Goal: Communication & Community: Answer question/provide support

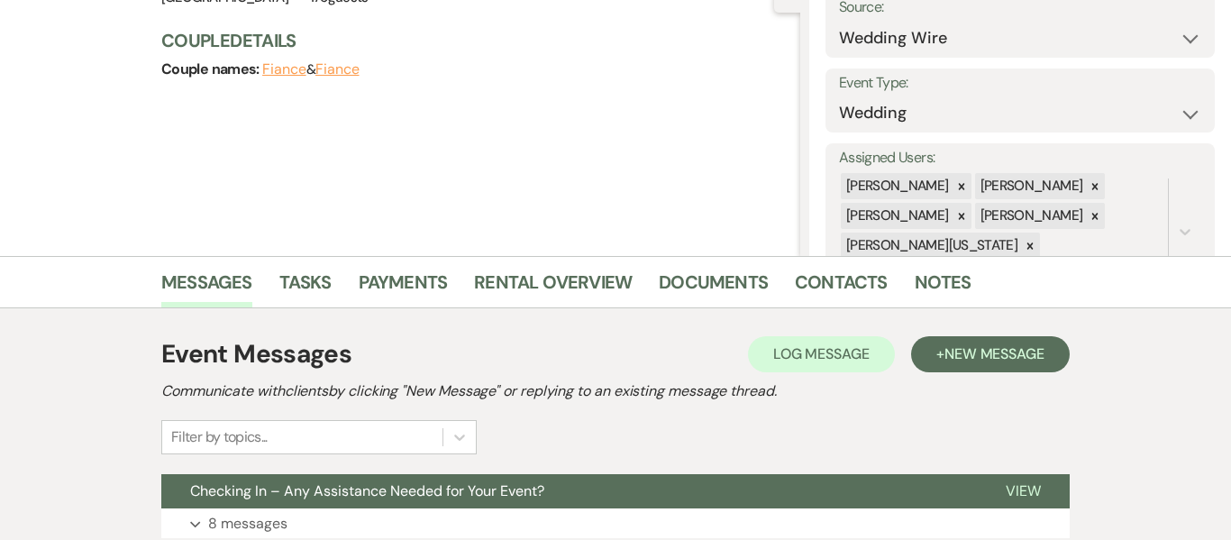
scroll to position [191, 0]
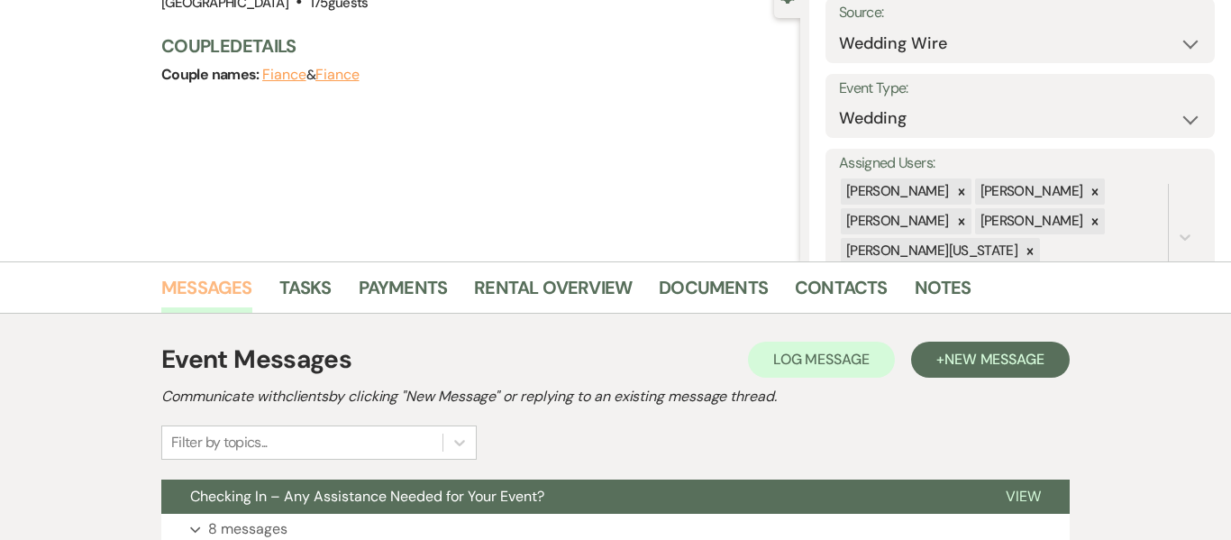
click at [214, 292] on link "Messages" at bounding box center [206, 293] width 91 height 40
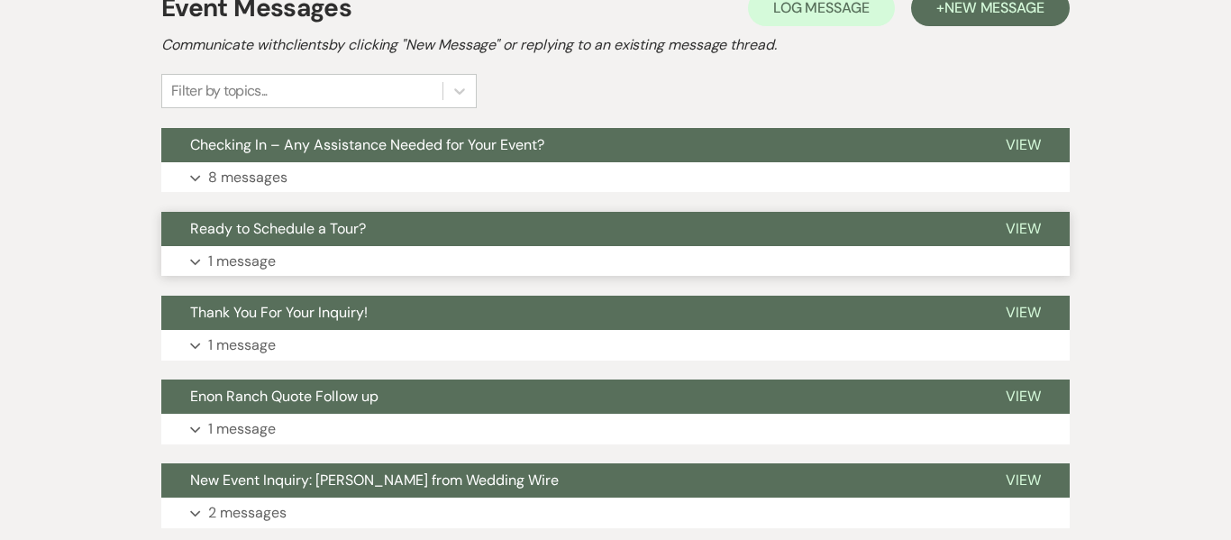
scroll to position [544, 0]
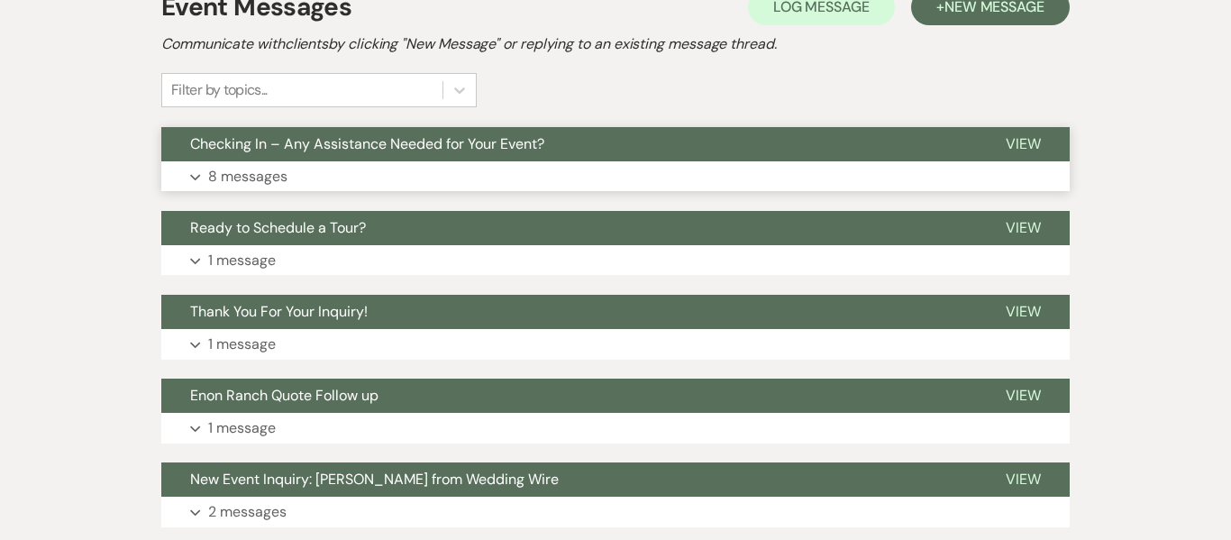
click at [400, 187] on button "Expand 8 messages" at bounding box center [615, 176] width 909 height 31
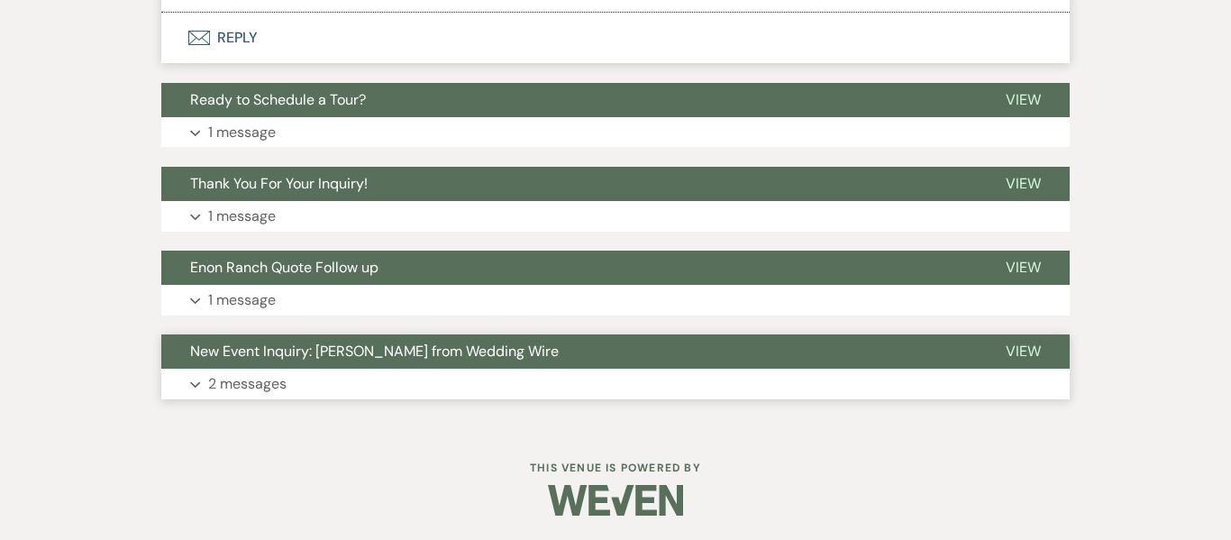
scroll to position [2068, 0]
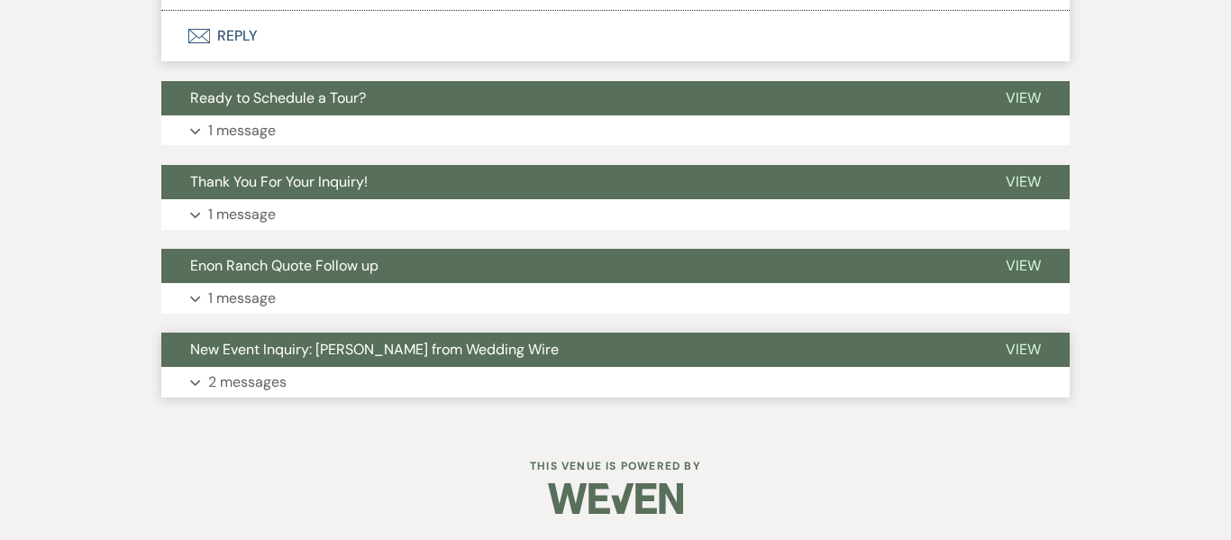
click at [279, 385] on p "2 messages" at bounding box center [247, 381] width 78 height 23
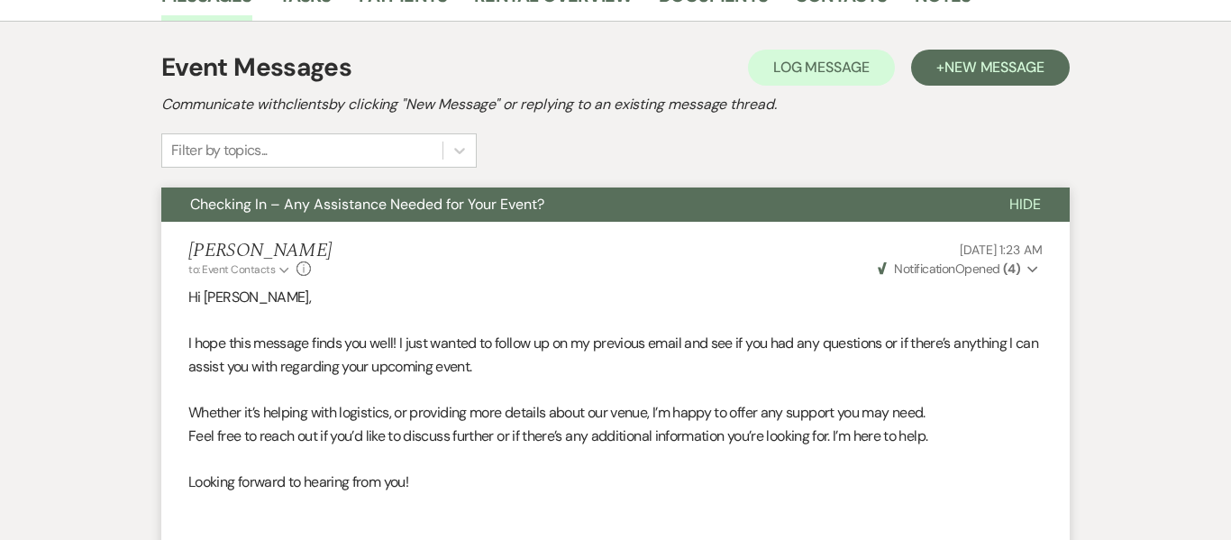
scroll to position [482, 0]
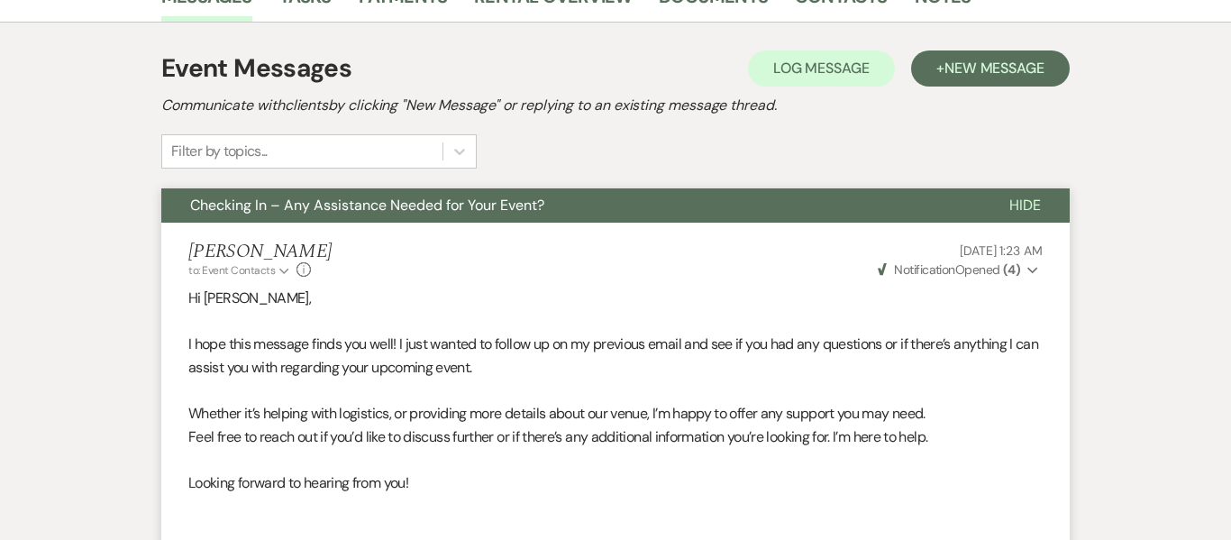
click at [411, 262] on div "Marissa Alferez to: Event Contacts Expand Info Sep 23, 2025, 1:23 AM Weven Chec…" at bounding box center [615, 260] width 854 height 39
click at [440, 212] on span "Checking In – Any Assistance Needed for Your Event?" at bounding box center [367, 205] width 354 height 19
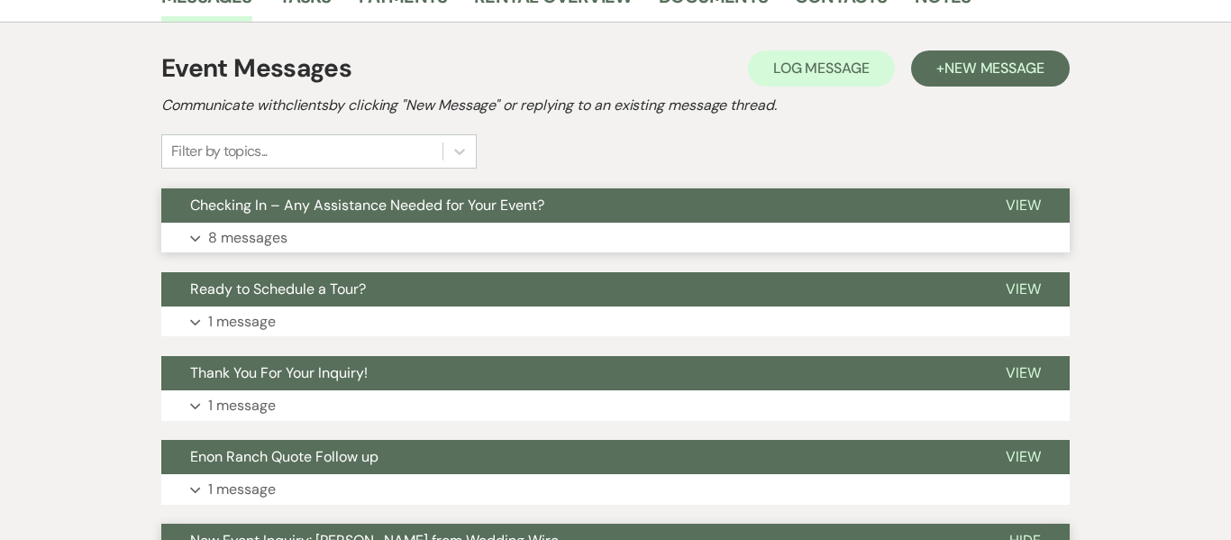
click at [306, 242] on button "Expand 8 messages" at bounding box center [615, 238] width 909 height 31
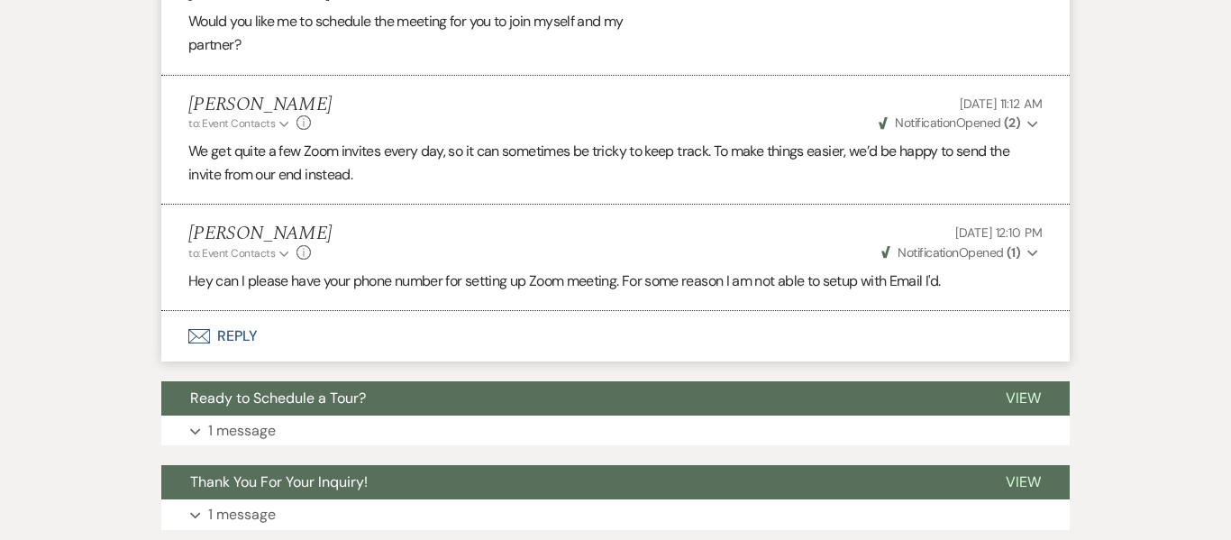
scroll to position [1768, 0]
click at [1028, 253] on icon "Expand" at bounding box center [1033, 252] width 11 height 13
click at [1004, 293] on span "Opened (1)" at bounding box center [999, 286] width 59 height 16
click at [219, 337] on button "Envelope Reply" at bounding box center [615, 335] width 909 height 50
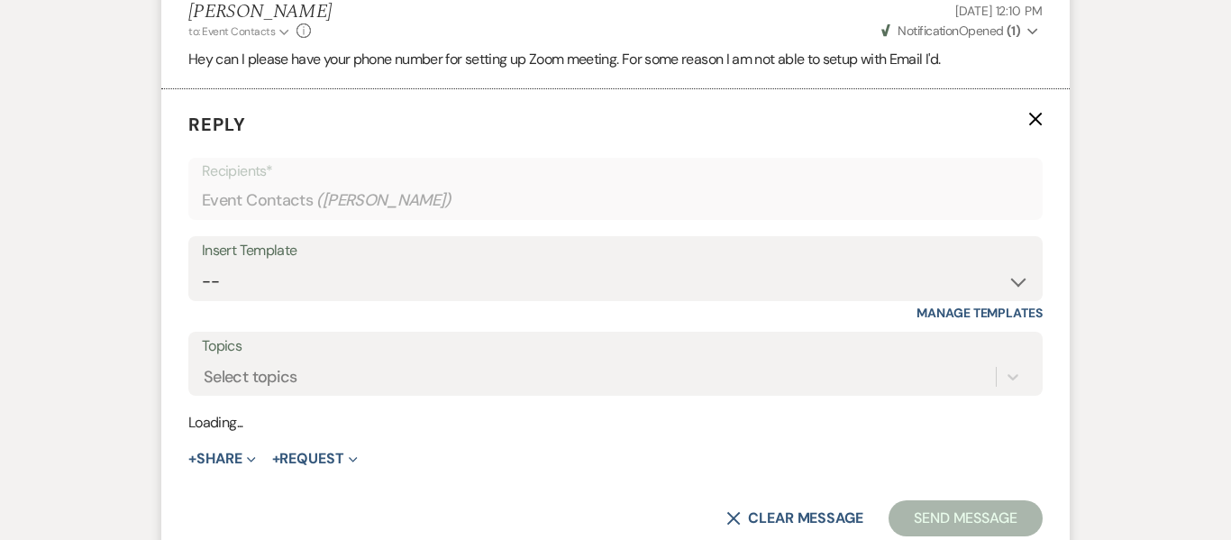
scroll to position [1996, 0]
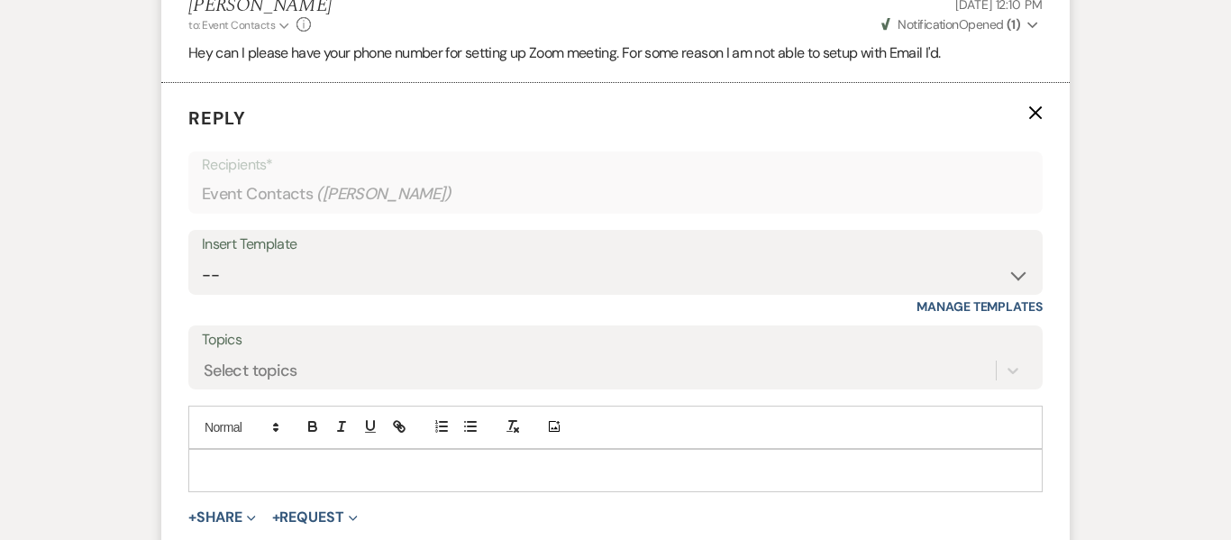
click at [334, 461] on p at bounding box center [616, 471] width 826 height 20
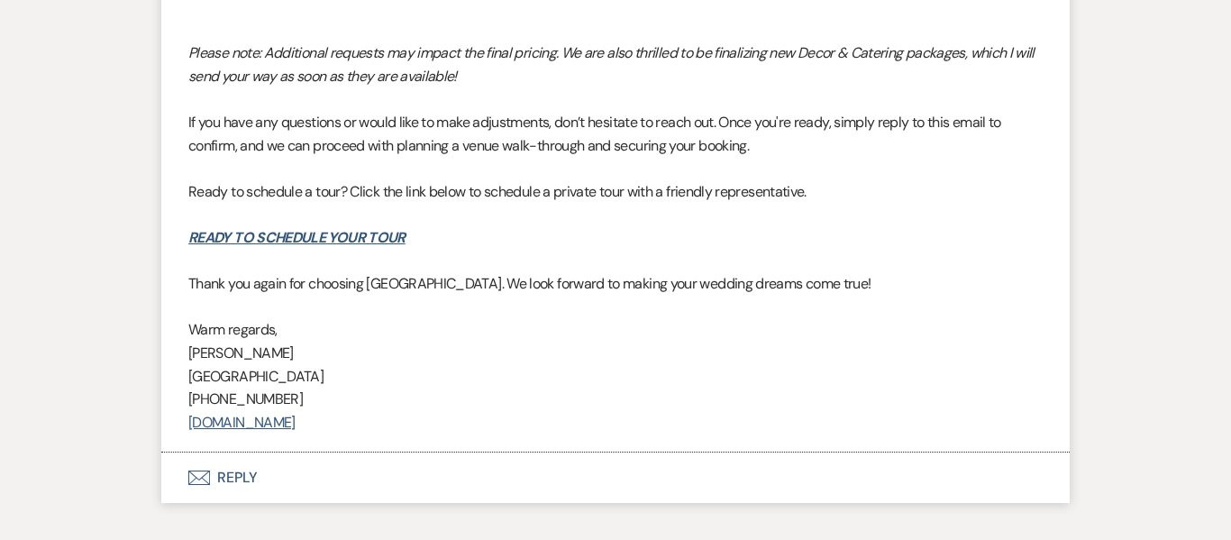
scroll to position [5450, 0]
drag, startPoint x: 306, startPoint y: 379, endPoint x: 188, endPoint y: 377, distance: 118.1
click at [188, 387] on p "(470) 908-7895" at bounding box center [615, 398] width 854 height 23
copy p "(470) 908-7895"
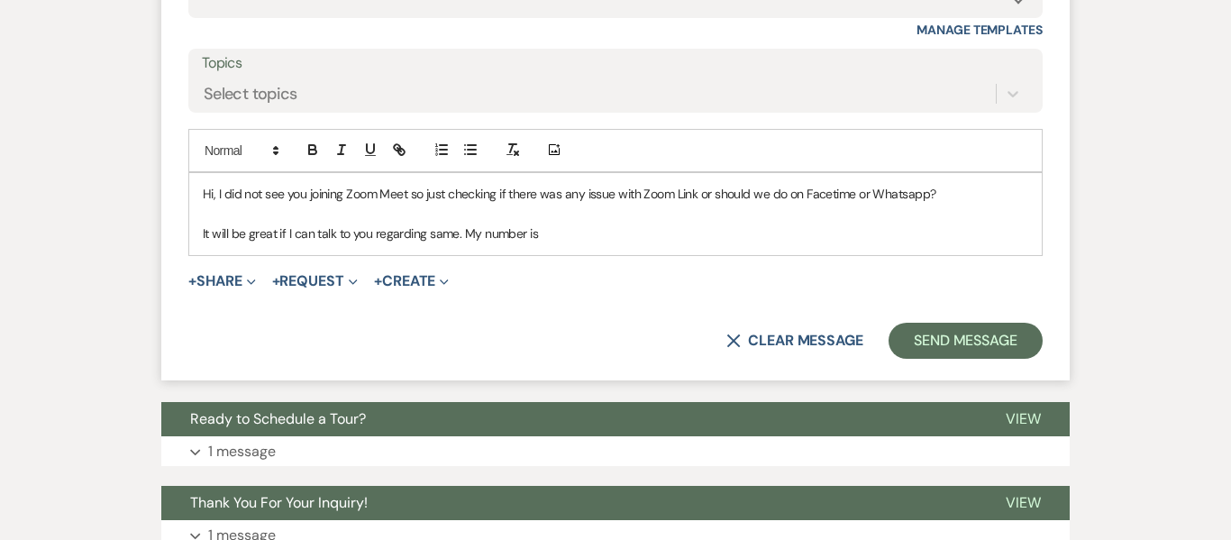
scroll to position [2270, 0]
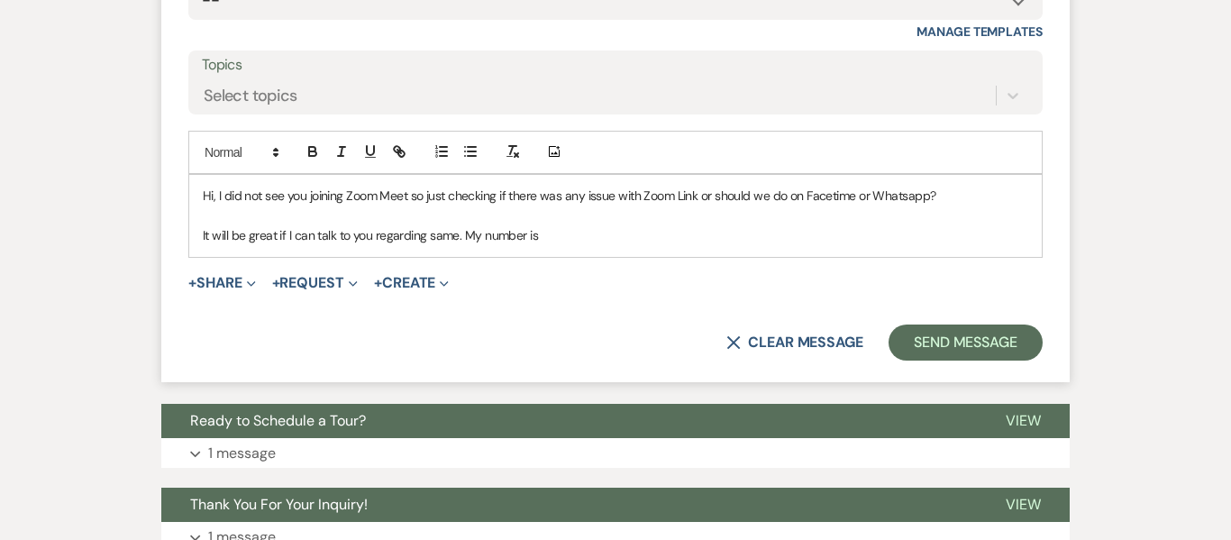
click at [596, 241] on p "It will be great if I can talk to you regarding same. My number is" at bounding box center [616, 235] width 826 height 20
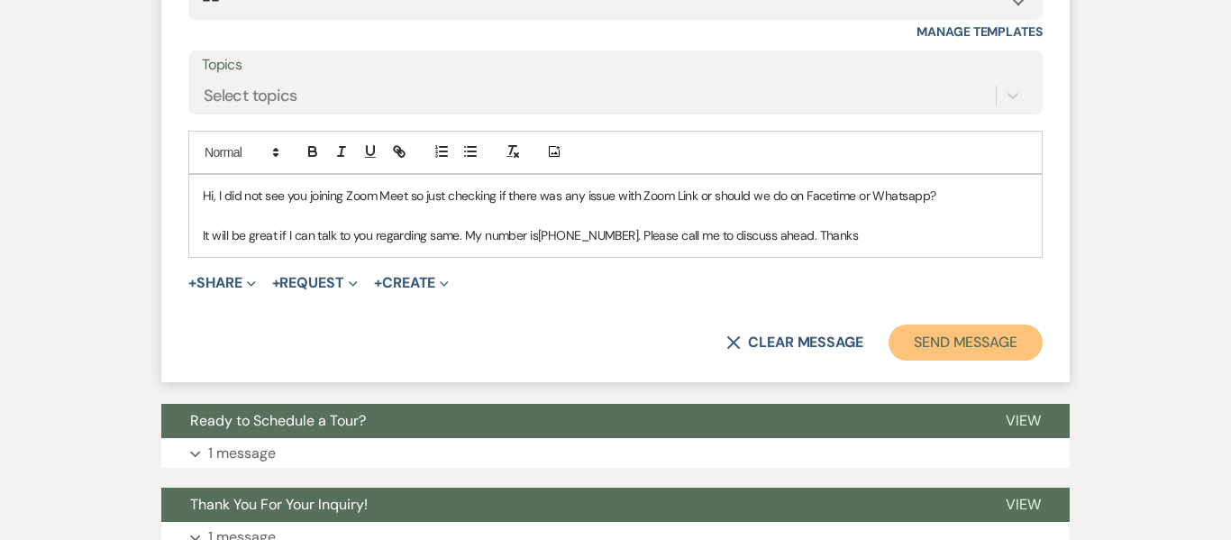
click at [964, 353] on button "Send Message" at bounding box center [966, 342] width 154 height 36
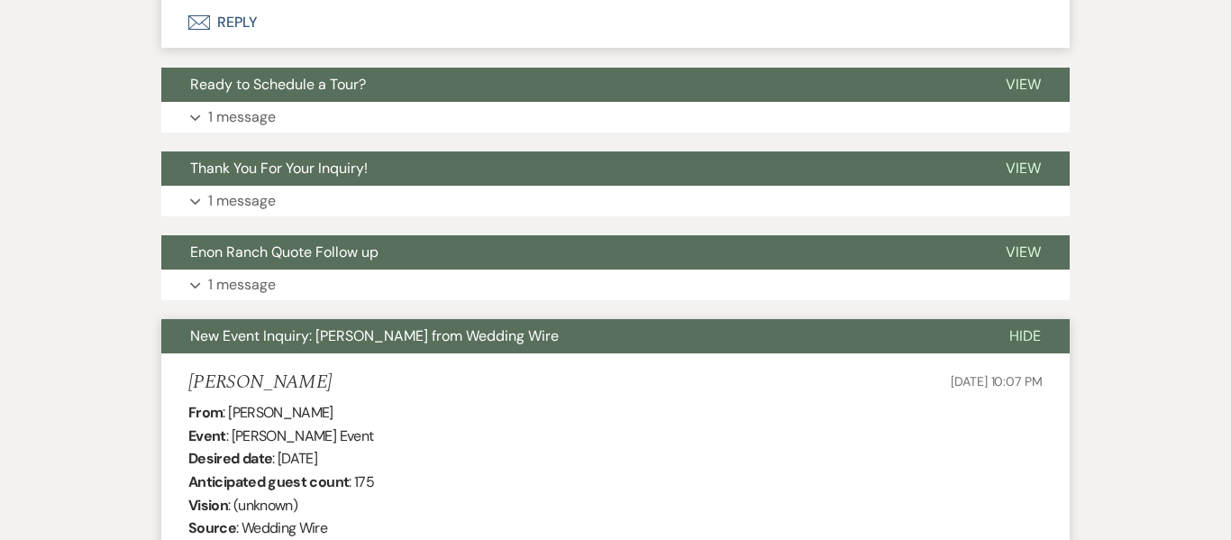
scroll to position [2460, 0]
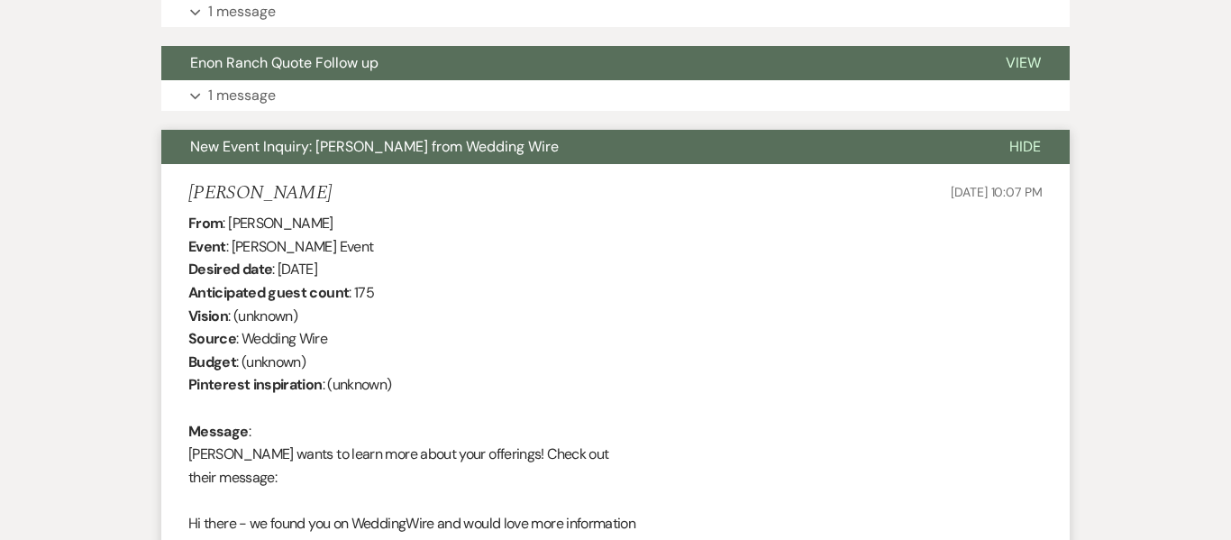
click at [745, 192] on div "Jacob Reynold Aug 22, 2025, 10:07 PM" at bounding box center [615, 193] width 854 height 23
click at [720, 158] on button "New Event Inquiry: [PERSON_NAME] from Wedding Wire" at bounding box center [570, 147] width 819 height 34
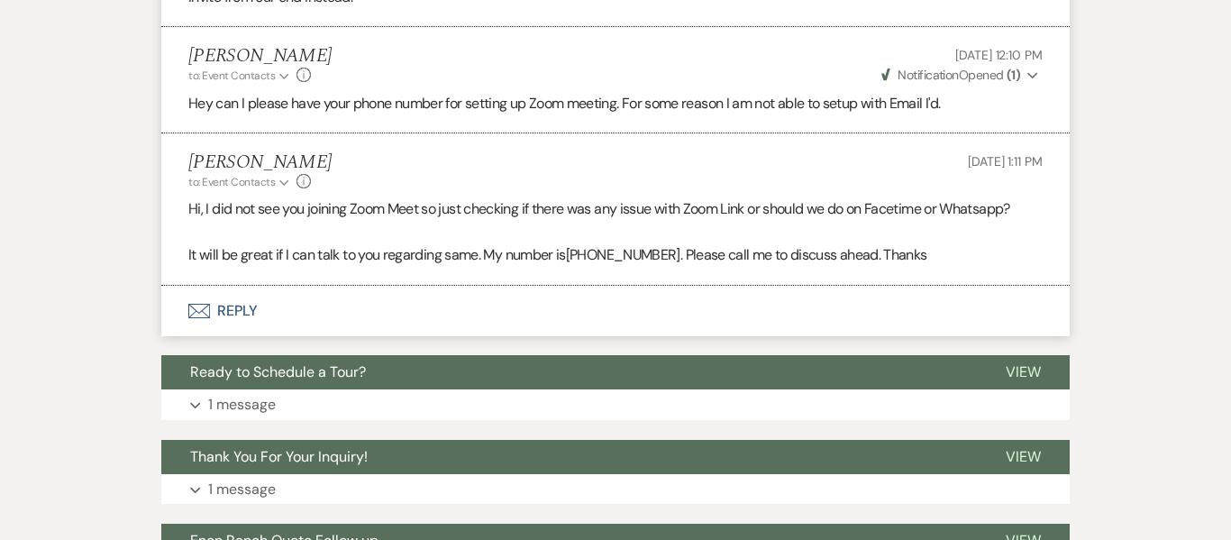
scroll to position [1944, 0]
click at [996, 77] on span "Weven Check Notification Opened ( 1 )" at bounding box center [951, 76] width 139 height 16
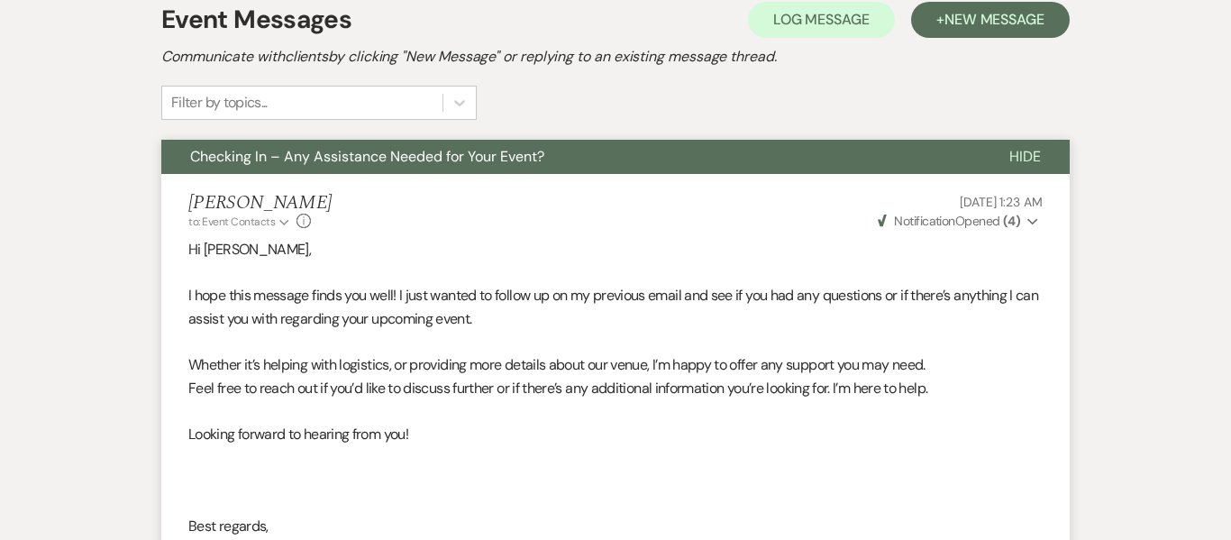
scroll to position [534, 0]
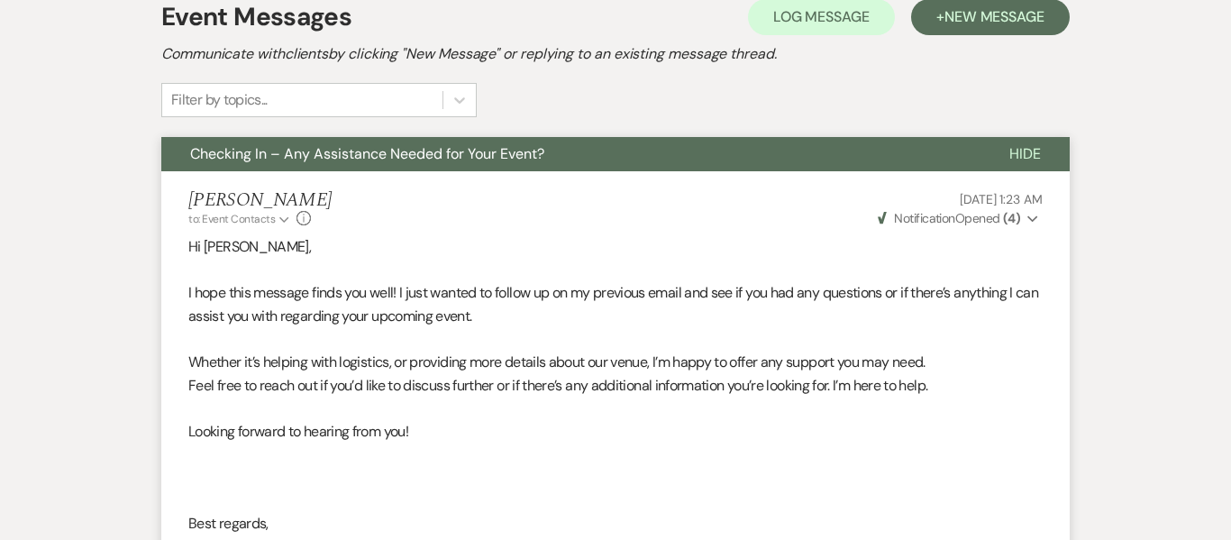
click at [480, 152] on span "Checking In – Any Assistance Needed for Your Event?" at bounding box center [367, 153] width 354 height 19
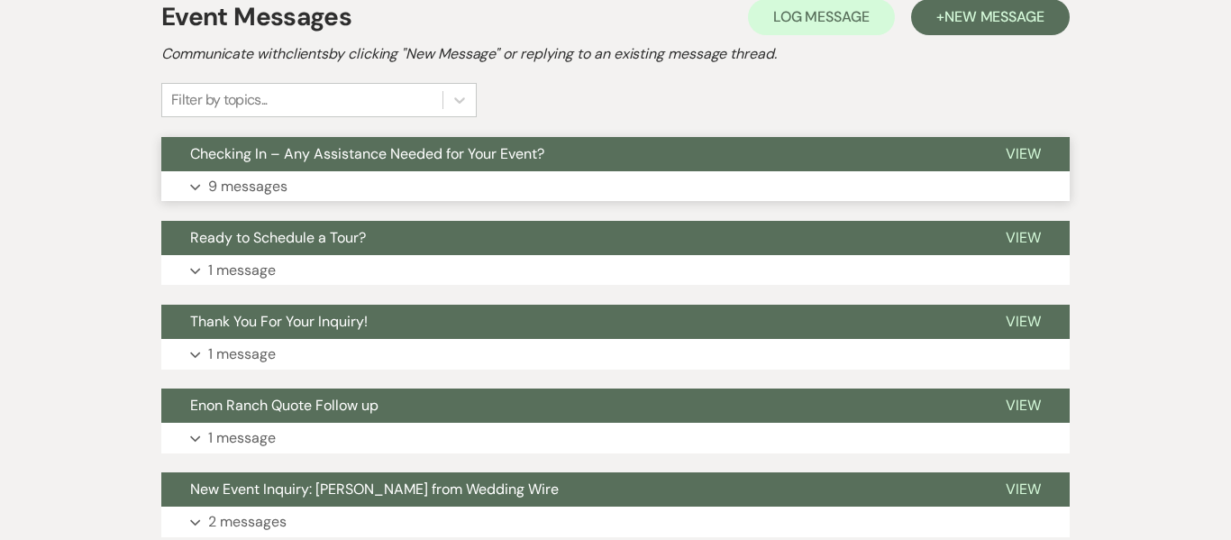
click at [471, 173] on button "Expand 9 messages" at bounding box center [615, 186] width 909 height 31
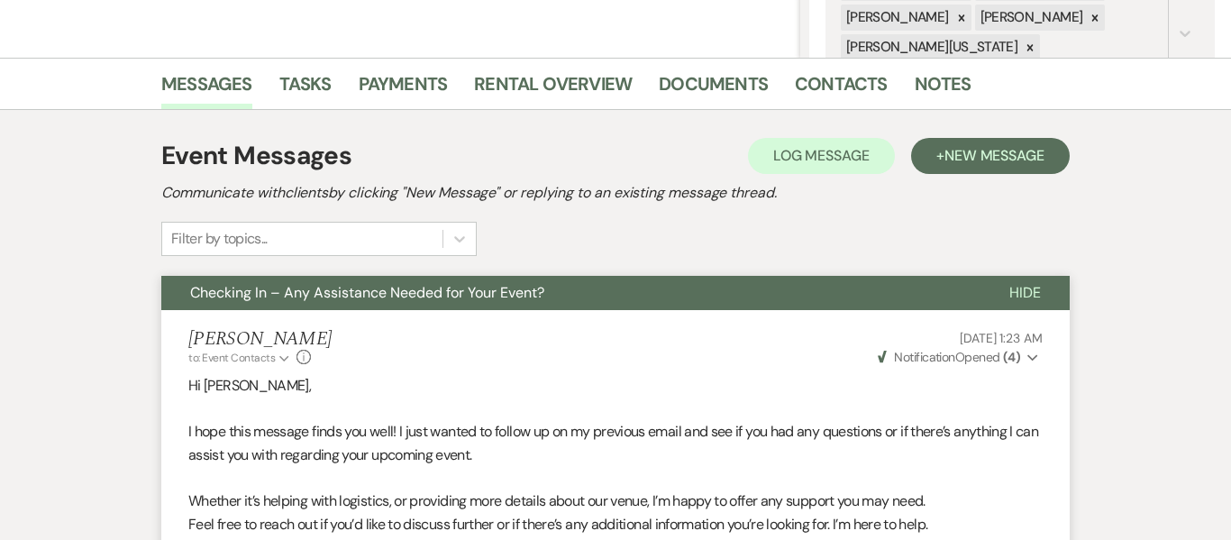
scroll to position [0, 0]
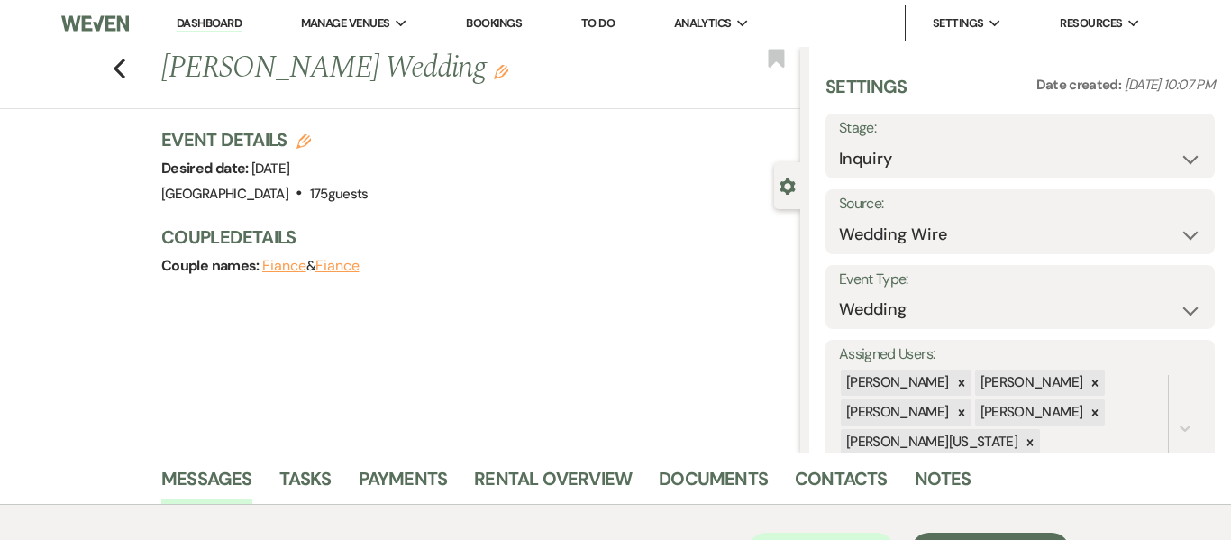
click at [205, 27] on link "Dashboard" at bounding box center [209, 23] width 65 height 17
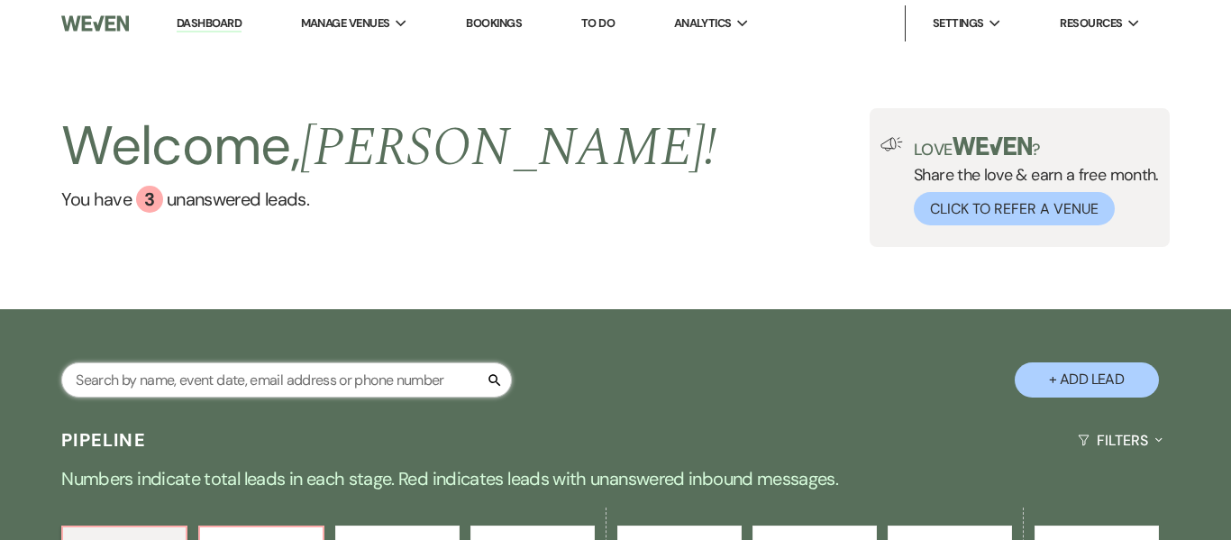
click at [331, 379] on input "text" at bounding box center [286, 379] width 451 height 35
click at [303, 382] on input "text" at bounding box center [286, 379] width 451 height 35
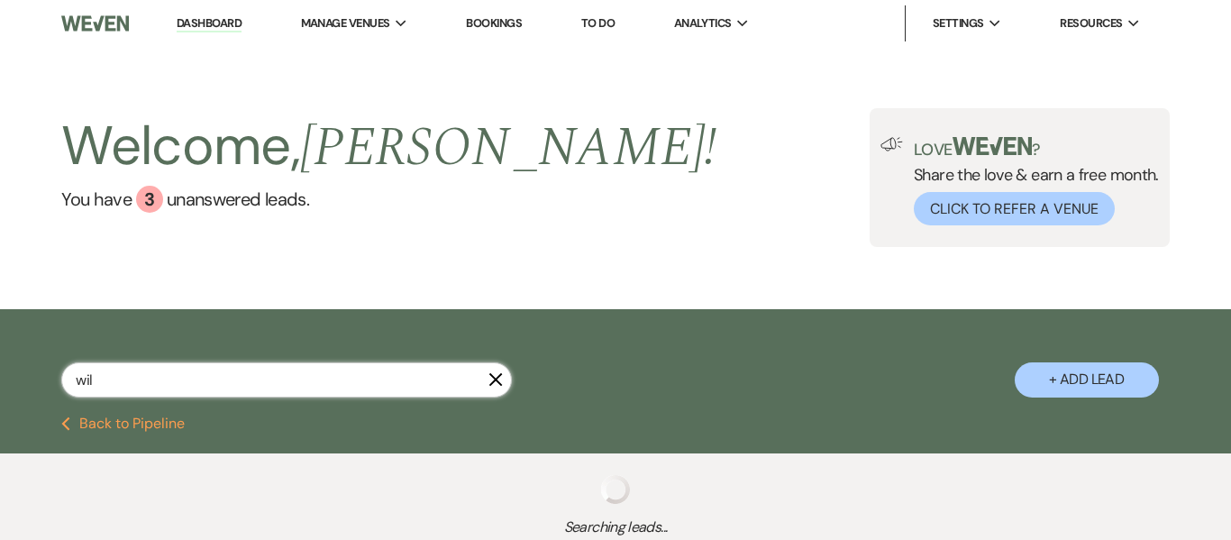
type input "will"
select select "9"
select select "2"
select select "5"
select select "8"
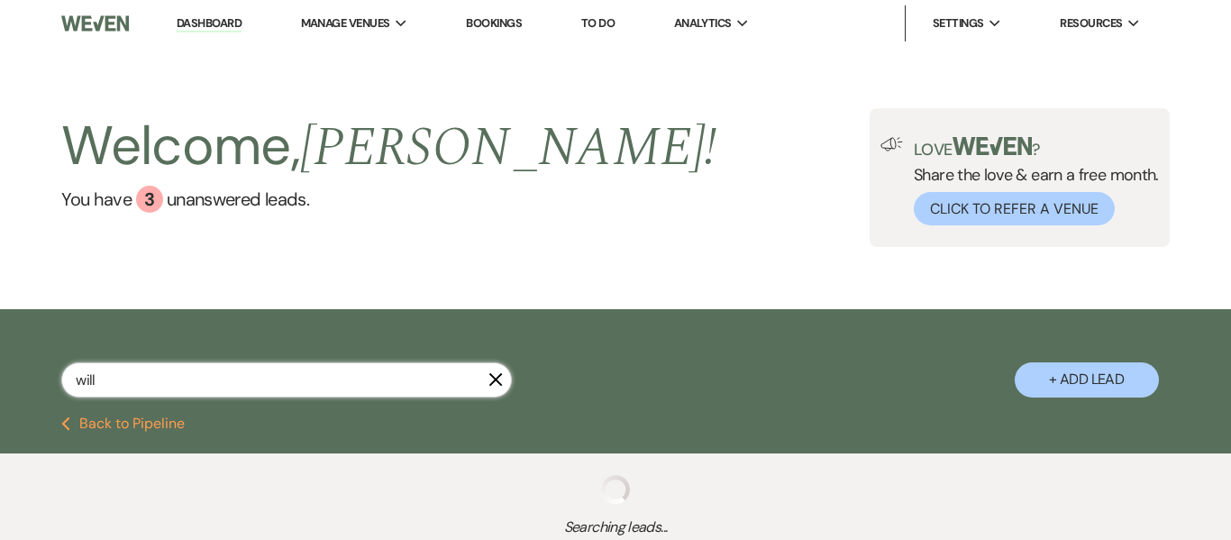
select select "8"
select select "6"
select select "2"
select select "8"
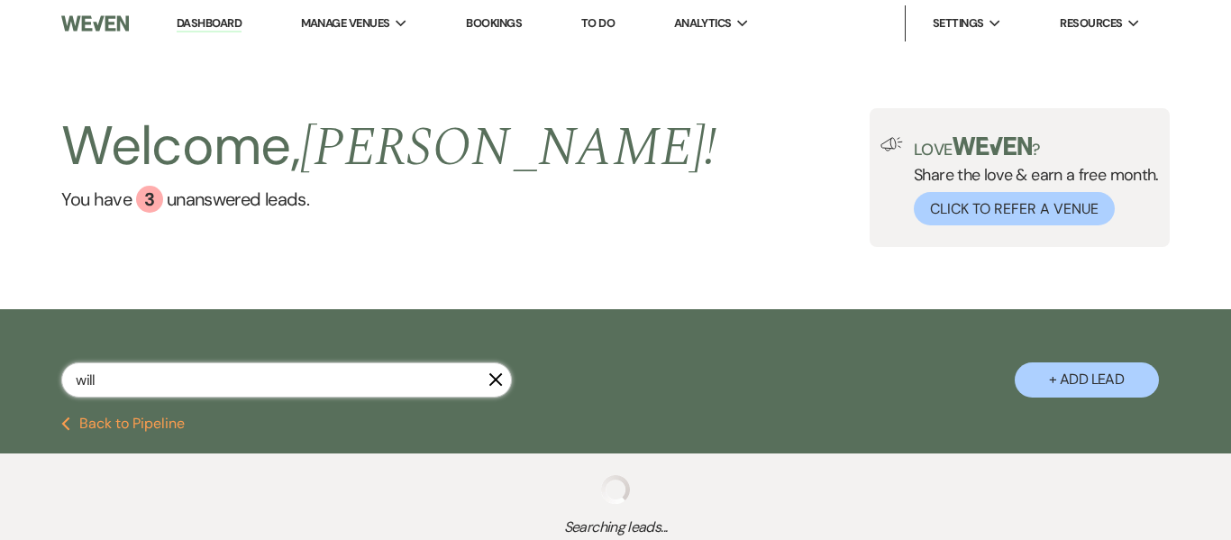
select select "4"
select select "8"
select select "10"
select select "8"
select select "3"
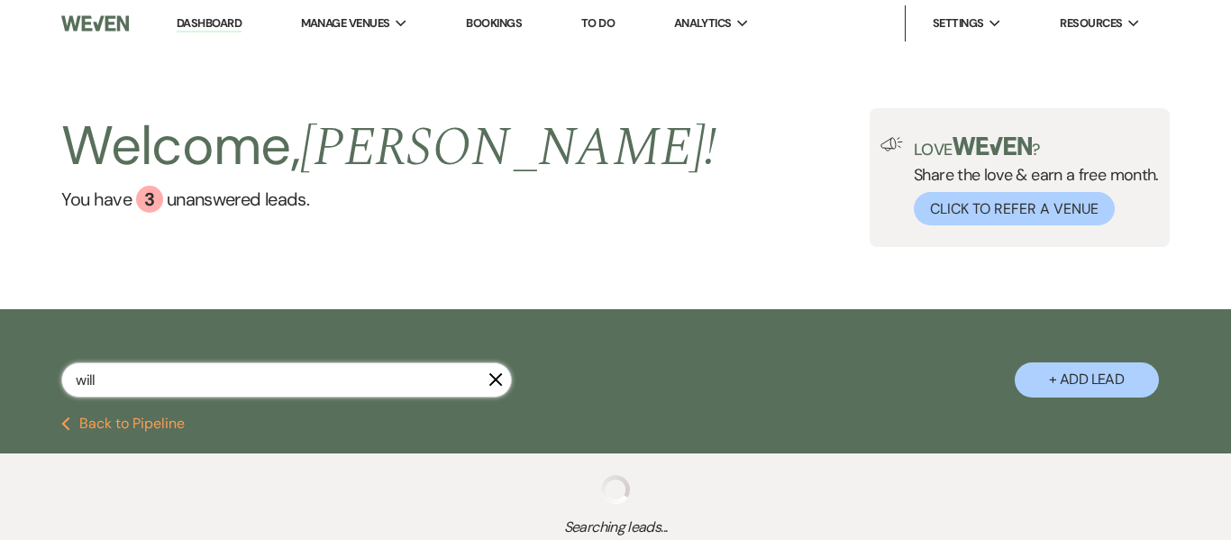
select select "8"
select select "3"
select select "8"
select select "2"
select select "8"
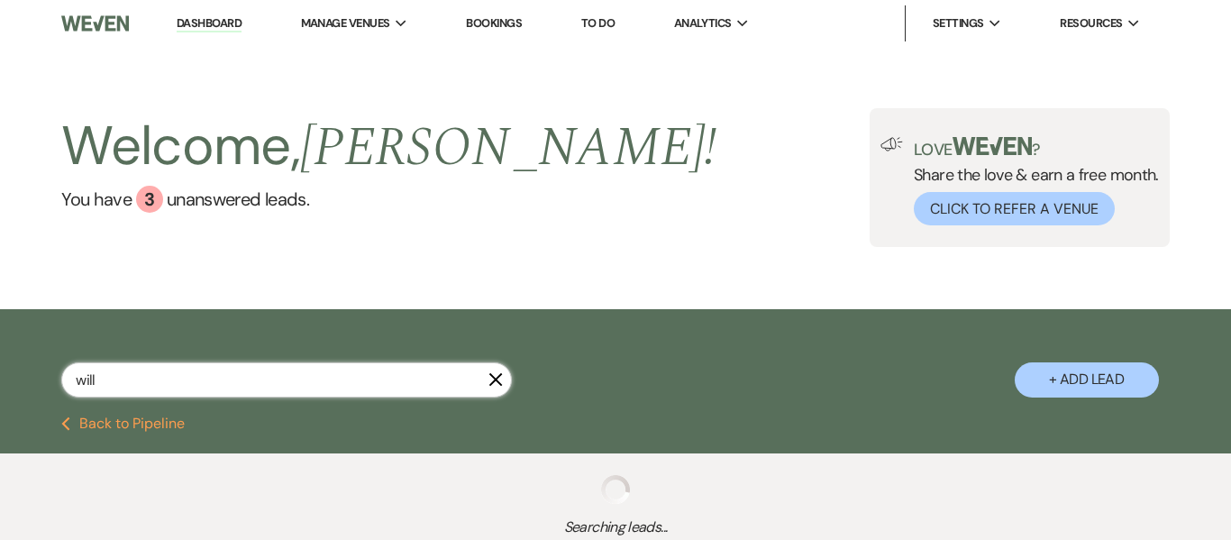
select select "6"
select select "2"
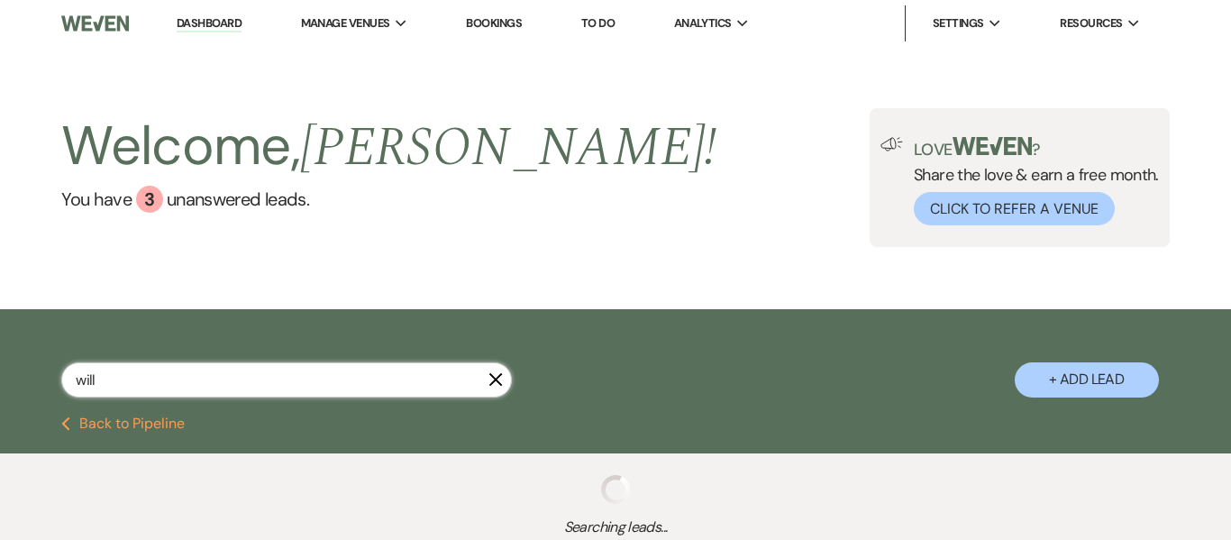
select select "2"
select select "8"
select select "5"
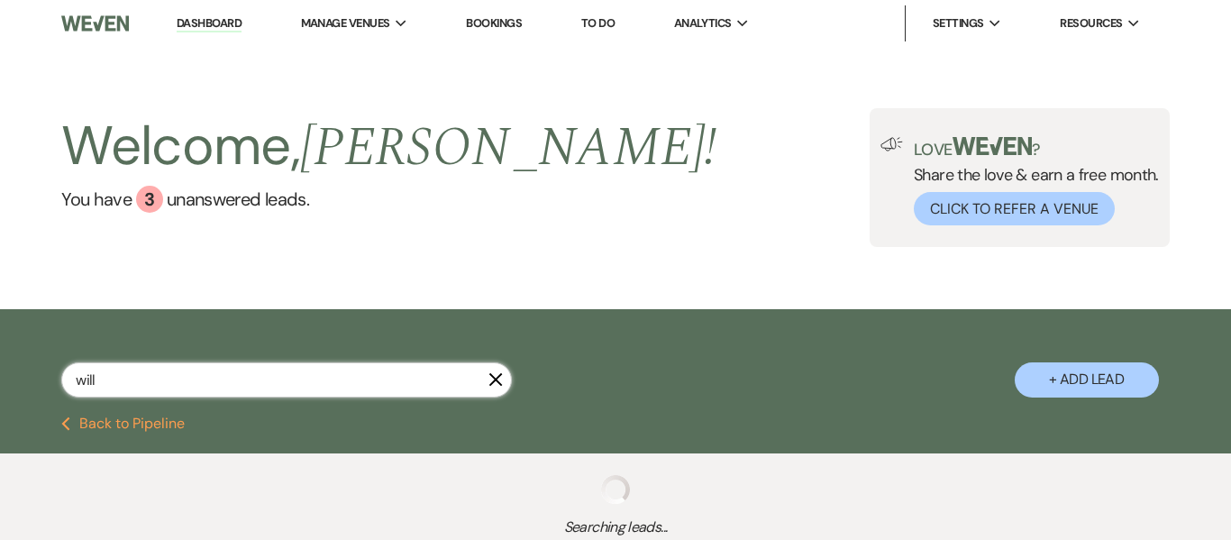
select select "2"
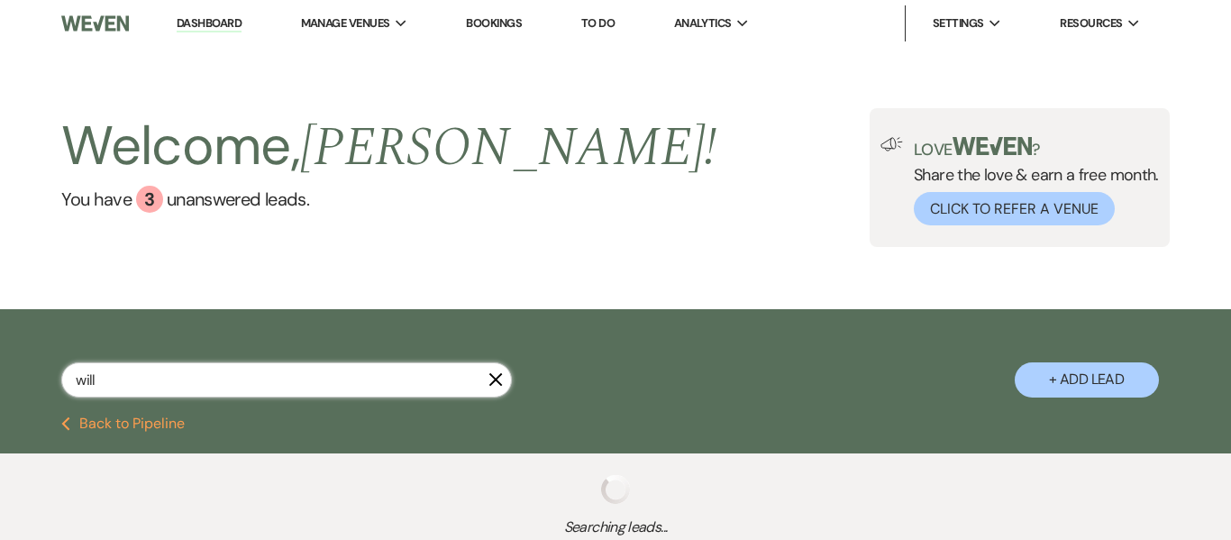
select select "2"
select select "8"
select select "1"
select select "2"
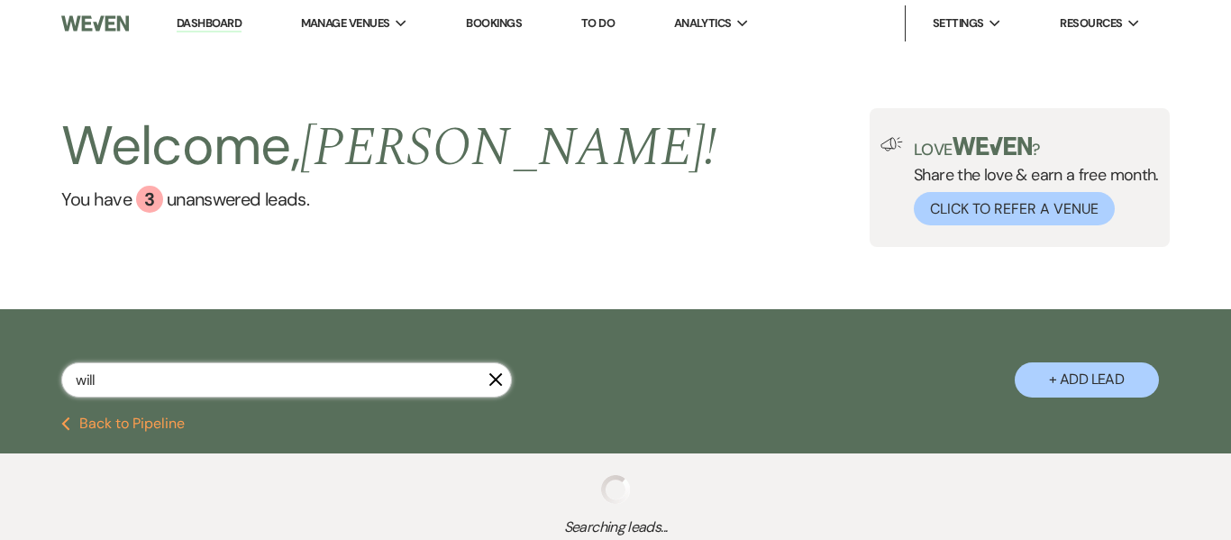
select select "2"
select select "8"
select select "10"
select select "2"
select select "8"
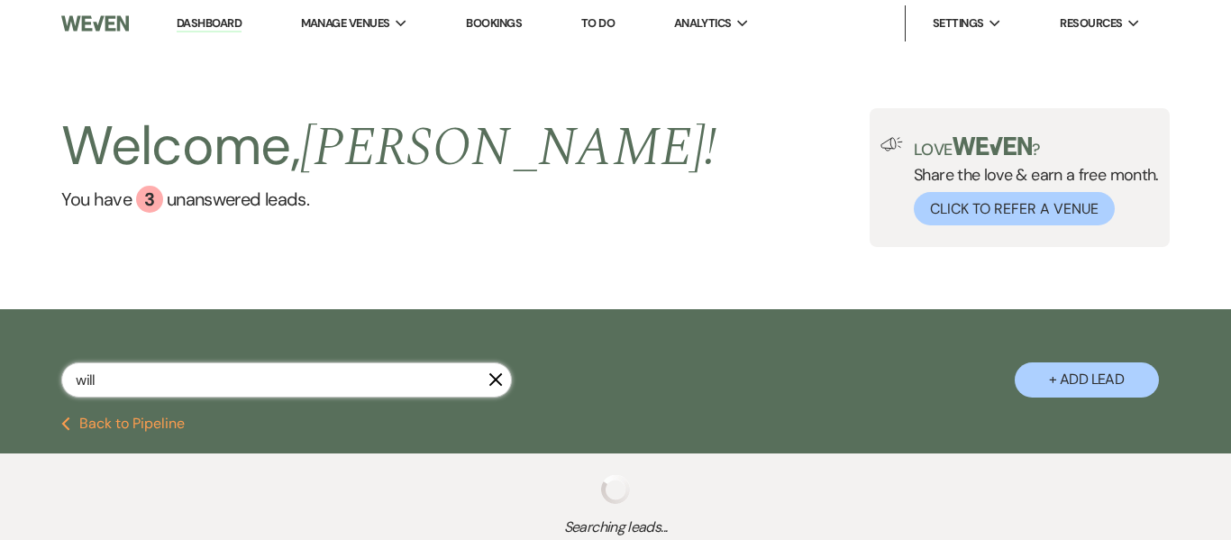
select select "10"
select select "2"
select select "8"
select select "11"
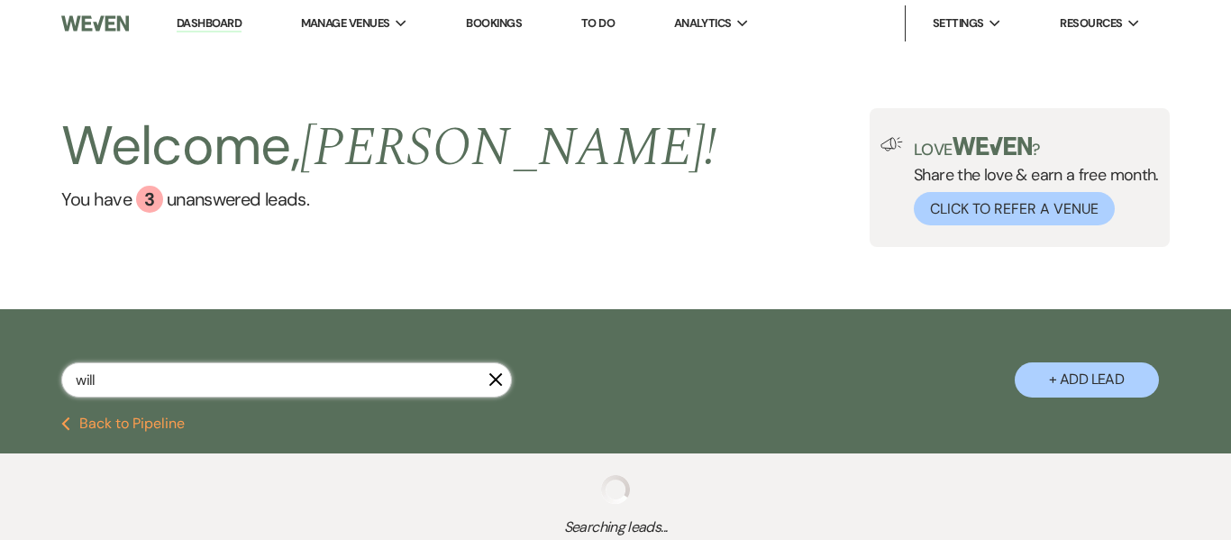
select select "2"
select select "8"
select select "5"
select select "8"
select select "5"
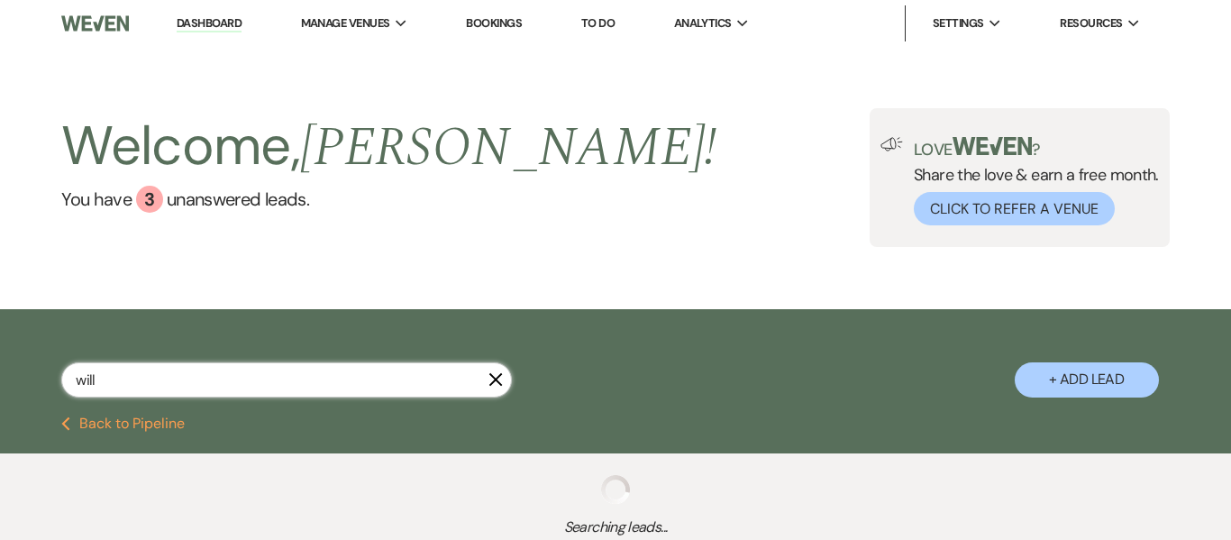
select select "8"
select select "5"
select select "8"
select select "5"
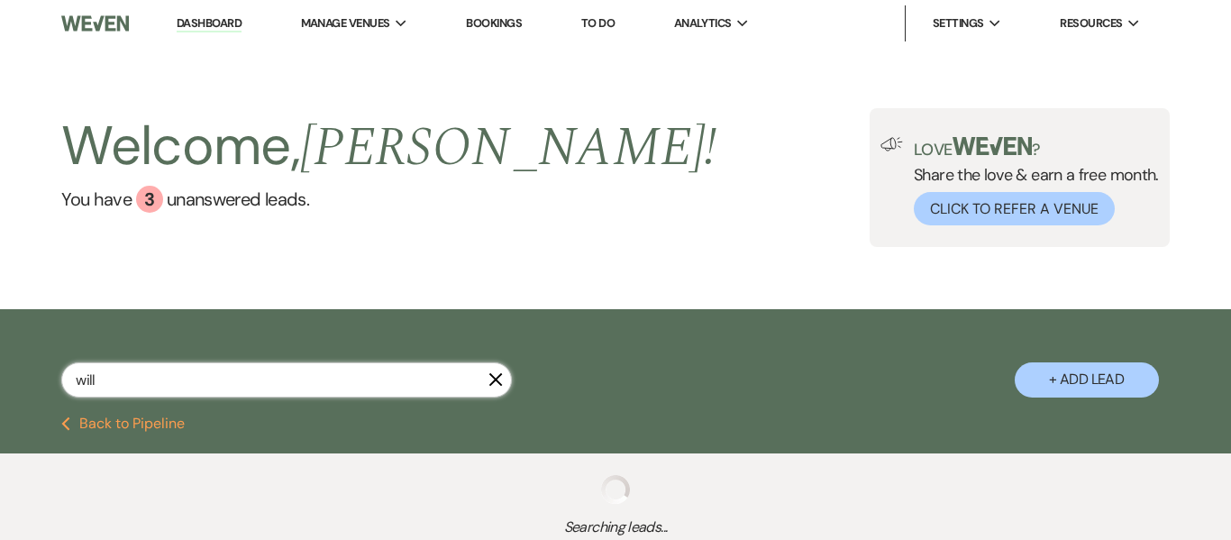
select select "8"
select select "5"
select select "6"
select select "8"
select select "5"
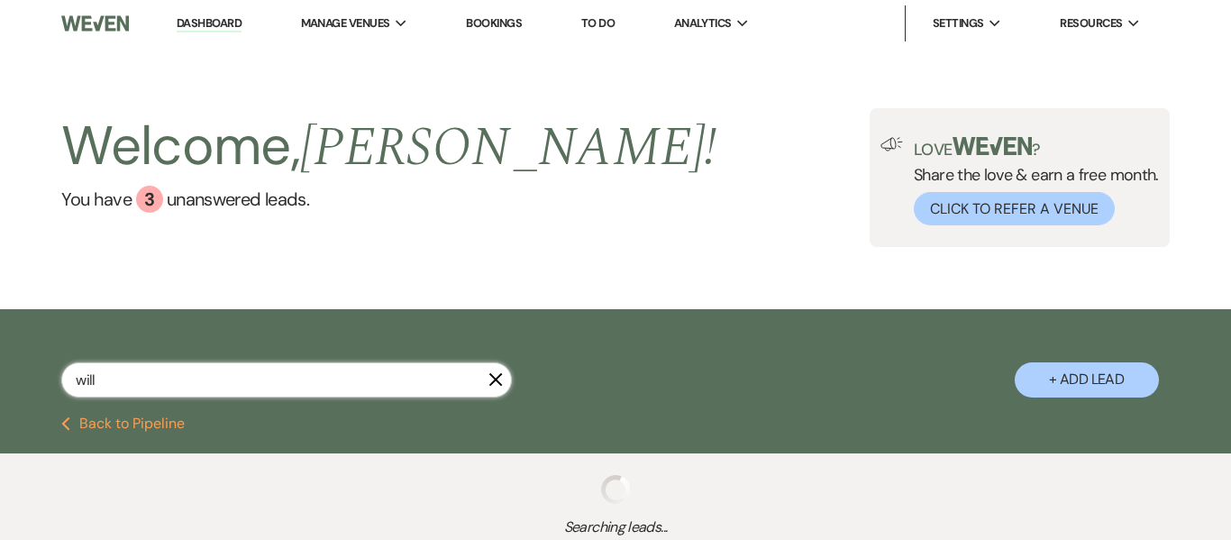
select select "8"
select select "6"
select select "8"
select select "5"
select select "8"
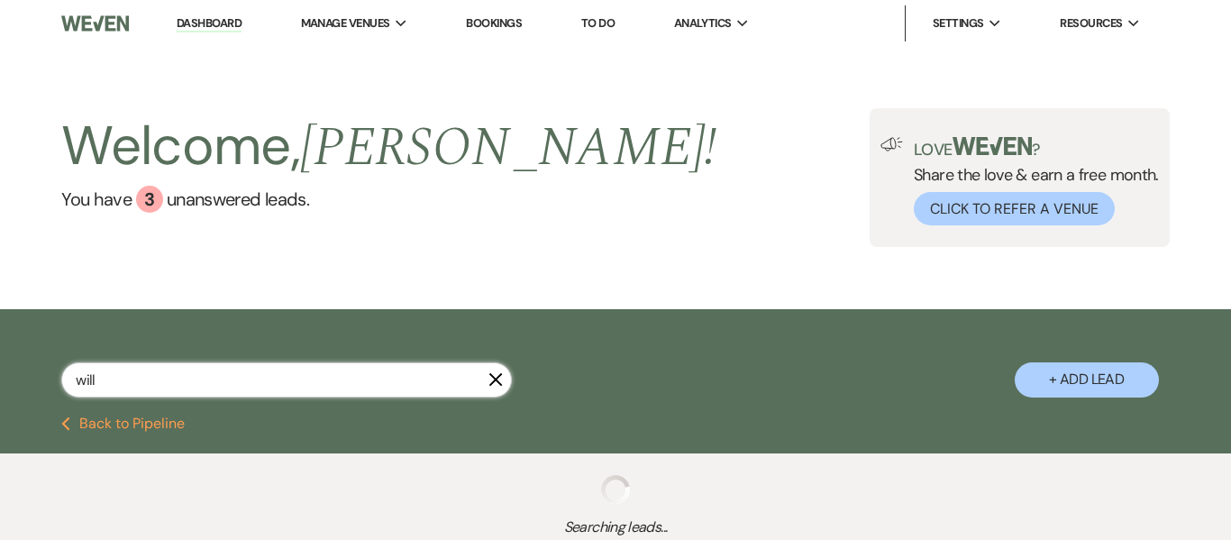
select select "5"
select select "8"
select select "5"
select select "8"
select select "5"
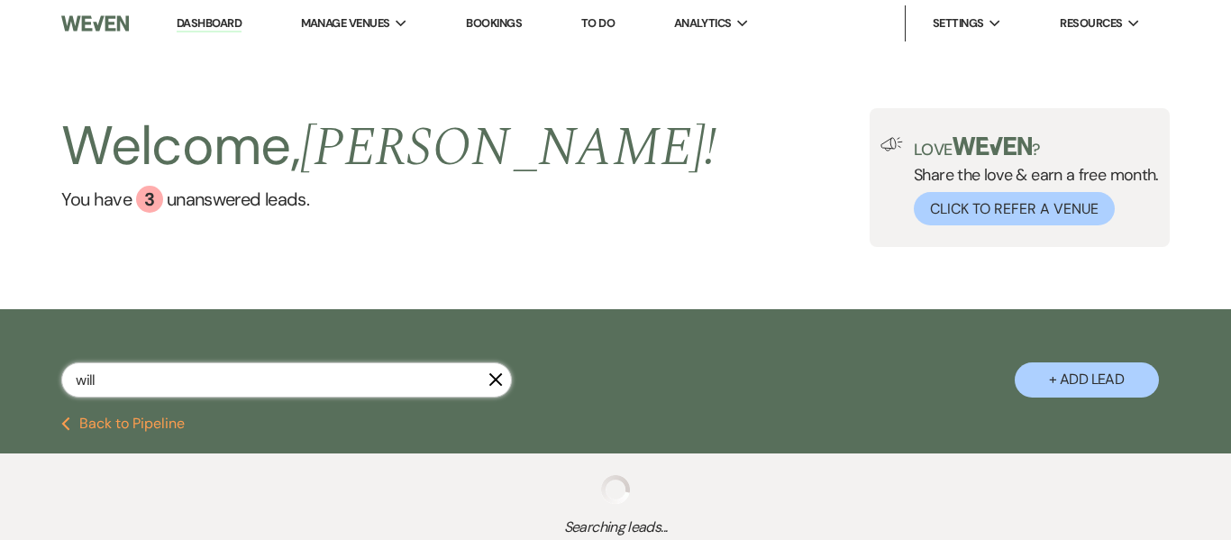
select select "8"
select select "5"
select select "8"
select select "7"
select select "4"
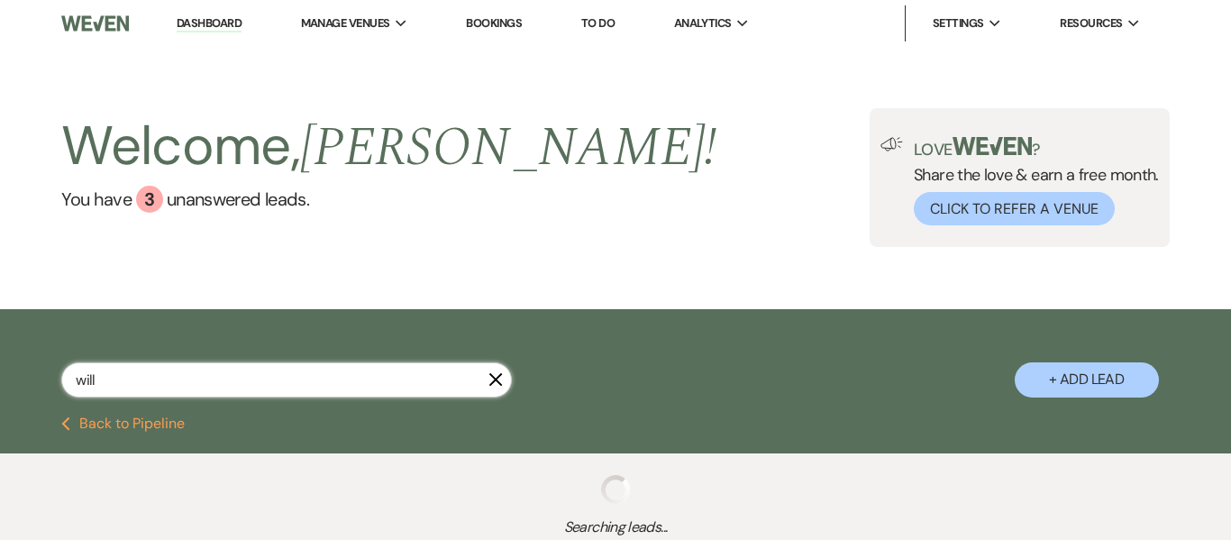
select select "8"
select select "5"
select select "8"
select select "5"
select select "8"
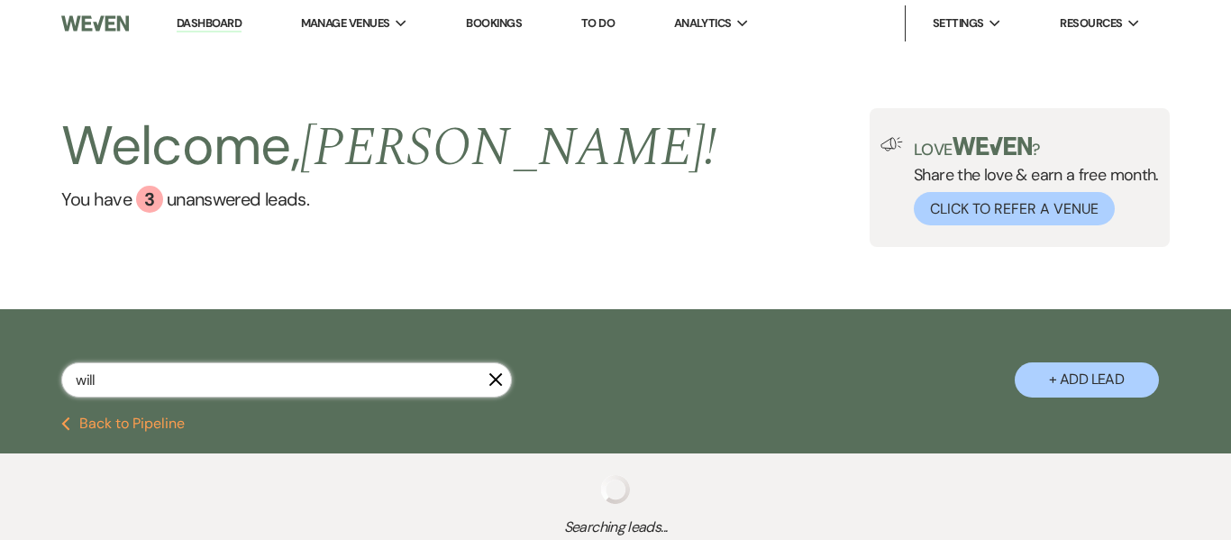
select select "7"
select select "8"
select select "7"
select select "8"
select select "5"
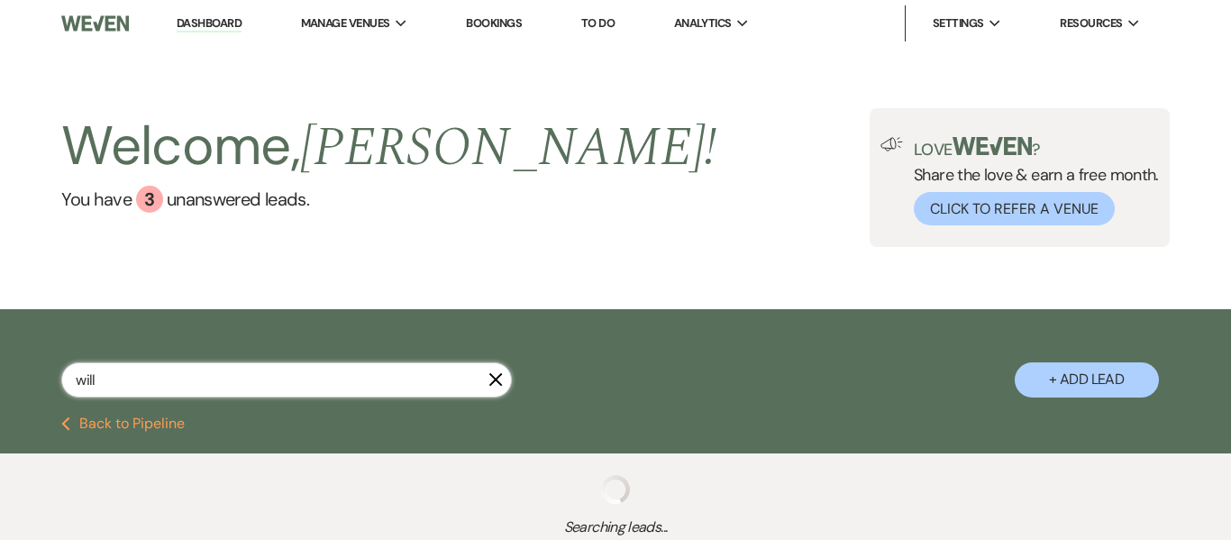
select select "4"
select select "8"
select select "5"
select select "4"
select select "8"
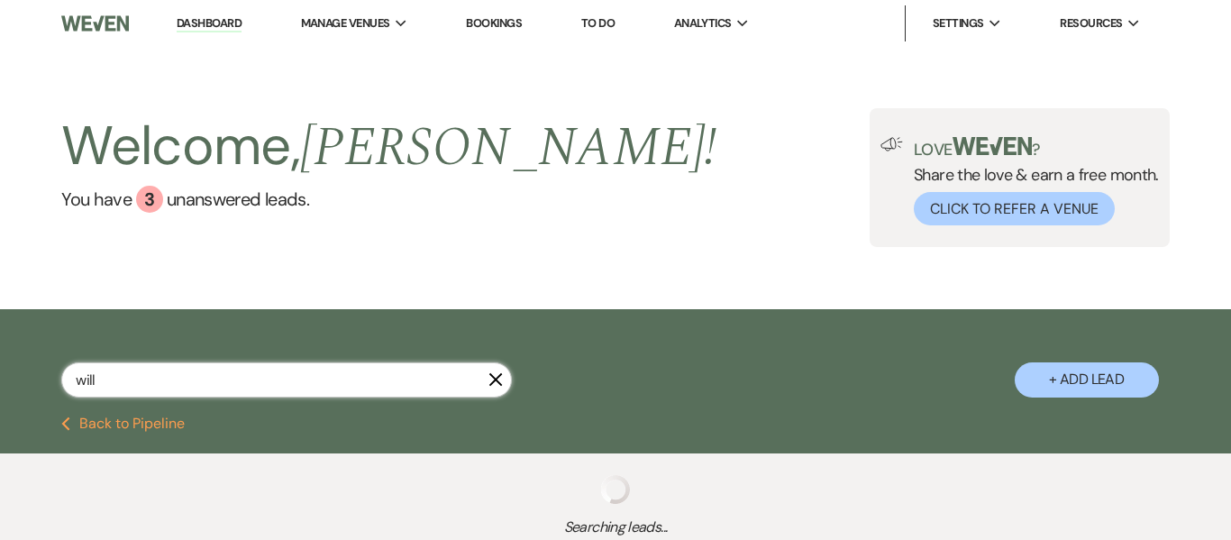
select select "5"
select select "4"
select select "8"
select select "5"
select select "8"
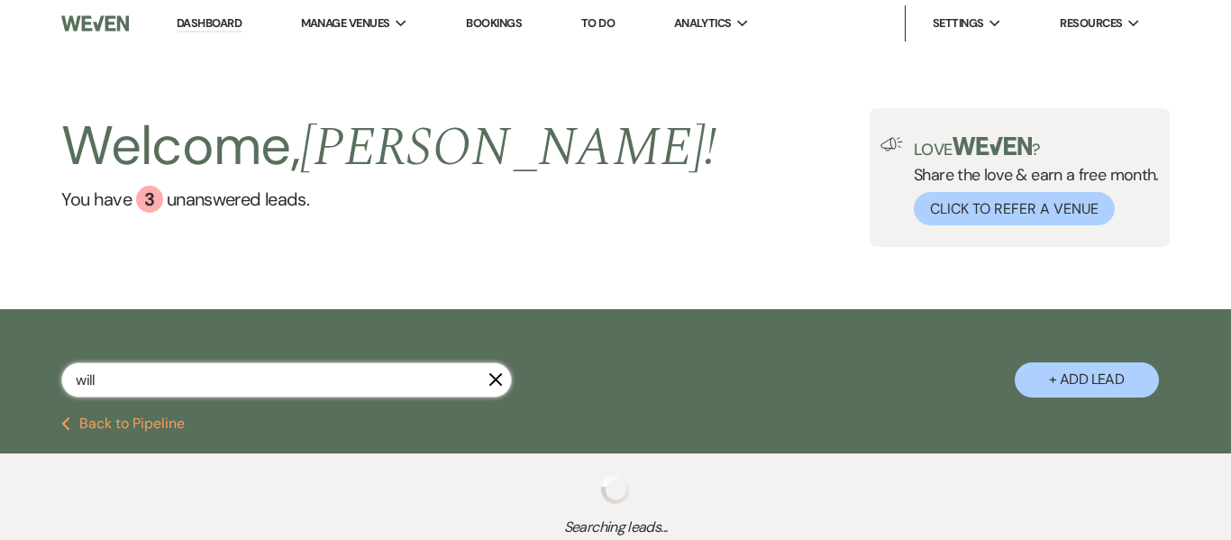
select select "5"
select select "8"
select select "5"
select select "4"
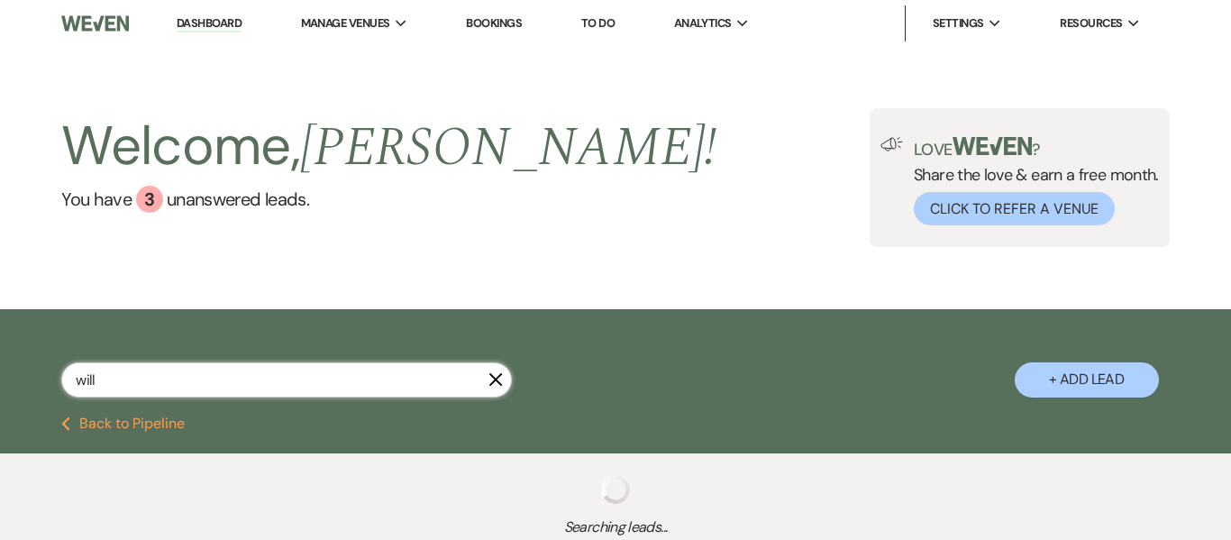
select select "4"
select select "8"
select select "6"
select select "8"
select select "5"
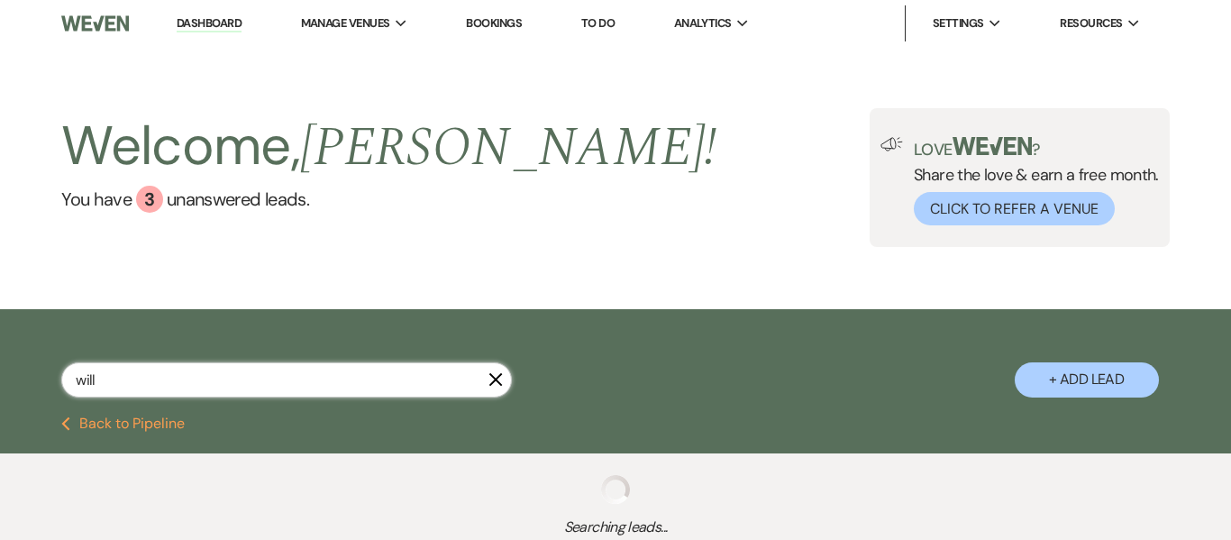
select select "8"
select select "5"
select select "8"
select select "10"
select select "8"
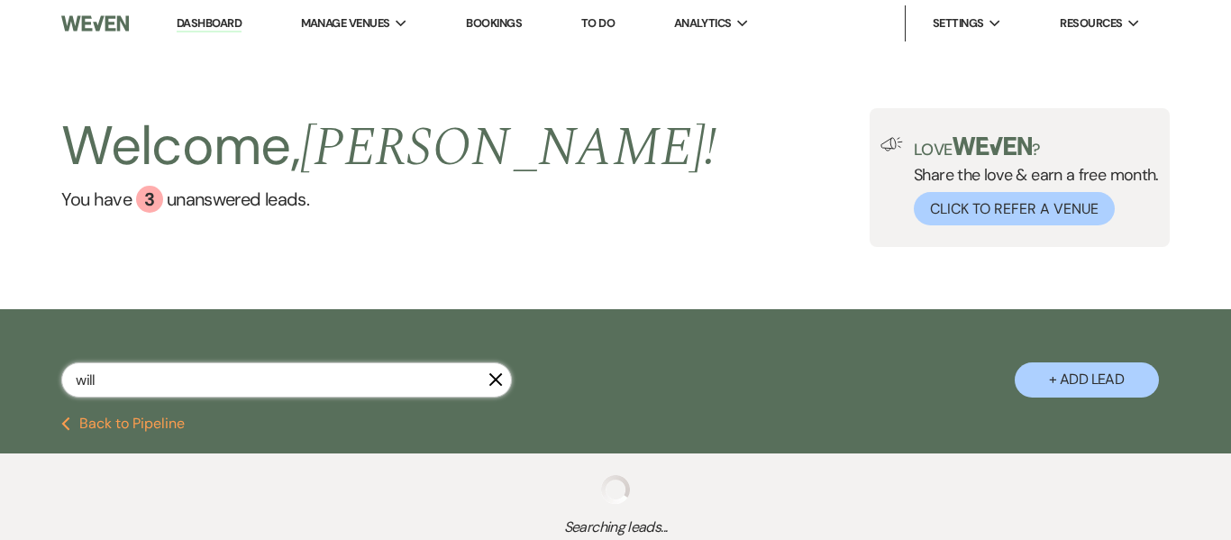
select select "5"
select select "8"
select select "7"
select select "8"
select select "6"
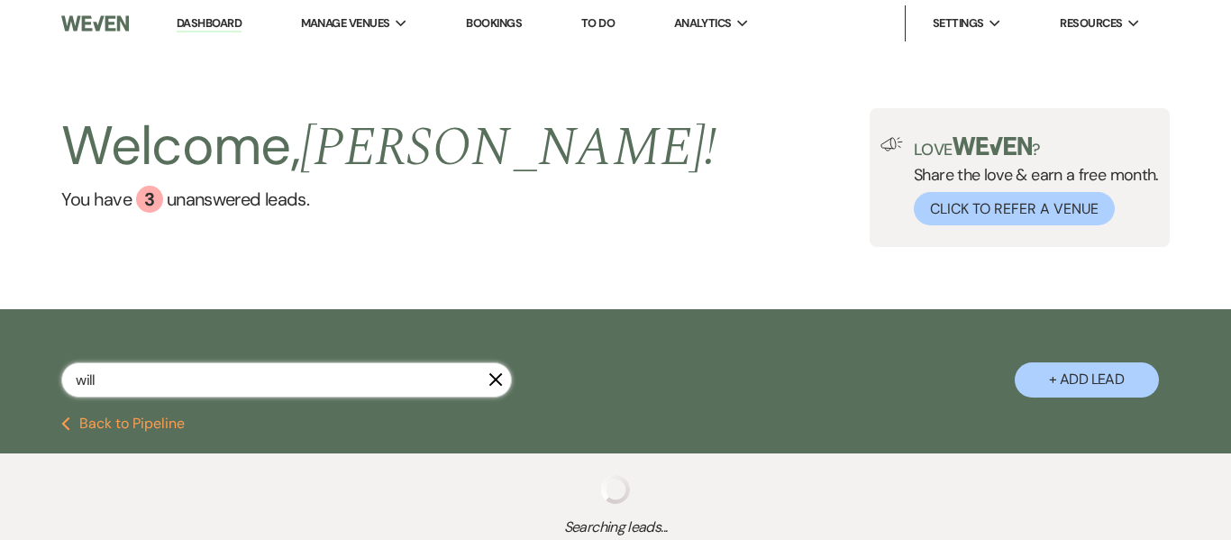
select select "8"
select select "5"
select select "8"
select select "5"
select select "8"
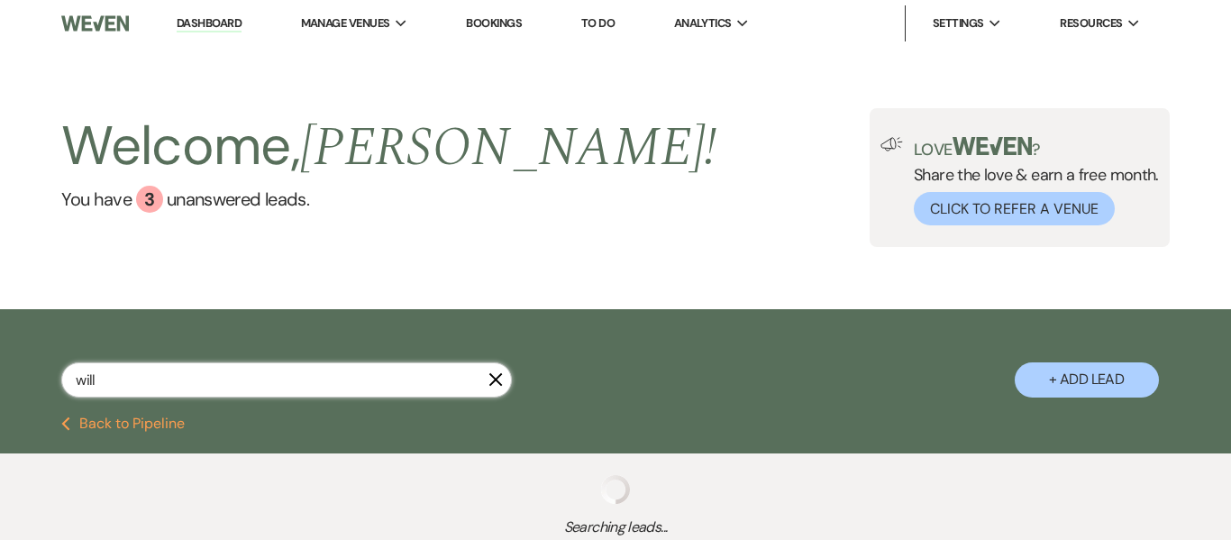
select select "5"
select select "8"
select select "3"
select select "8"
select select "5"
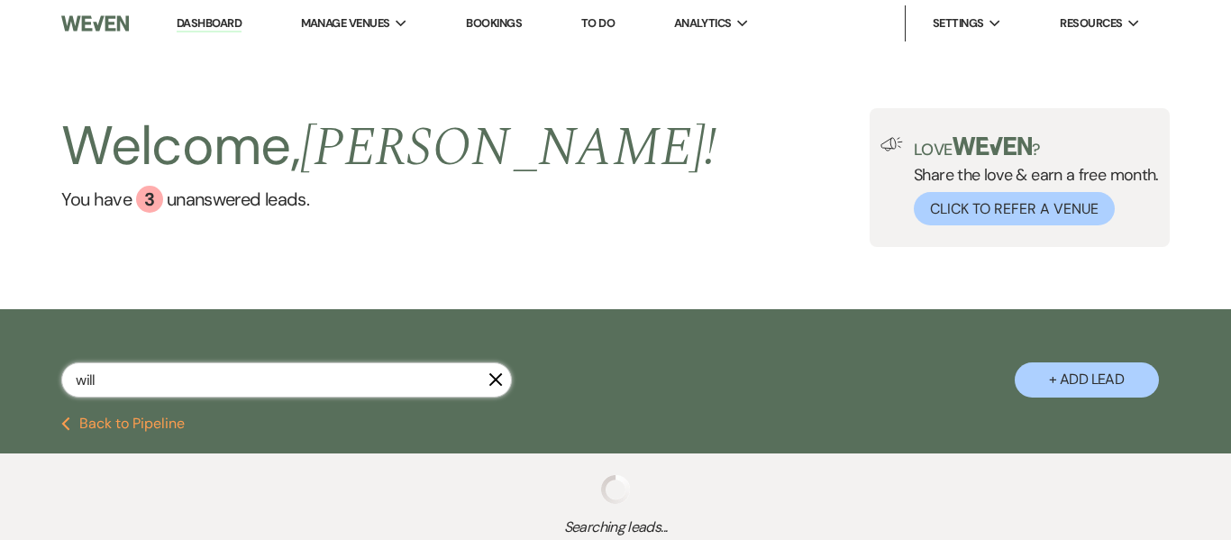
select select "8"
select select "3"
select select "8"
select select "5"
select select "8"
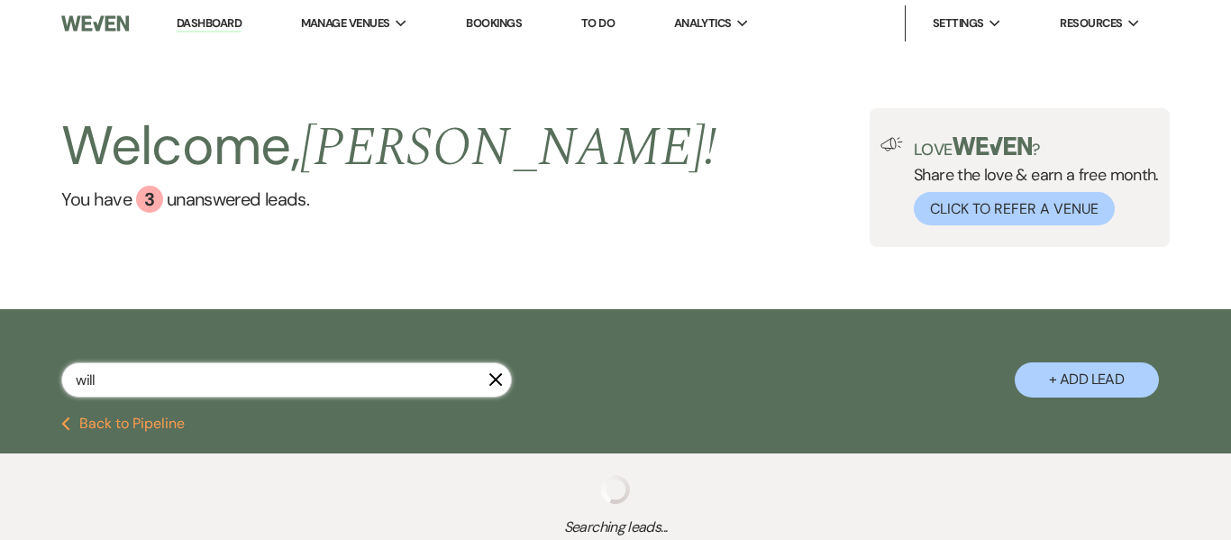
select select "5"
select select "8"
select select "5"
select select "8"
select select "5"
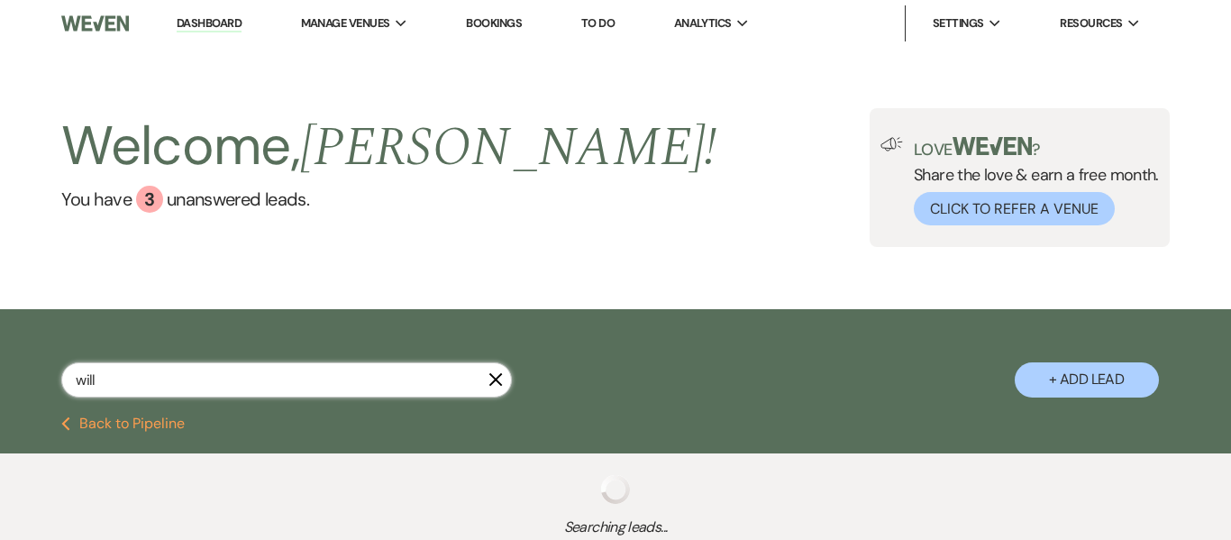
select select "8"
select select "5"
select select "8"
select select "5"
select select "8"
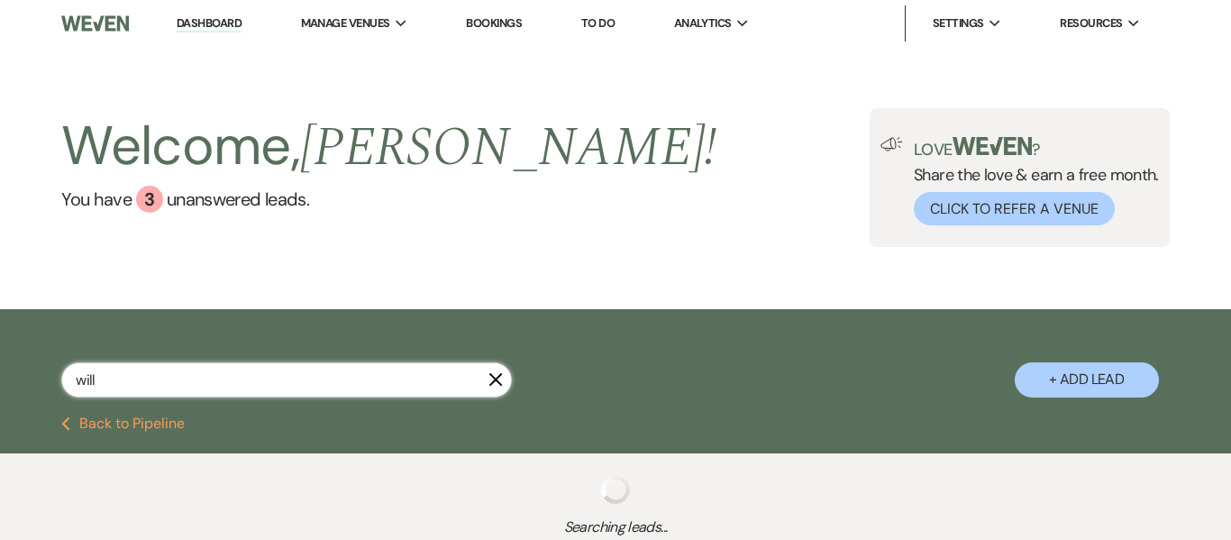
select select "5"
select select "8"
select select "5"
select select "8"
select select "5"
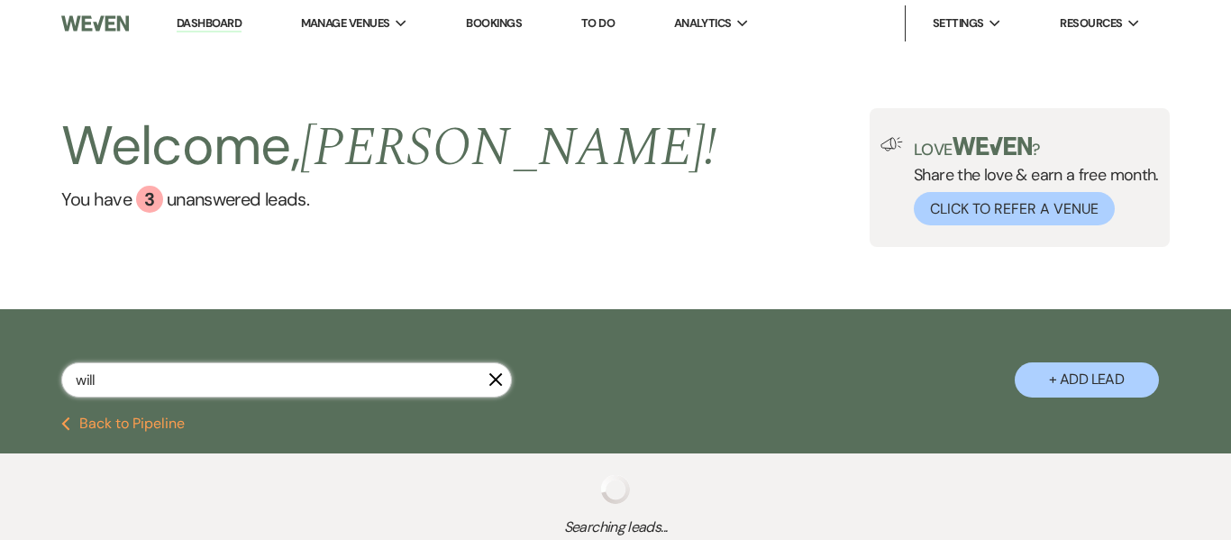
select select "8"
select select "5"
select select "8"
select select "5"
select select "8"
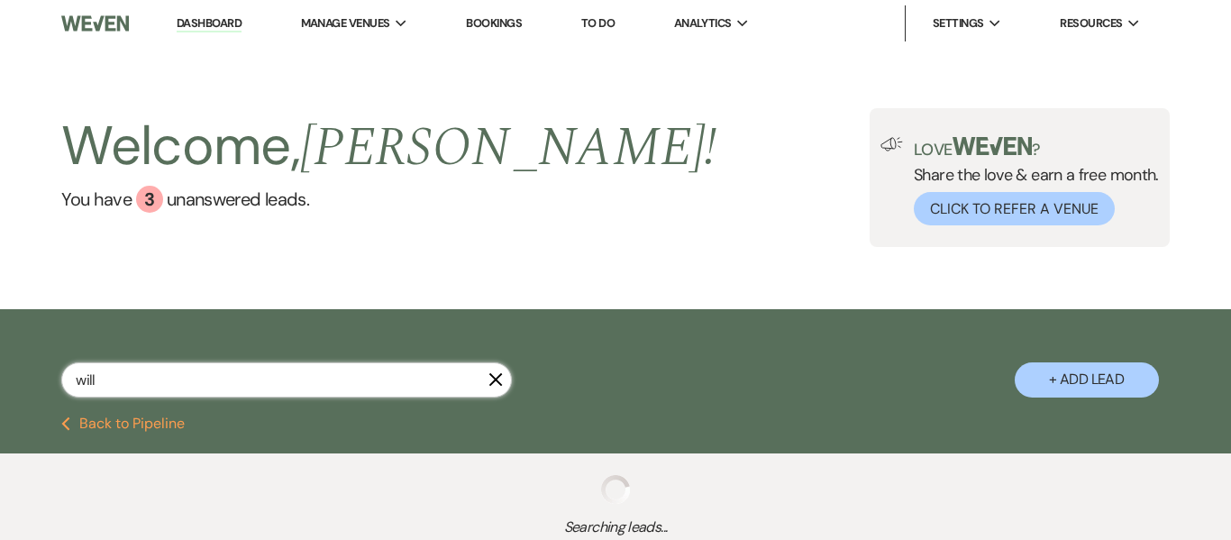
select select "5"
select select "8"
select select "4"
select select "8"
select select "6"
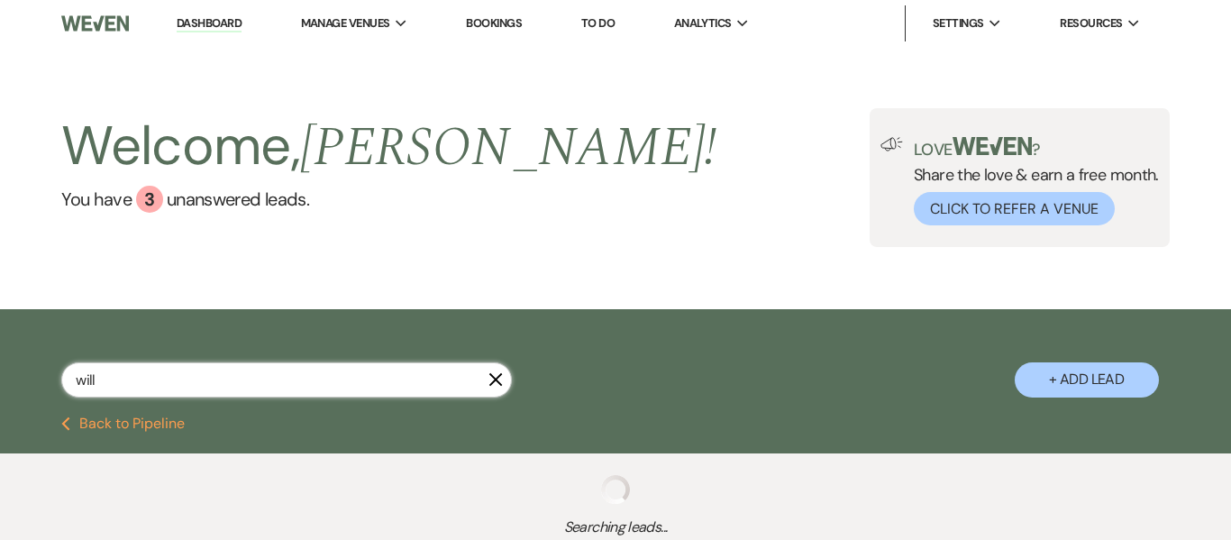
select select "8"
select select "11"
select select "8"
select select "5"
select select "8"
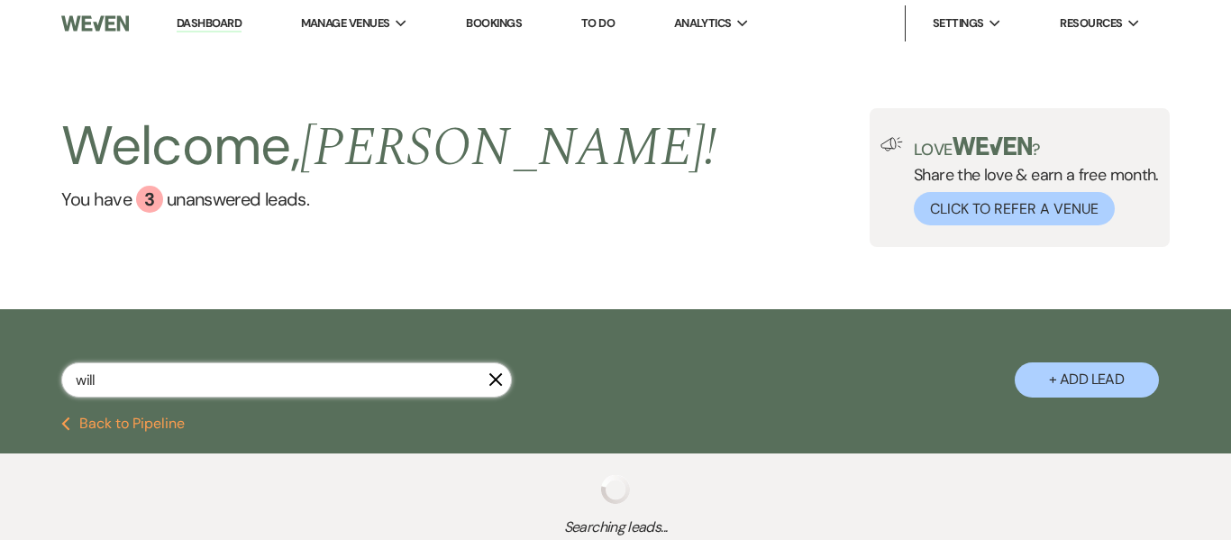
select select "1"
select select "8"
select select "1"
select select "8"
select select "1"
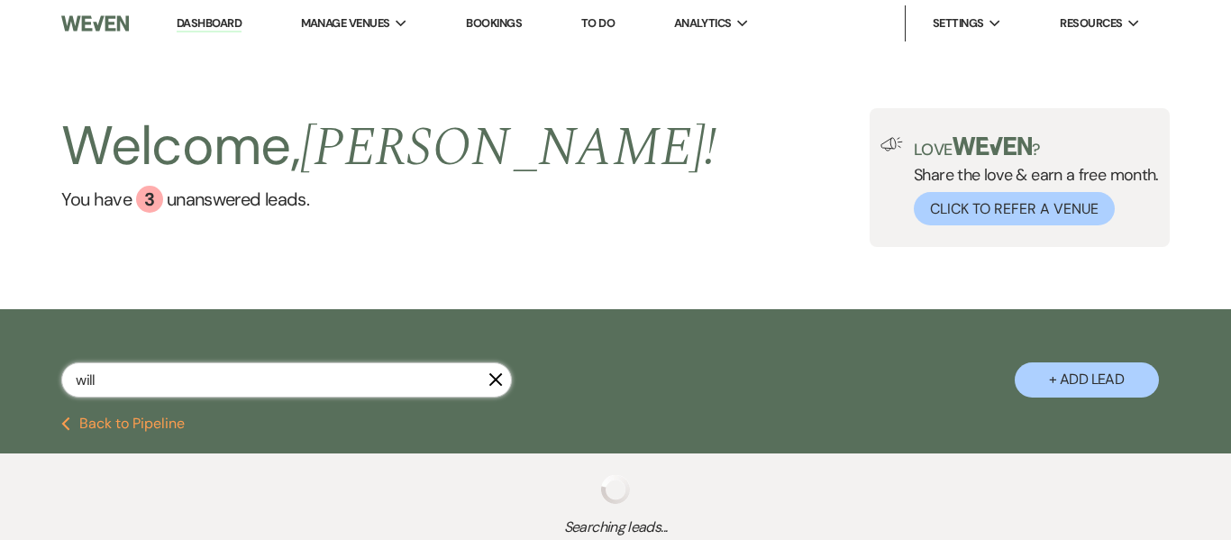
select select "8"
select select "5"
select select "8"
select select "2"
select select "8"
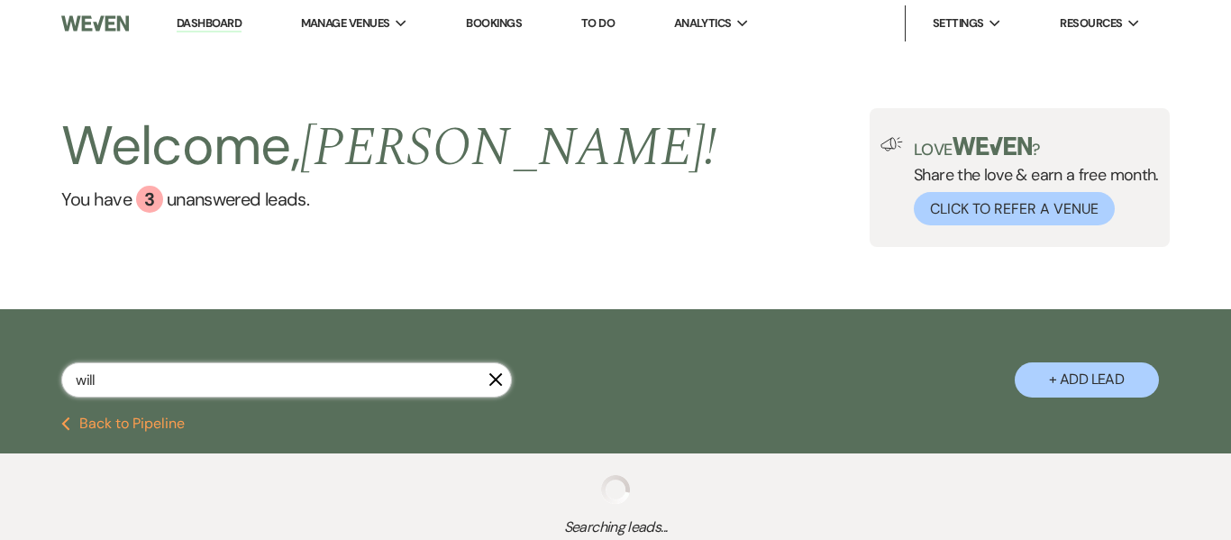
select select "5"
select select "8"
select select "1"
select select "8"
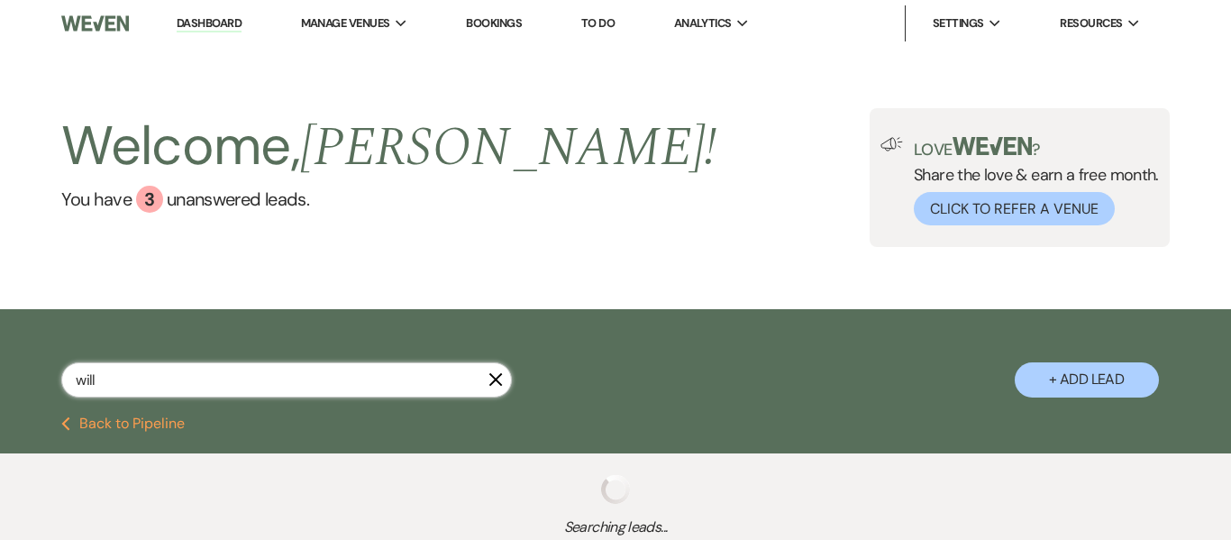
select select "5"
select select "8"
select select "5"
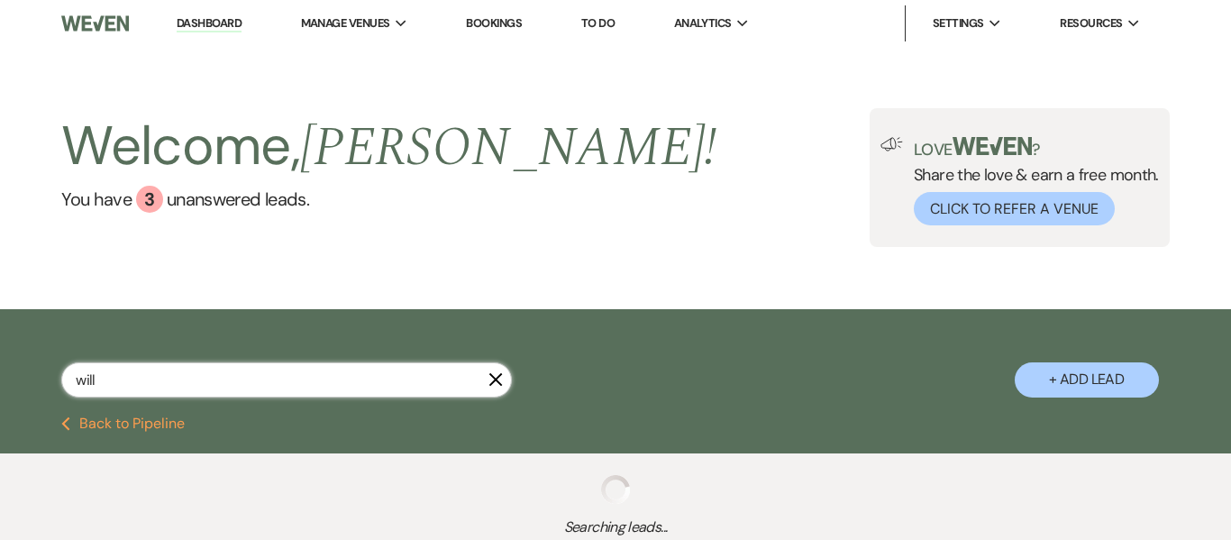
select select "8"
select select "1"
select select "8"
select select "5"
select select "8"
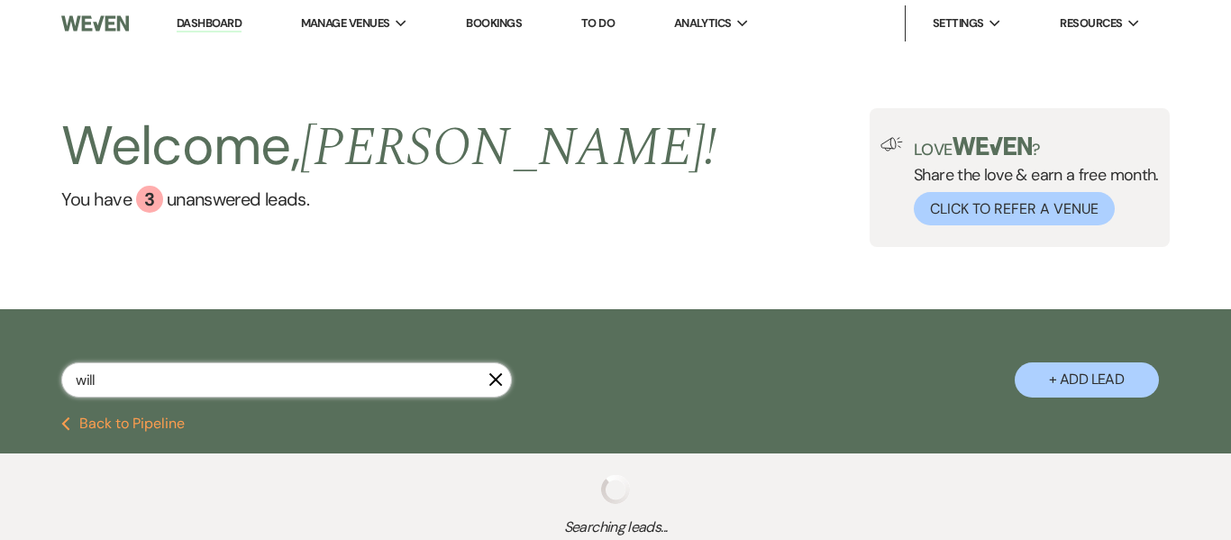
select select "1"
select select "8"
select select "1"
select select "8"
select select "1"
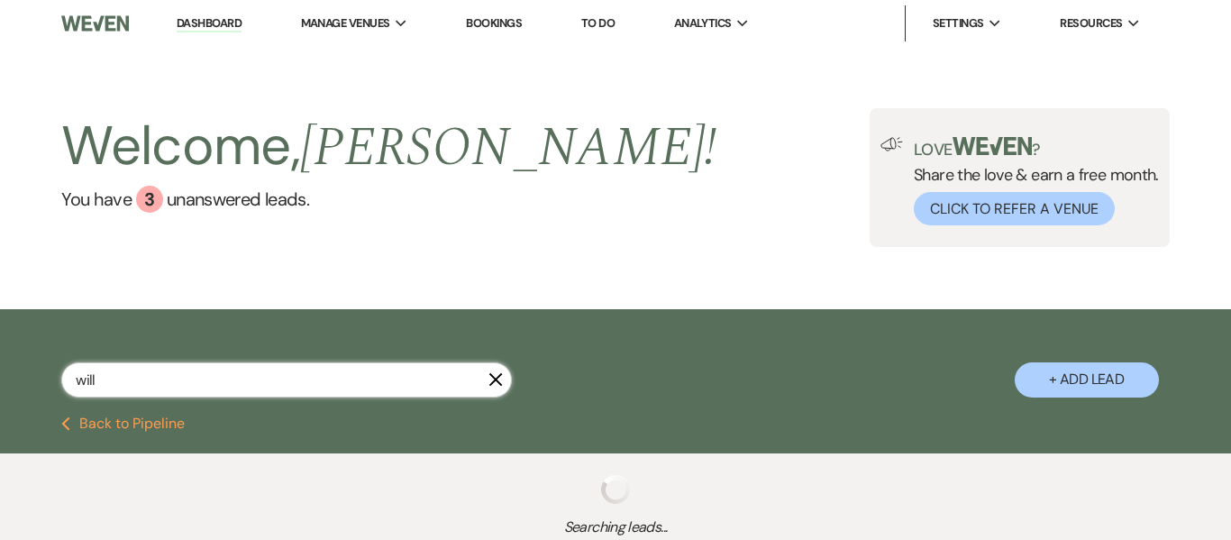
select select "8"
select select "1"
select select "8"
select select "5"
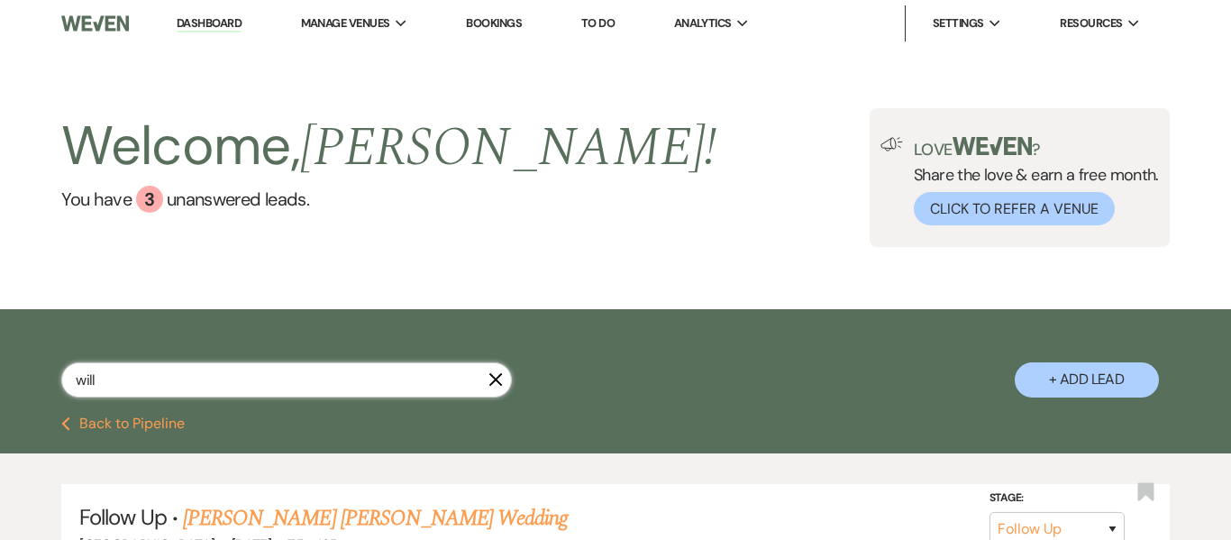
scroll to position [136, 0]
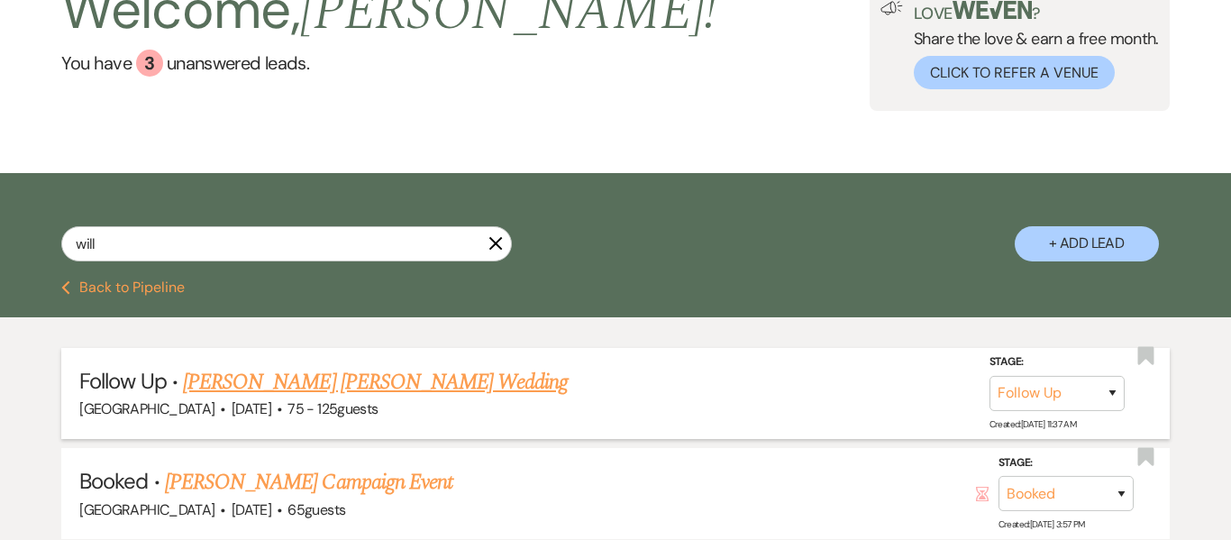
click at [309, 382] on link "Williams Ronalds's Wedding" at bounding box center [375, 382] width 385 height 32
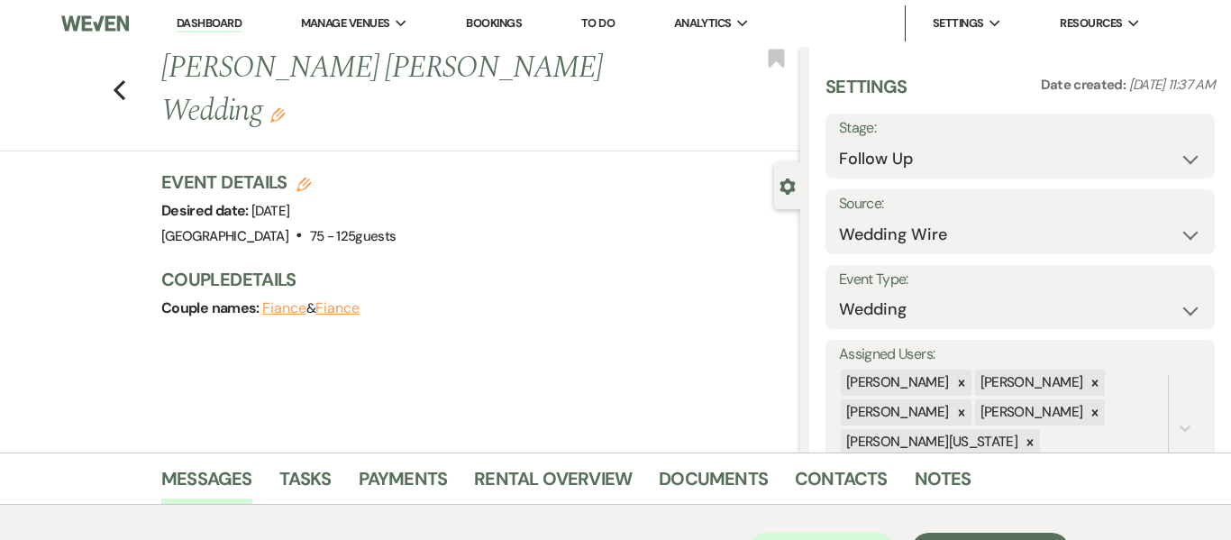
scroll to position [338, 0]
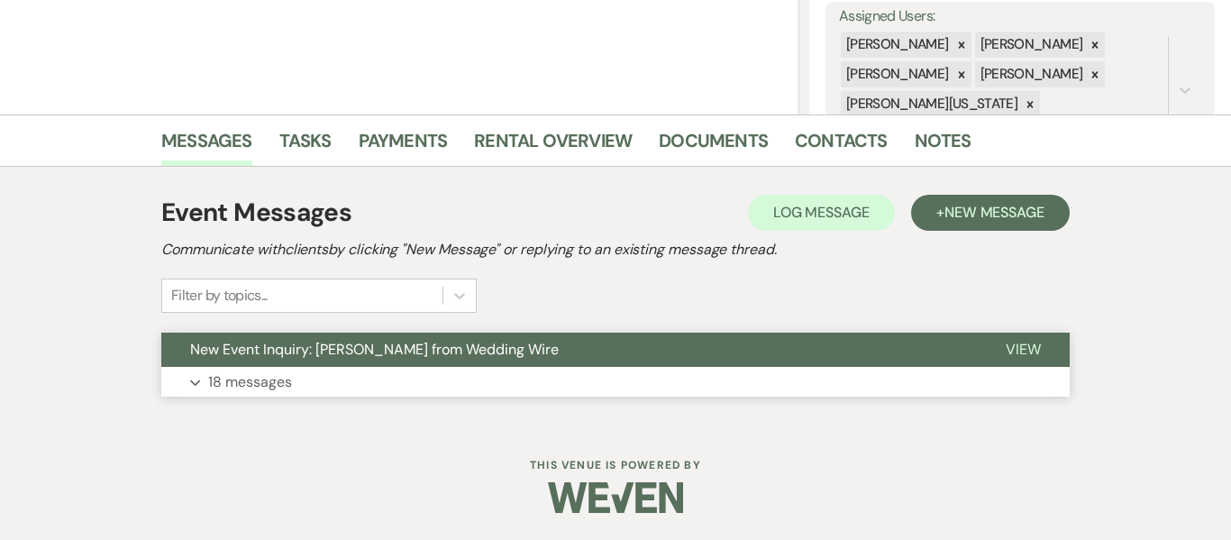
click at [610, 387] on button "Expand 18 messages" at bounding box center [615, 382] width 909 height 31
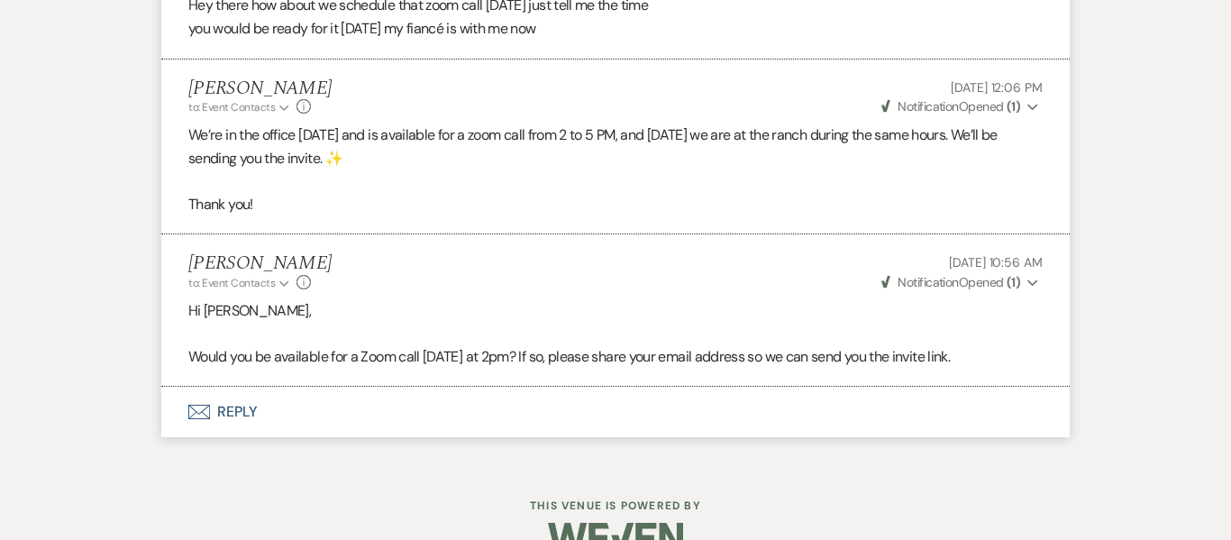
scroll to position [5894, 0]
click at [234, 393] on button "Envelope Reply" at bounding box center [615, 411] width 909 height 50
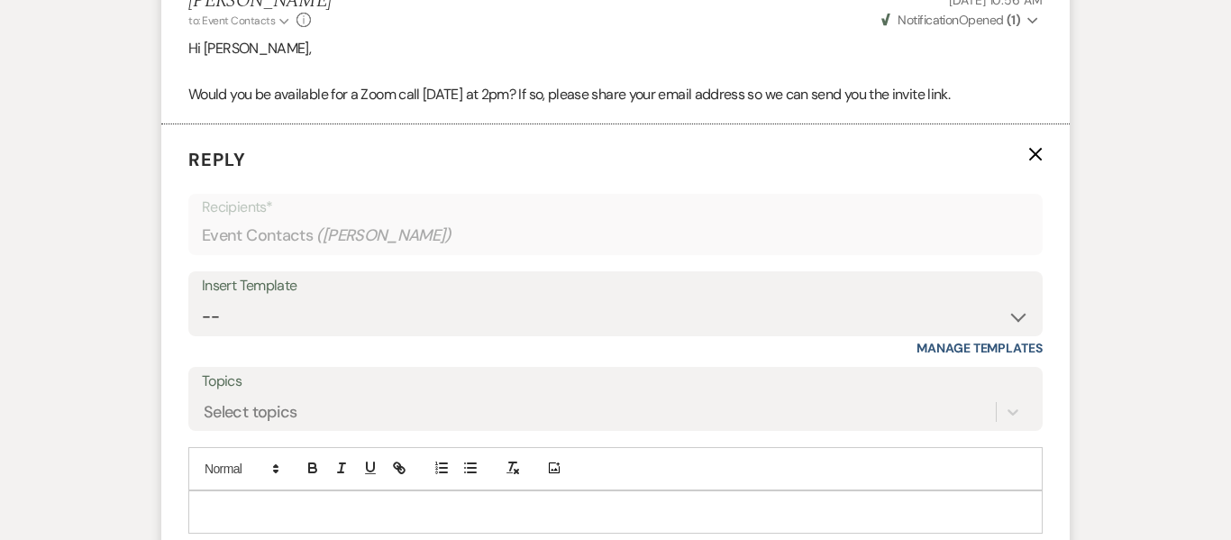
scroll to position [6254, 0]
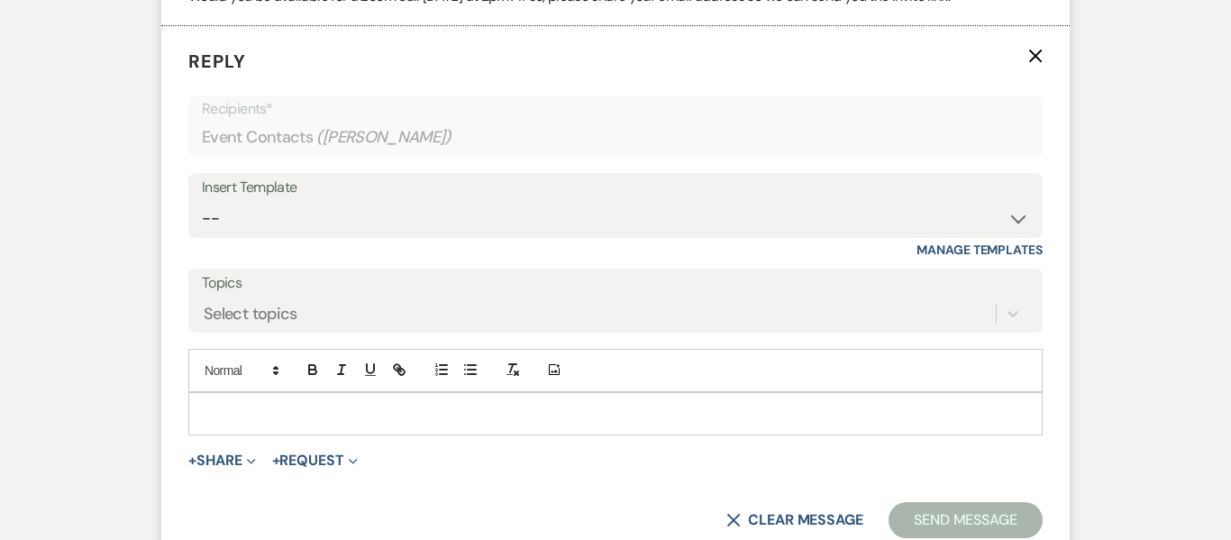
click at [258, 404] on p at bounding box center [616, 414] width 826 height 20
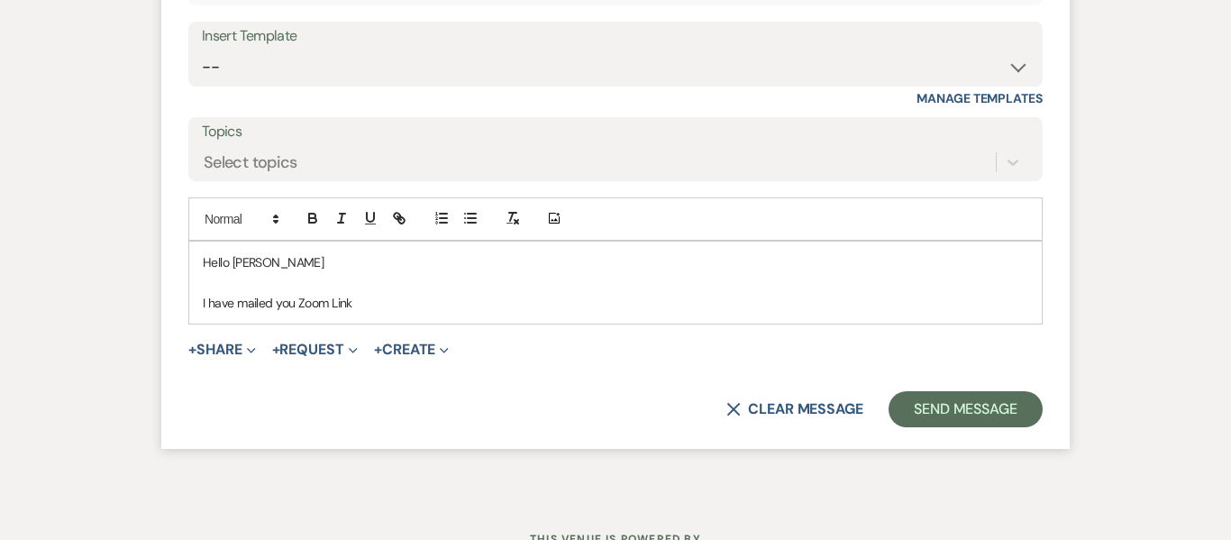
scroll to position [6455, 0]
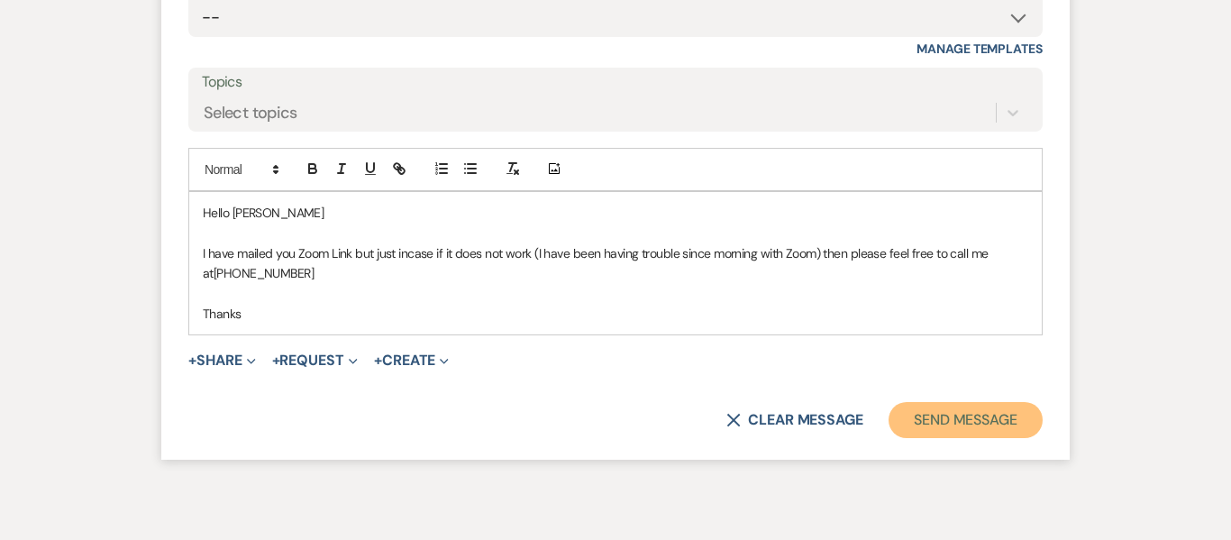
click at [1001, 402] on button "Send Message" at bounding box center [966, 420] width 154 height 36
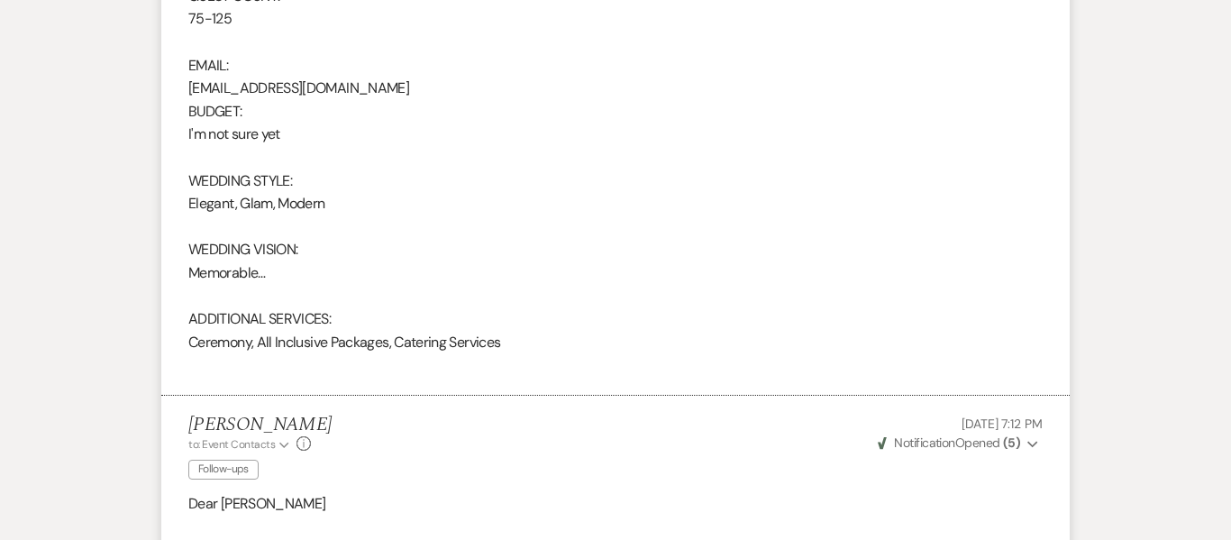
scroll to position [0, 0]
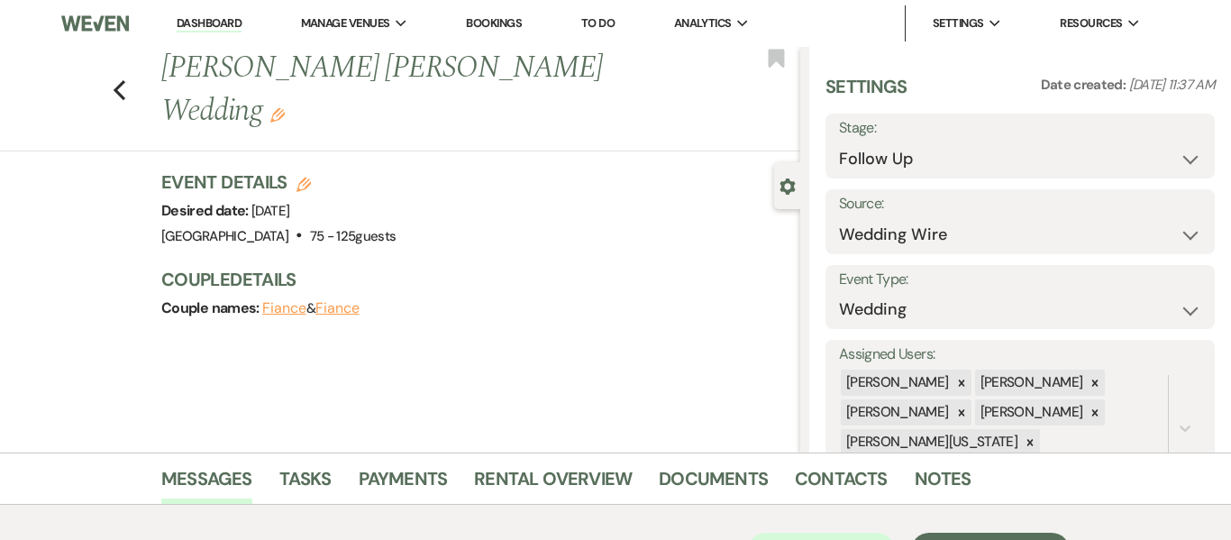
click at [212, 28] on link "Dashboard" at bounding box center [209, 23] width 65 height 17
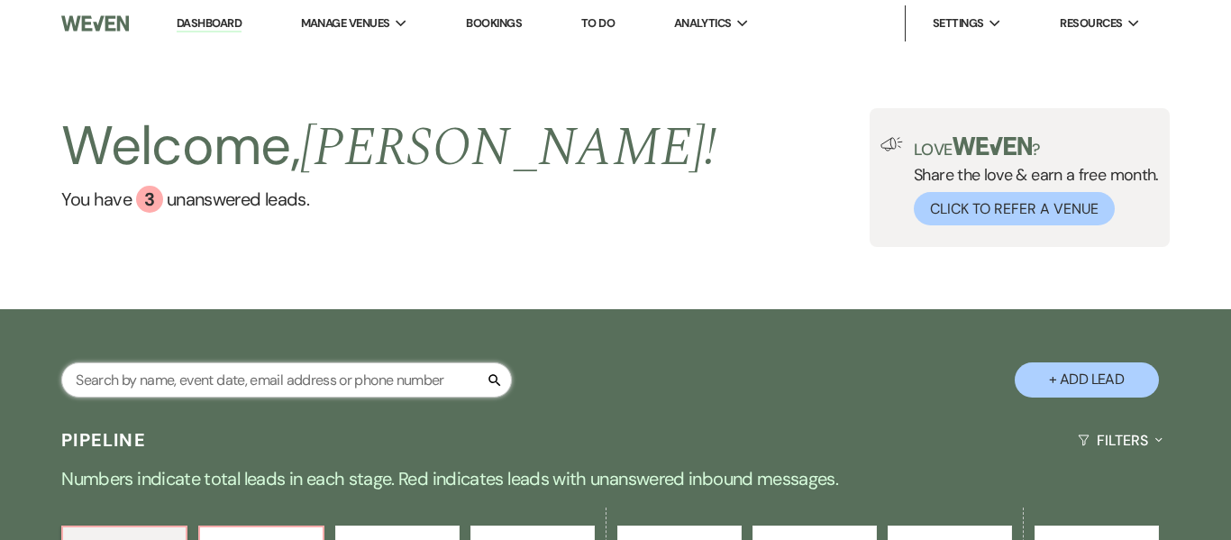
click at [298, 386] on input "text" at bounding box center [286, 379] width 451 height 35
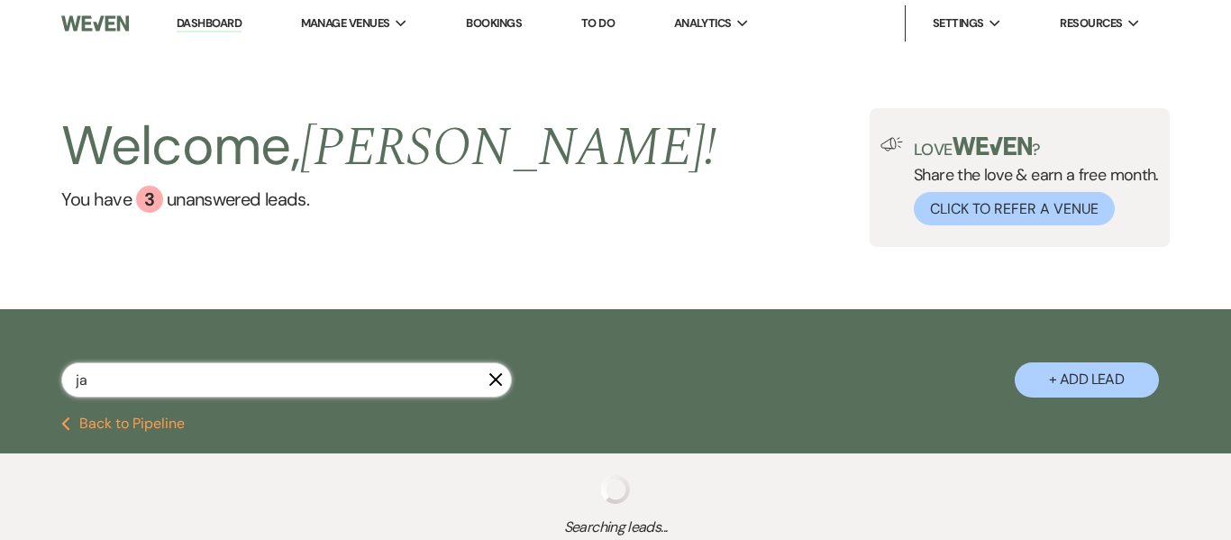
scroll to position [136, 0]
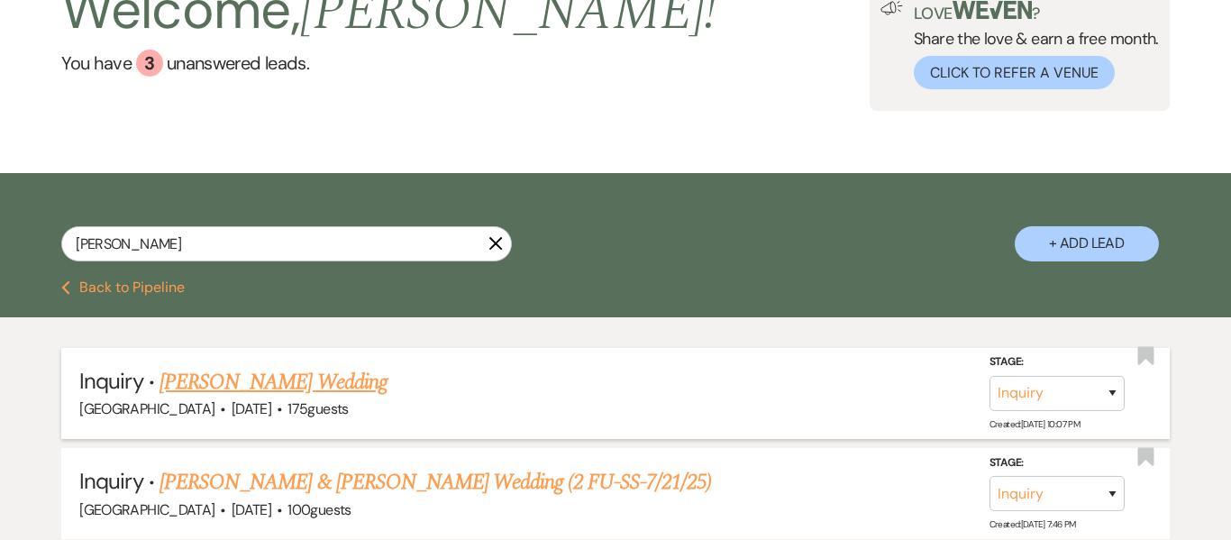
click at [330, 379] on link "[PERSON_NAME] Wedding" at bounding box center [274, 382] width 228 height 32
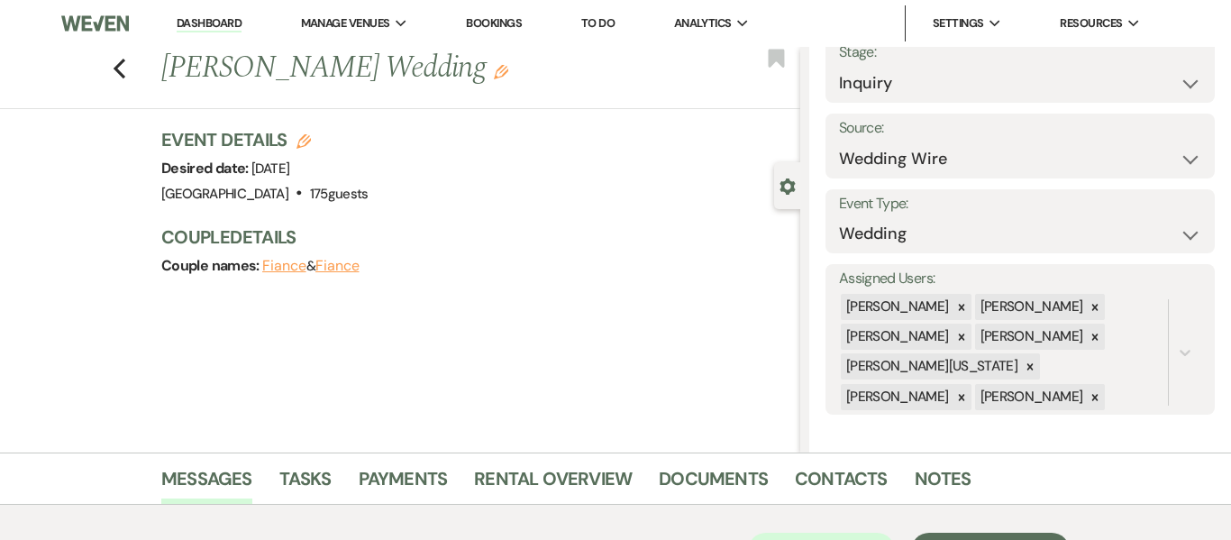
scroll to position [534, 0]
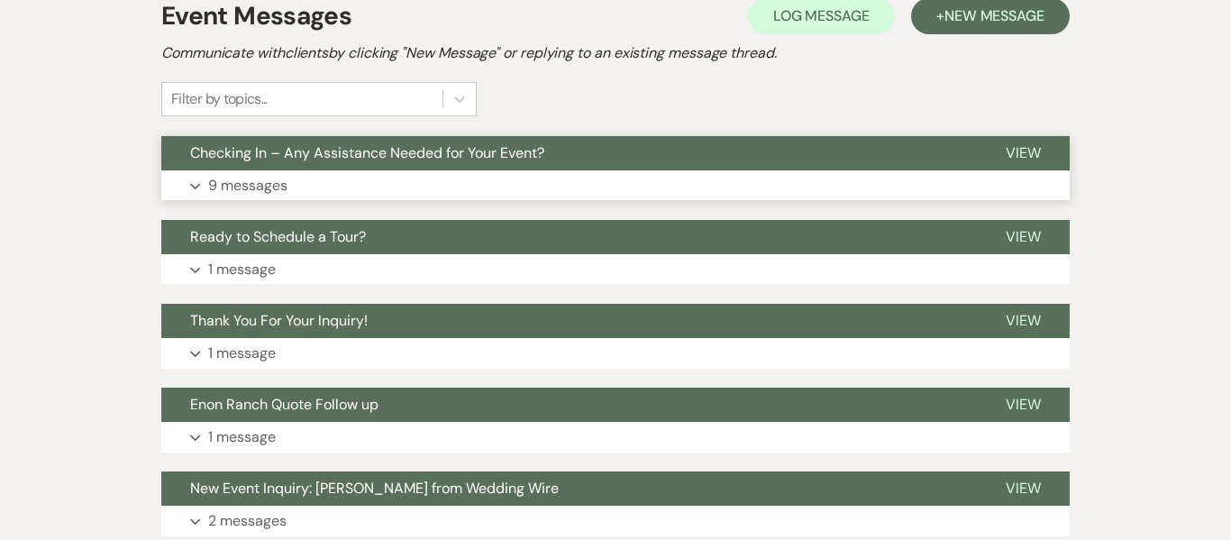
click at [485, 166] on button "Checking In – Any Assistance Needed for Your Event?" at bounding box center [569, 153] width 816 height 34
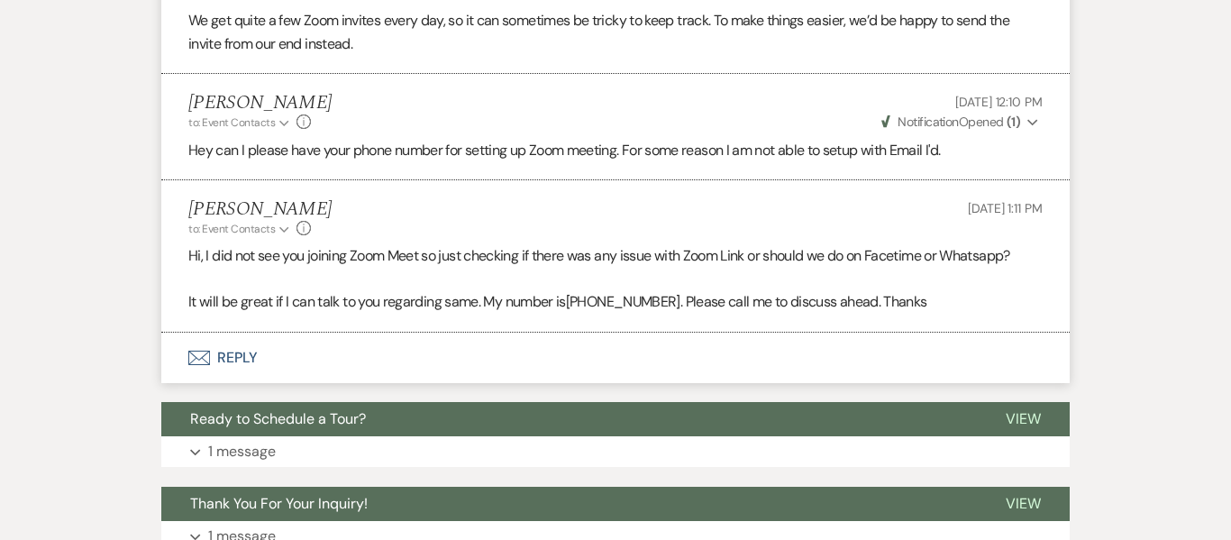
scroll to position [2220, 0]
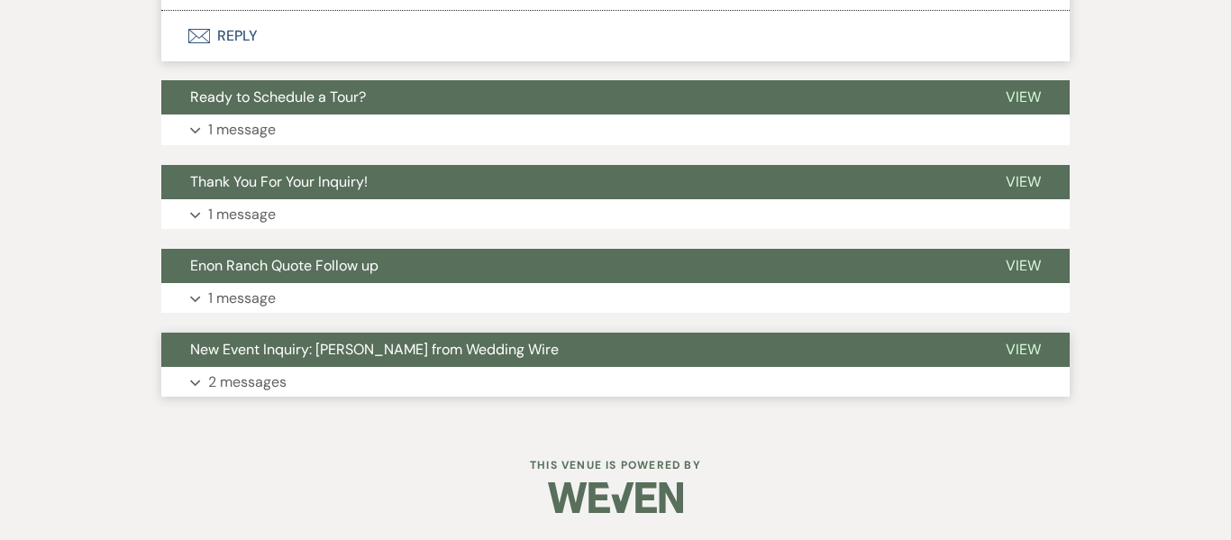
click at [420, 388] on button "Expand 2 messages" at bounding box center [615, 382] width 909 height 31
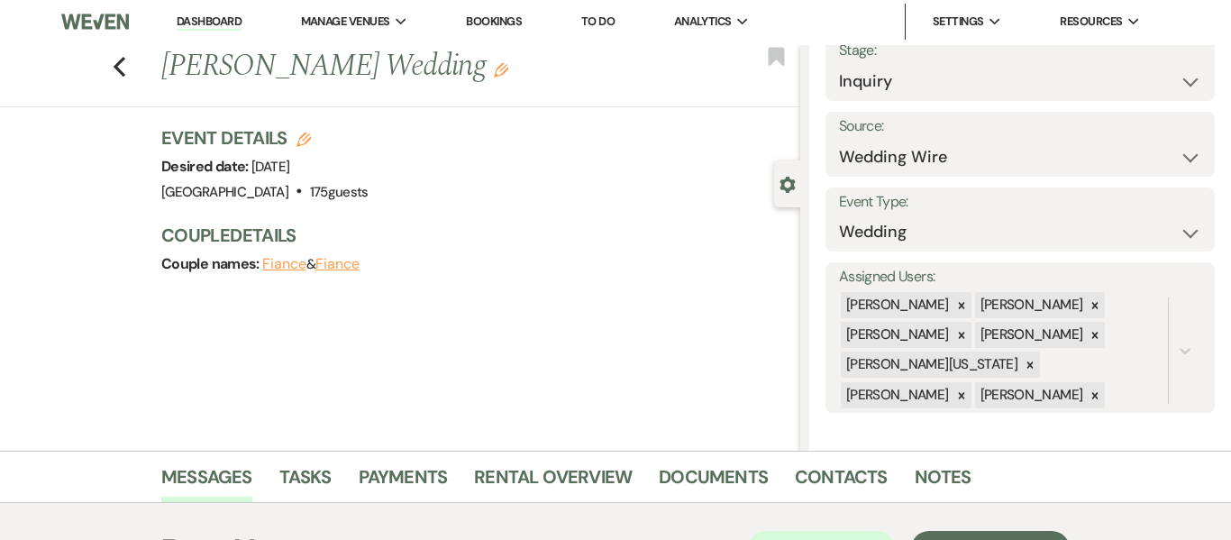
scroll to position [0, 0]
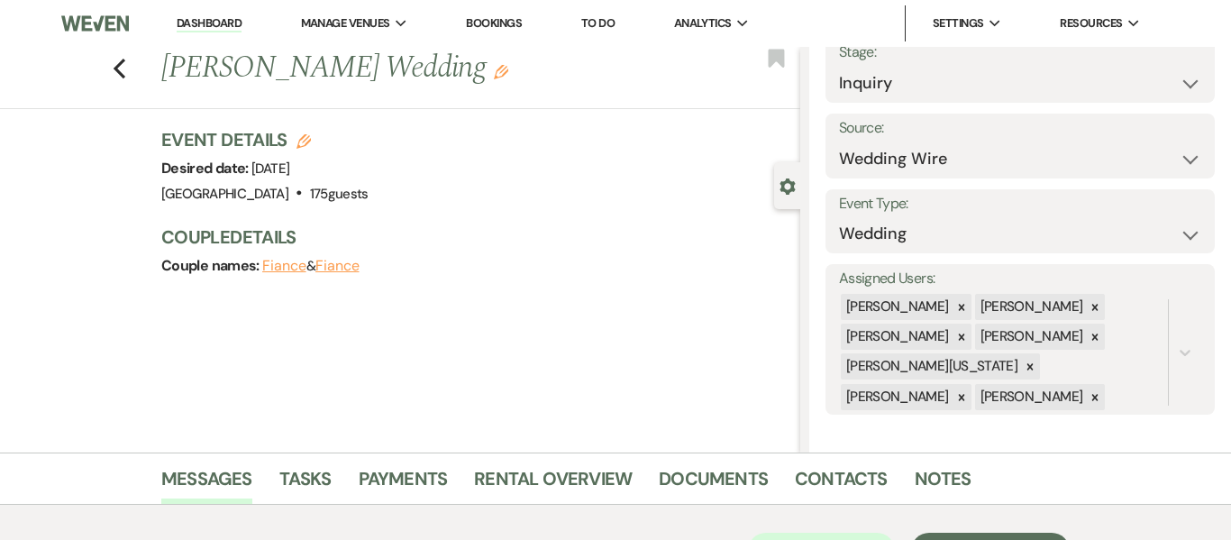
click at [206, 25] on link "Dashboard" at bounding box center [209, 23] width 65 height 17
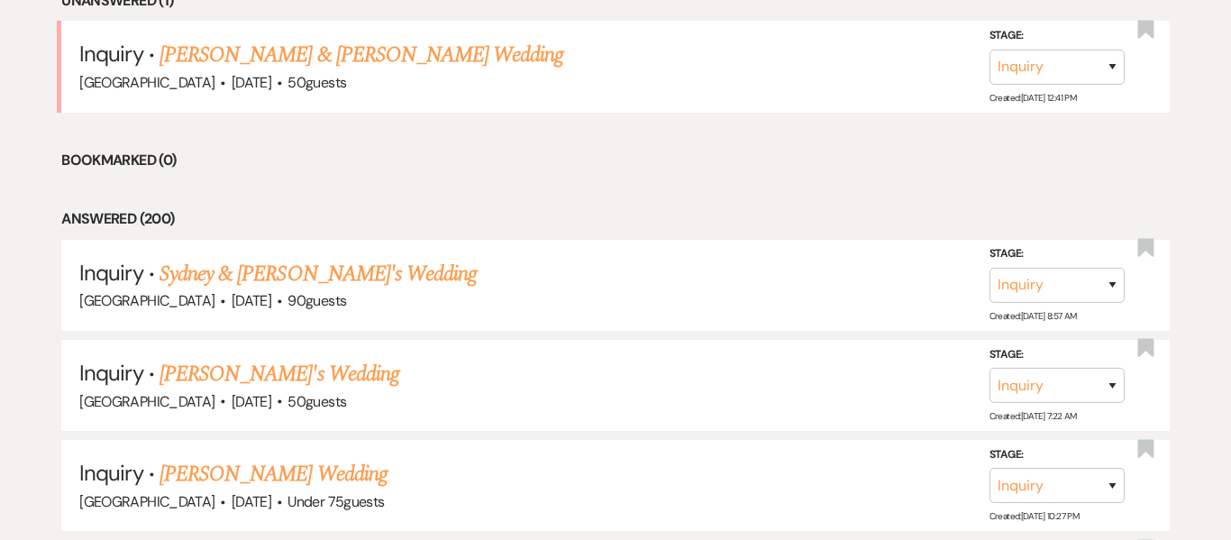
scroll to position [700, 0]
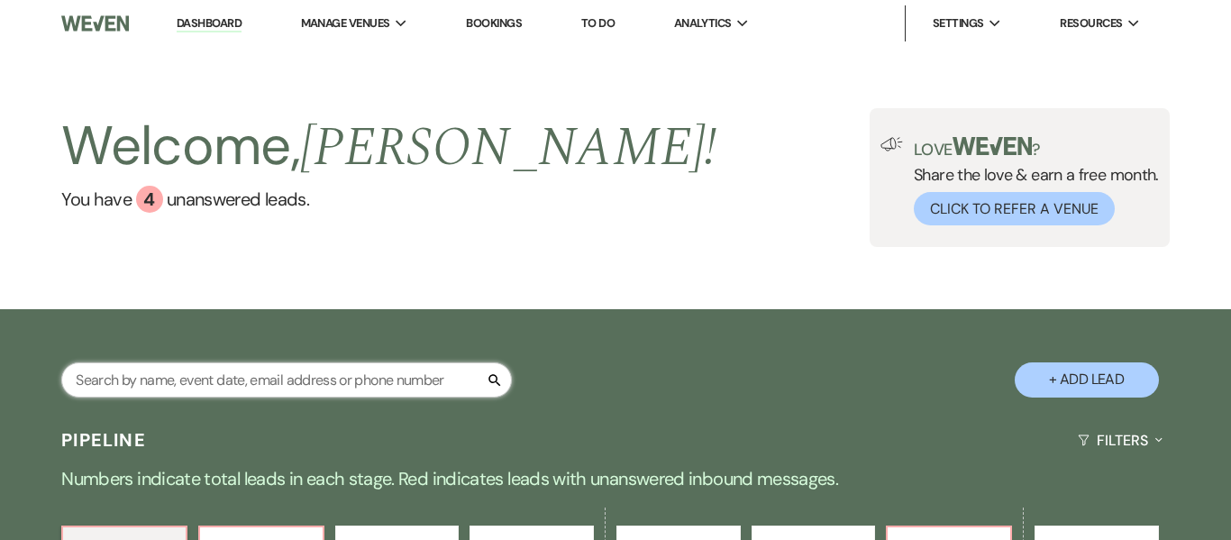
click at [292, 383] on input "text" at bounding box center [286, 379] width 451 height 35
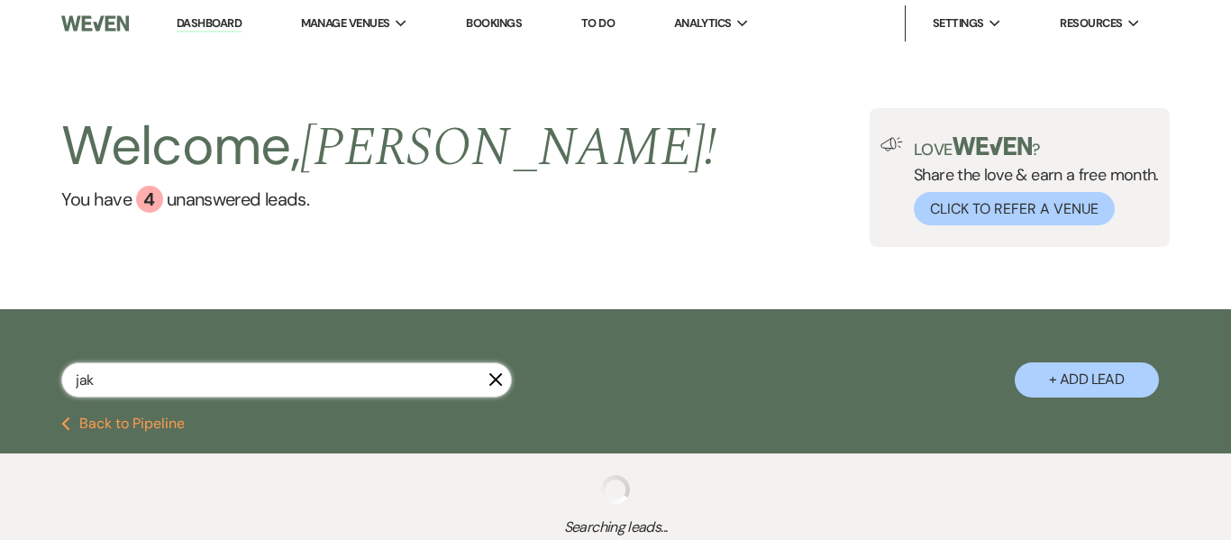
type input "[PERSON_NAME]"
select select "2"
select select "8"
select select "5"
select select "8"
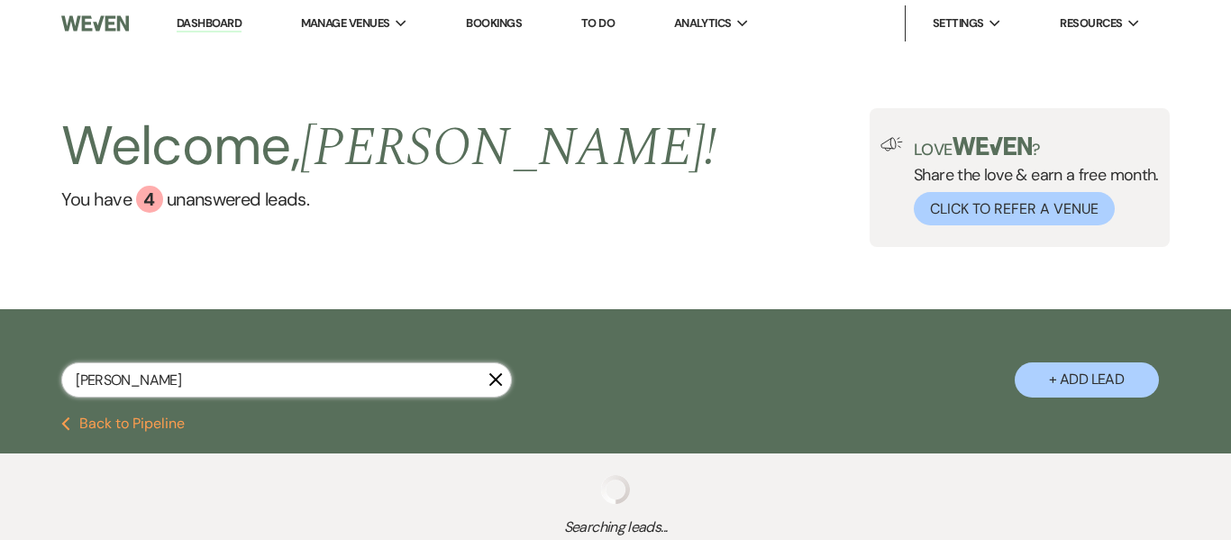
select select "5"
select select "8"
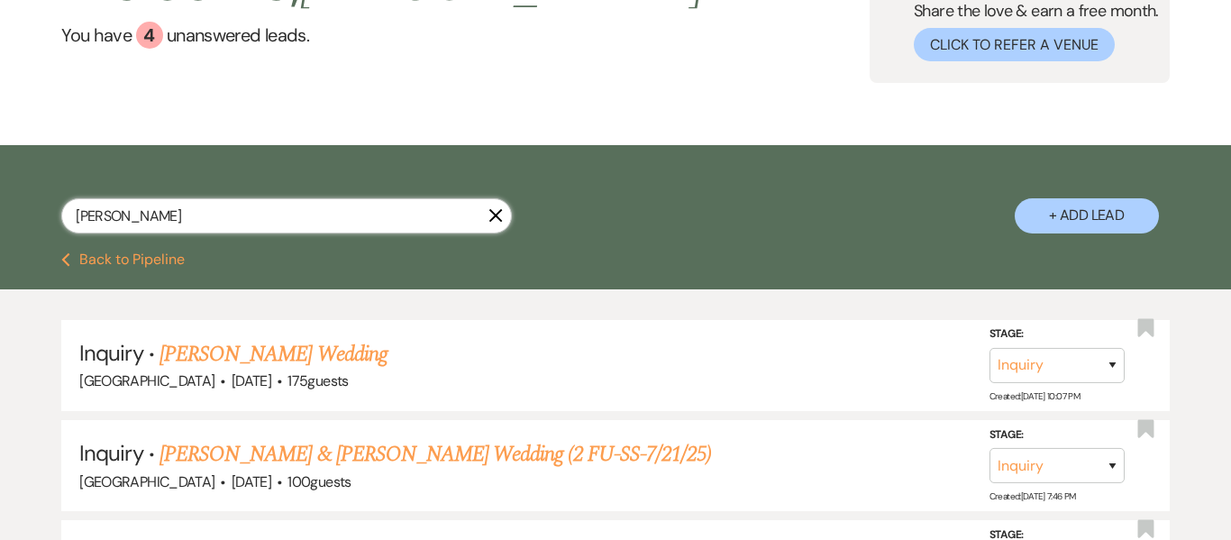
scroll to position [244, 0]
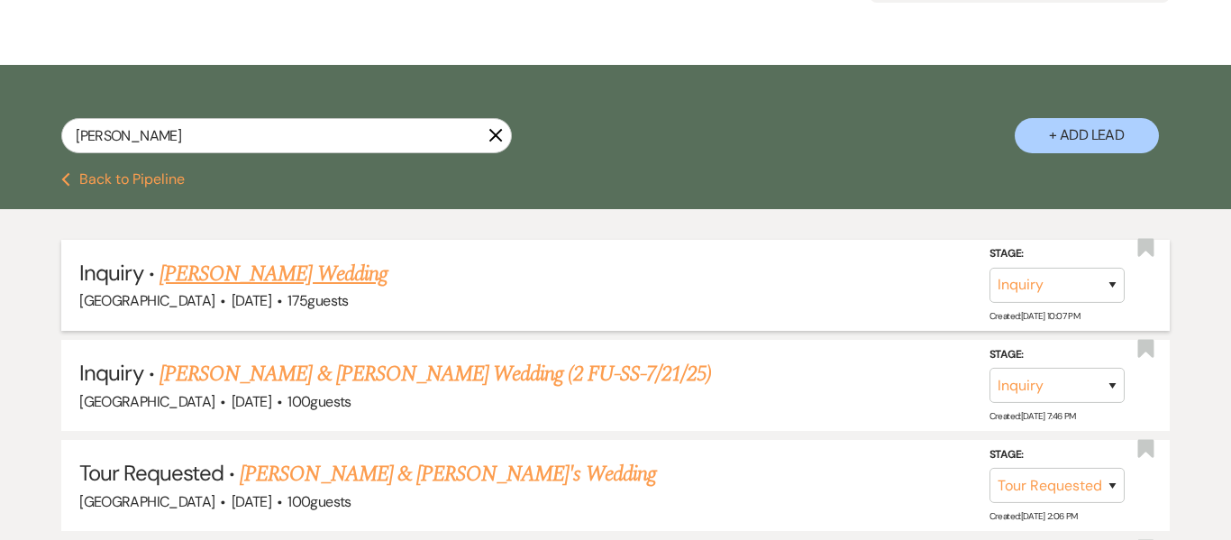
click at [312, 281] on link "[PERSON_NAME] Wedding" at bounding box center [274, 274] width 228 height 32
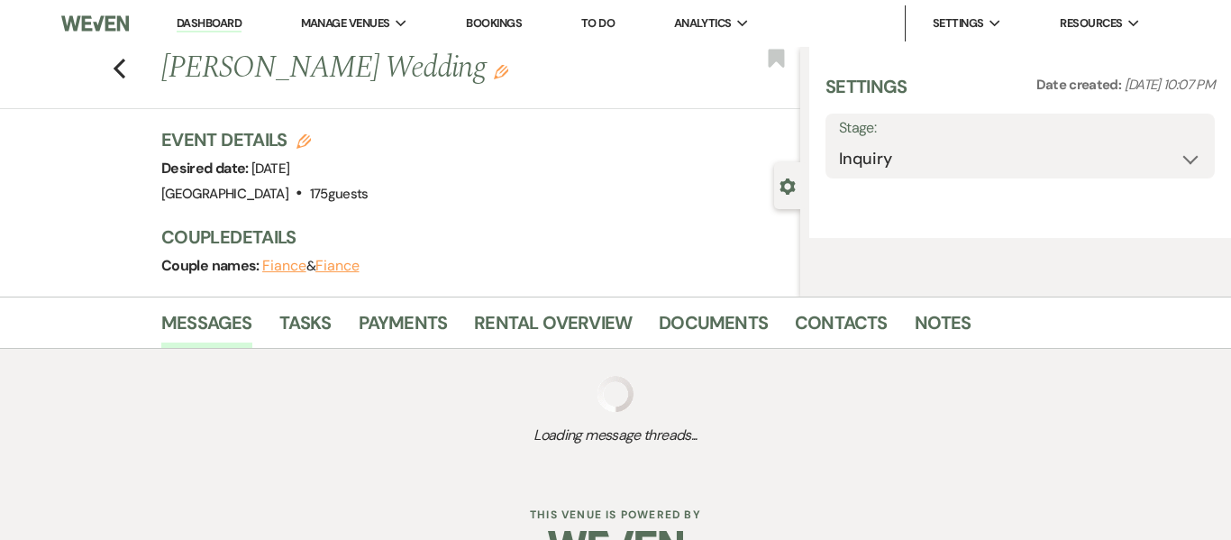
select select "3"
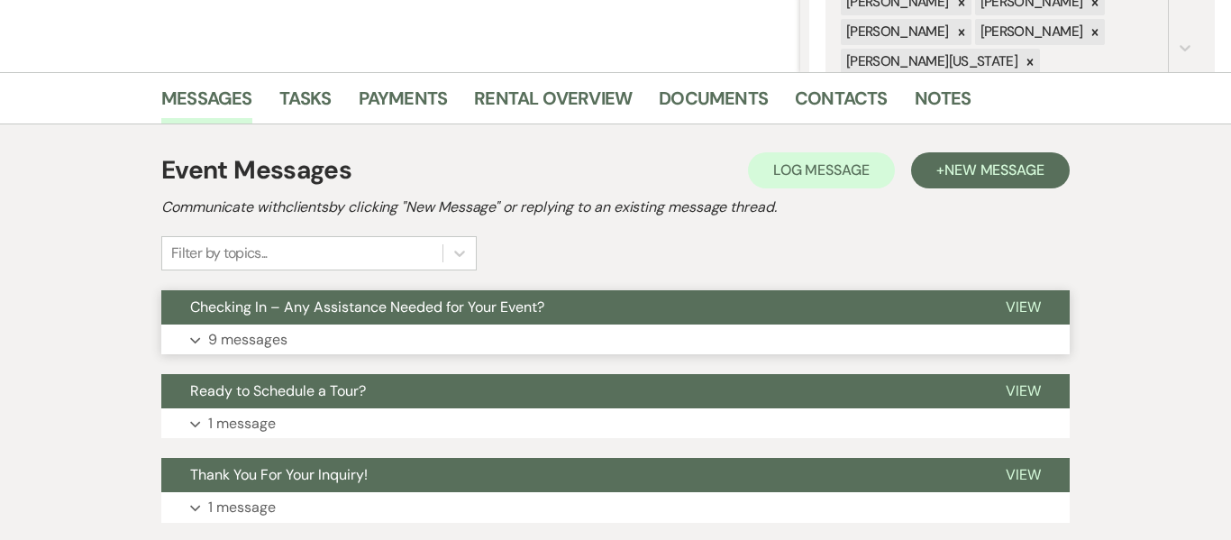
scroll to position [384, 0]
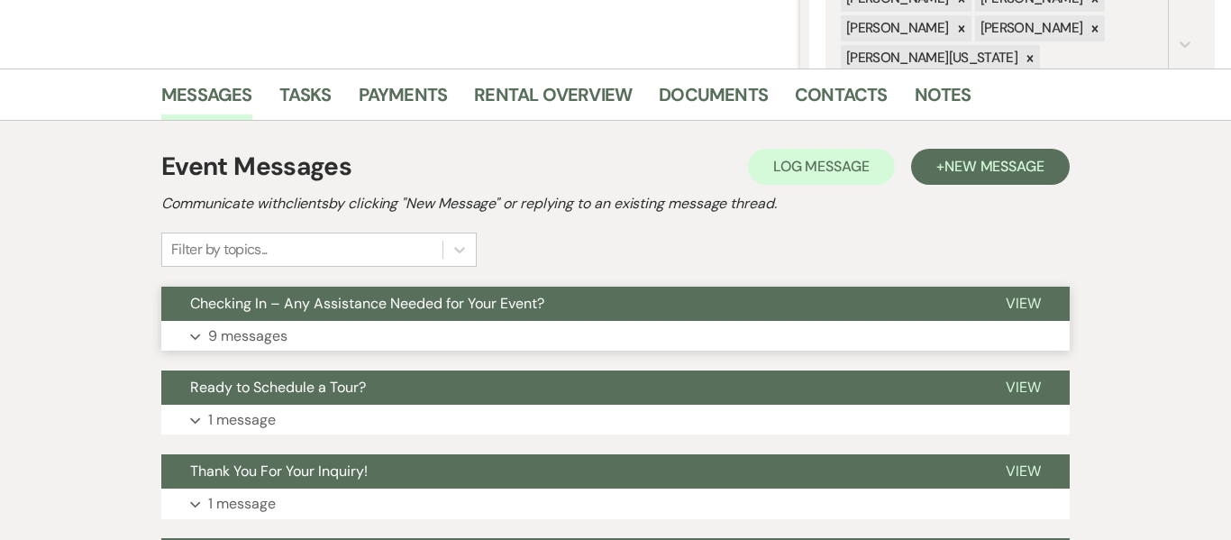
click at [385, 325] on button "Expand 9 messages" at bounding box center [615, 336] width 909 height 31
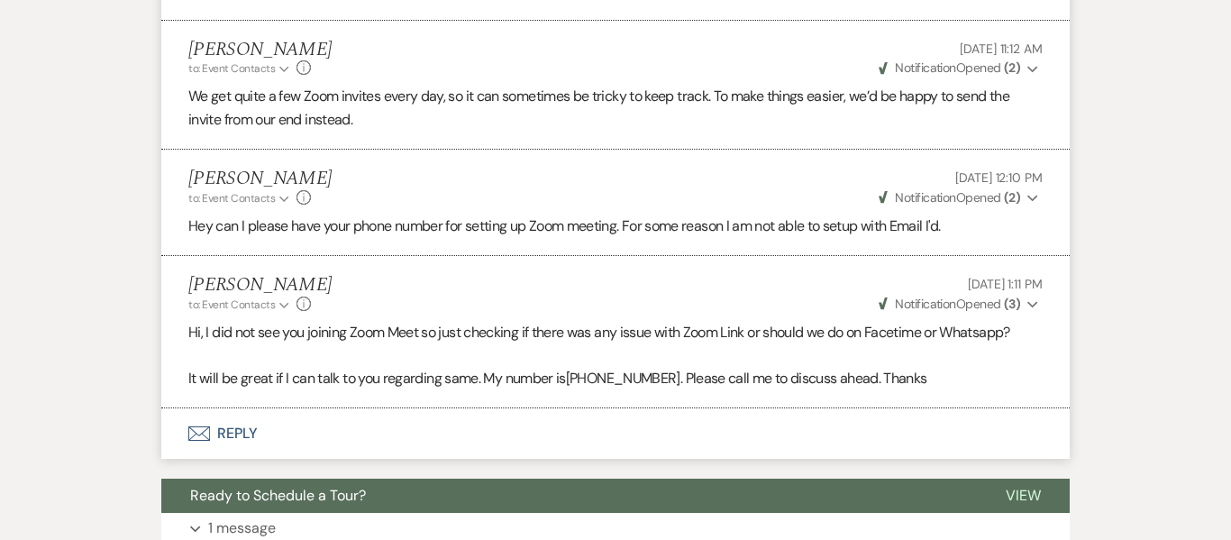
scroll to position [1822, 0]
click at [993, 307] on span "Weven Check Notification Opened ( 3 )" at bounding box center [950, 305] width 142 height 16
click at [1001, 345] on span "Opened (3)" at bounding box center [997, 339] width 62 height 16
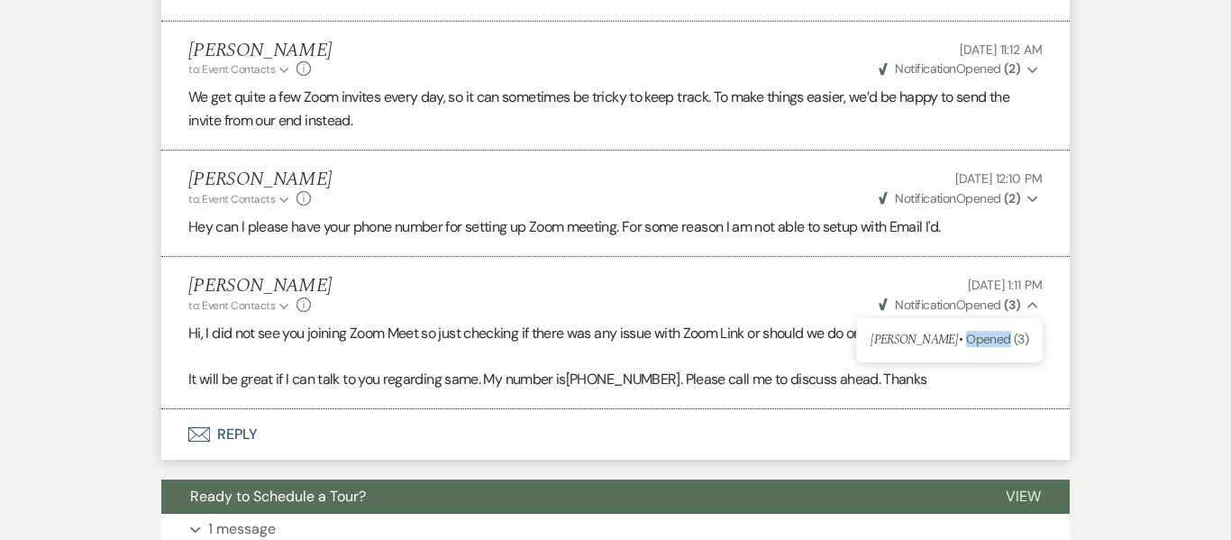
click at [1001, 345] on span "Opened (3)" at bounding box center [997, 339] width 62 height 16
click at [1035, 306] on icon "Collapse" at bounding box center [1033, 305] width 11 height 13
click at [1035, 306] on icon "Expand" at bounding box center [1033, 305] width 11 height 13
click at [1035, 306] on icon "Collapse" at bounding box center [1033, 305] width 11 height 13
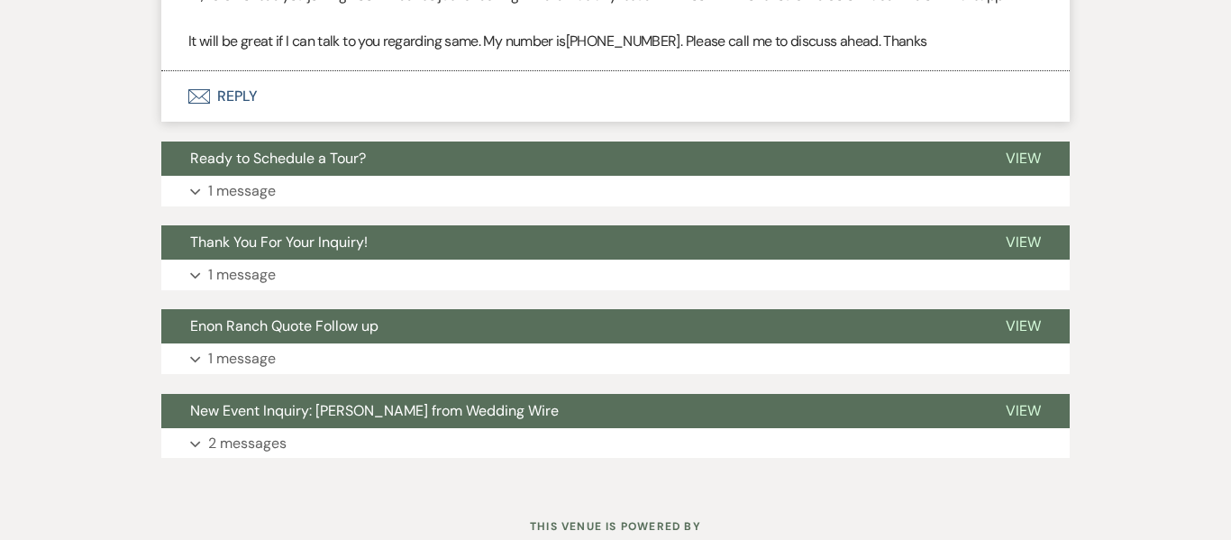
scroll to position [2221, 0]
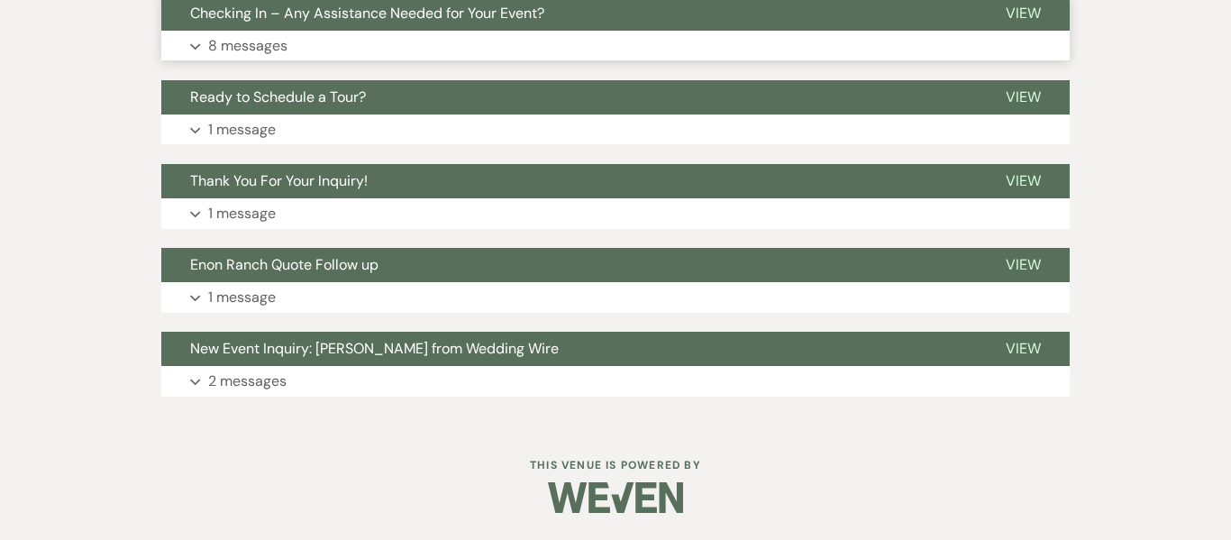
click at [377, 47] on button "Expand 8 messages" at bounding box center [615, 46] width 909 height 31
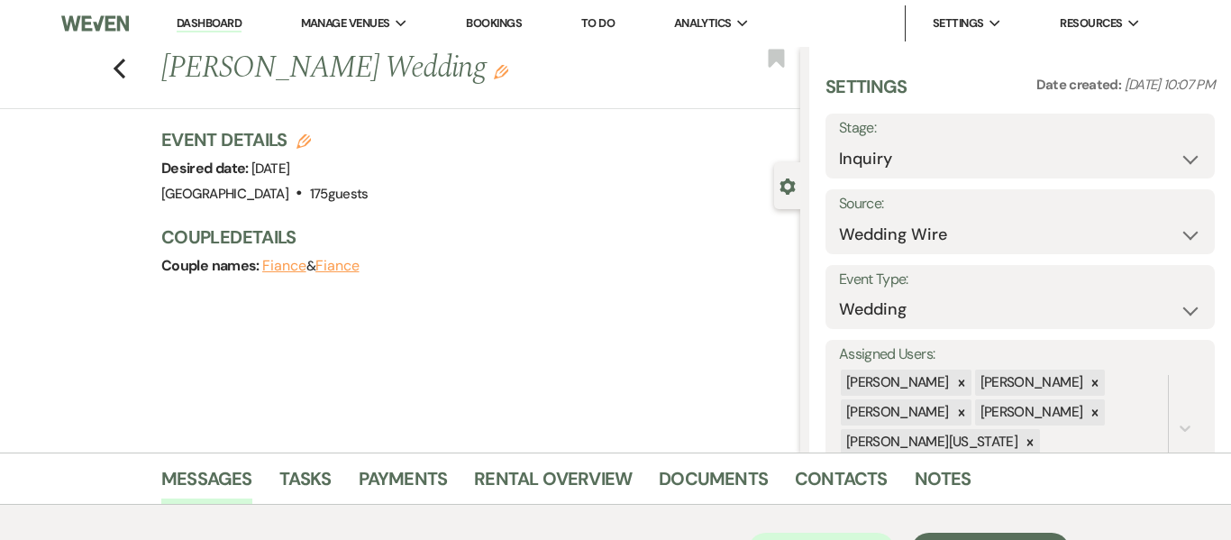
click at [223, 21] on link "Dashboard" at bounding box center [209, 23] width 65 height 17
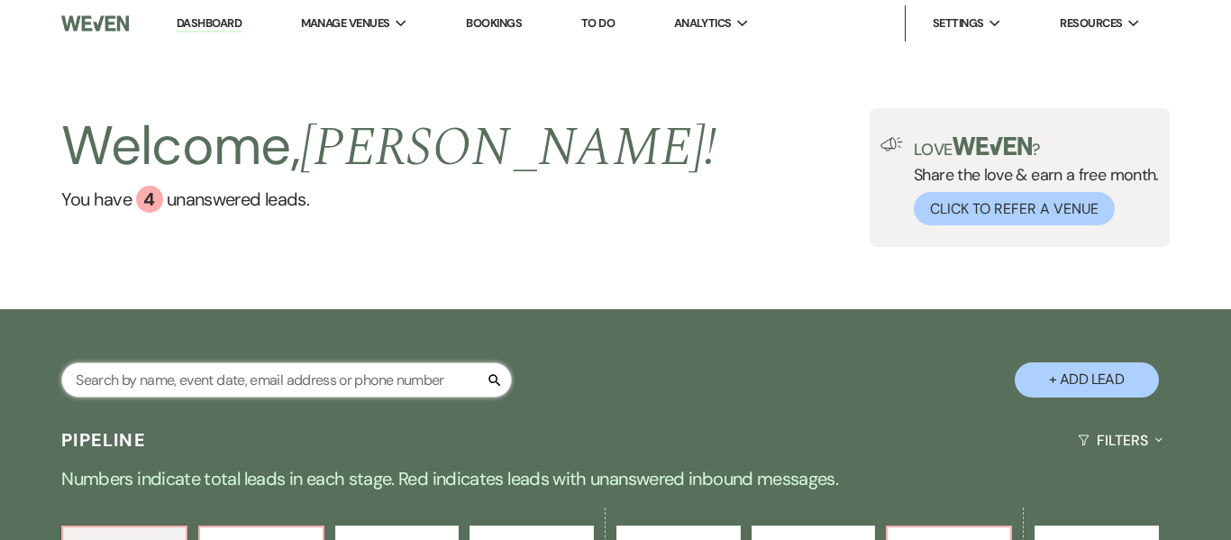
click at [273, 381] on input "text" at bounding box center [286, 379] width 451 height 35
type input "will"
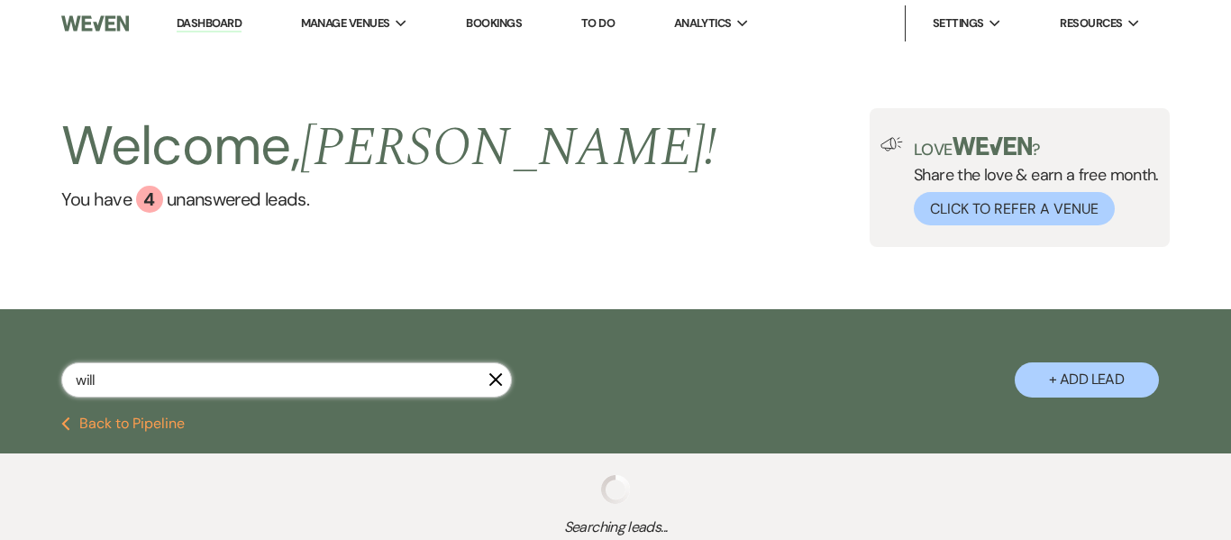
select select "9"
select select "2"
select select "8"
select select "2"
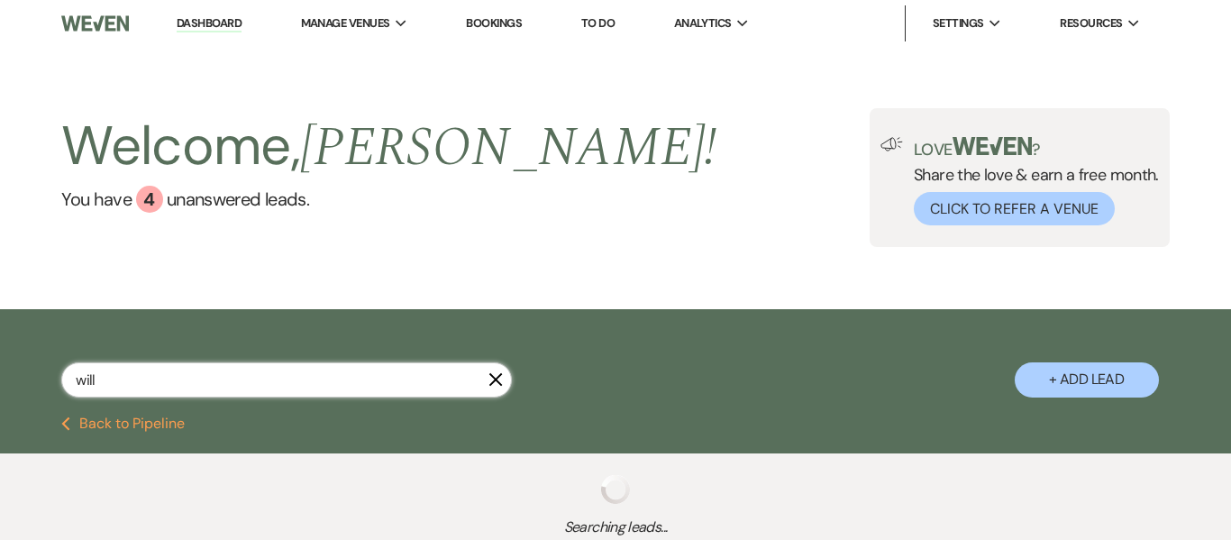
select select "2"
select select "8"
select select "1"
select select "2"
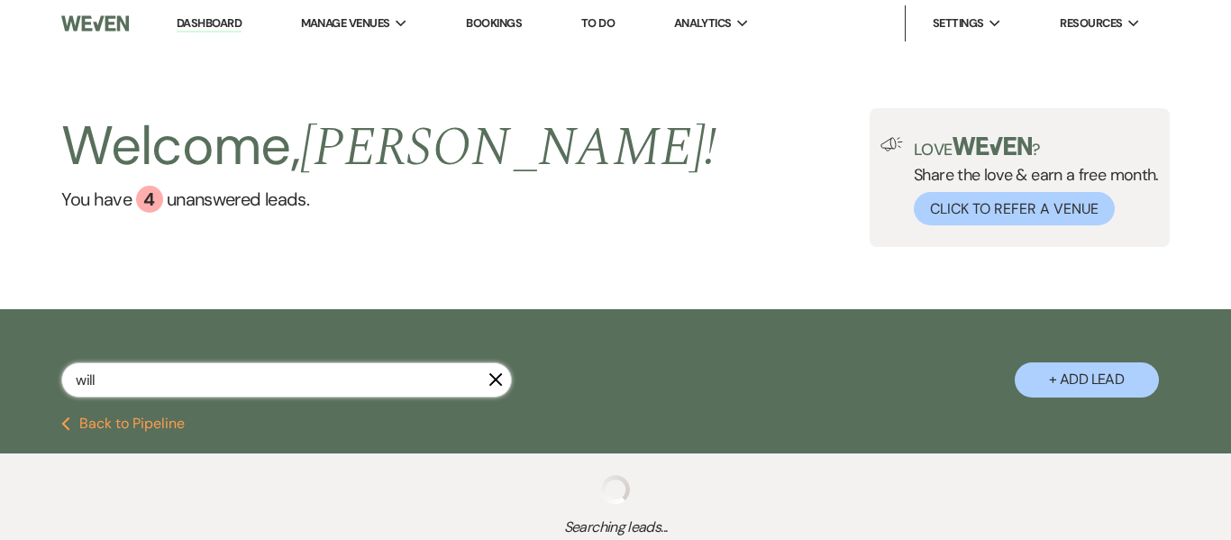
select select "2"
select select "8"
select select "11"
select select "2"
select select "8"
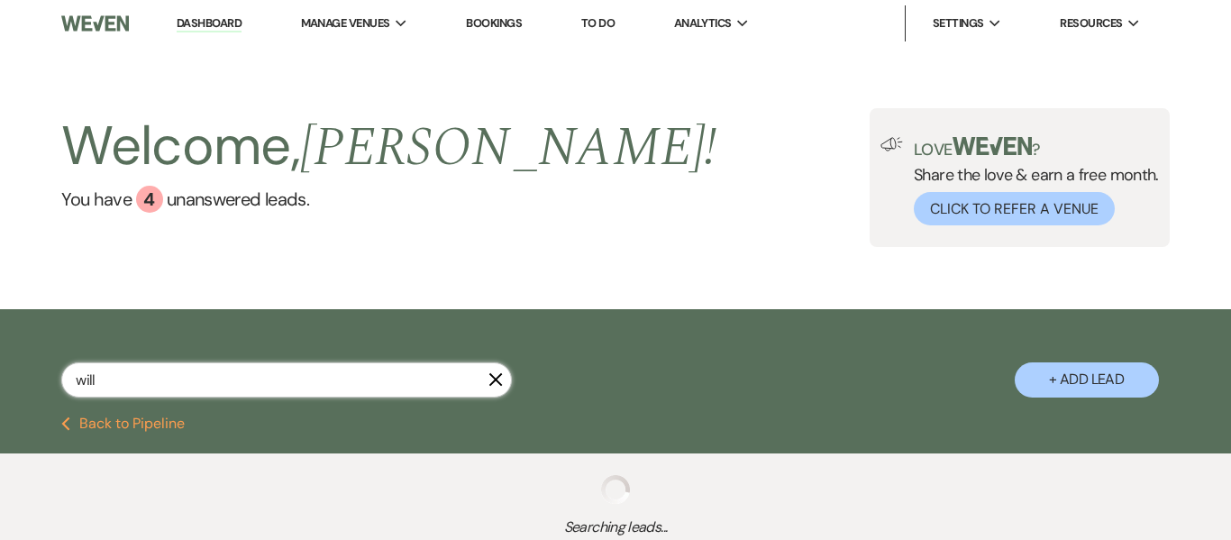
select select "5"
select select "8"
select select "5"
select select "8"
select select "5"
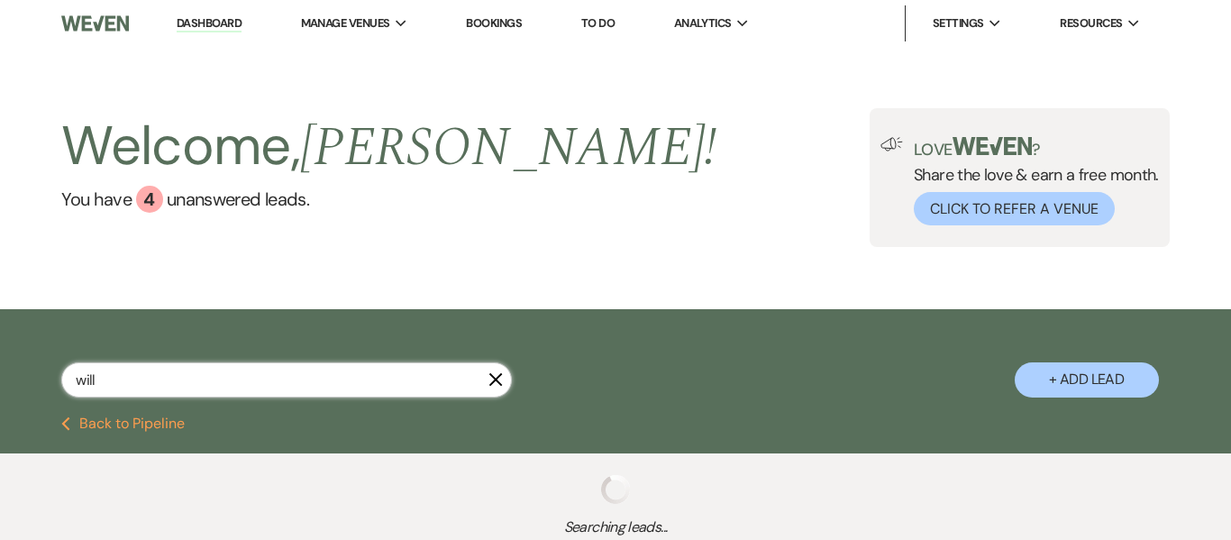
select select "8"
select select "5"
select select "6"
select select "8"
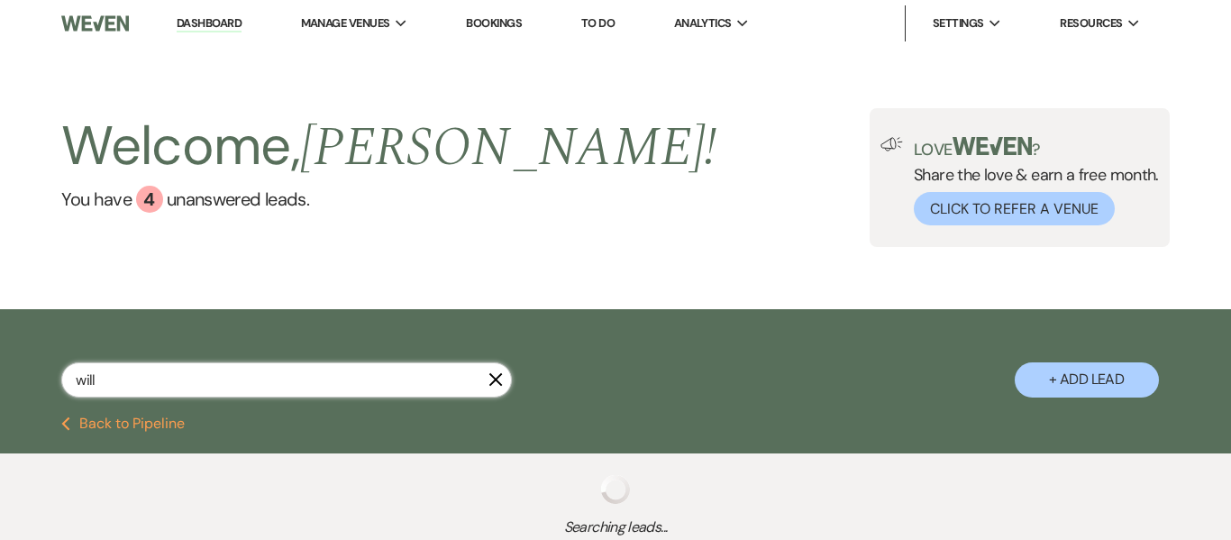
select select "5"
select select "8"
select select "6"
select select "8"
select select "5"
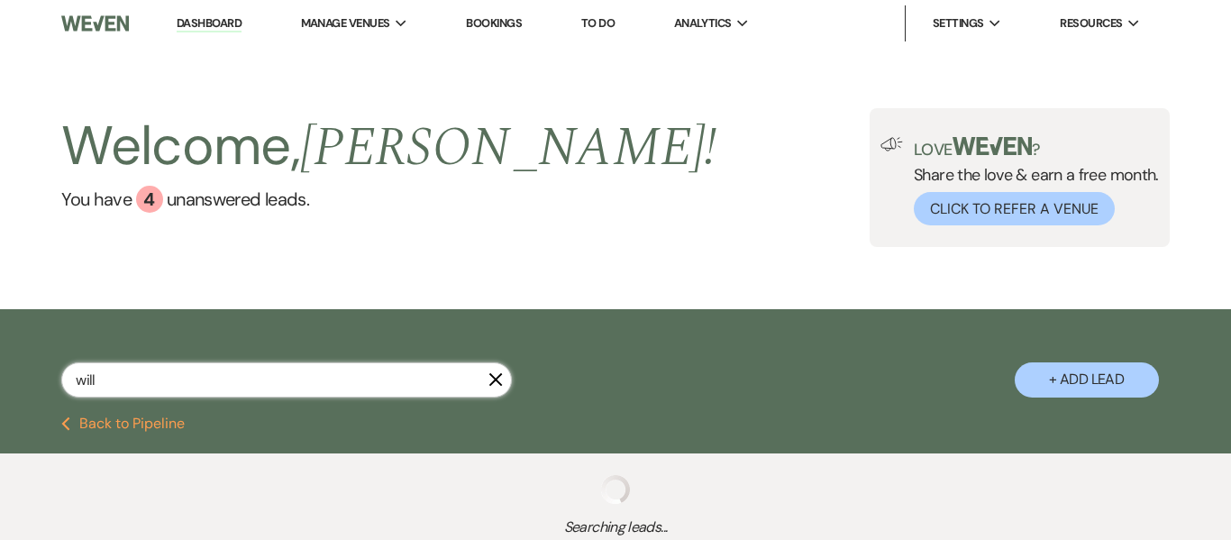
select select "8"
select select "5"
select select "8"
select select "5"
select select "8"
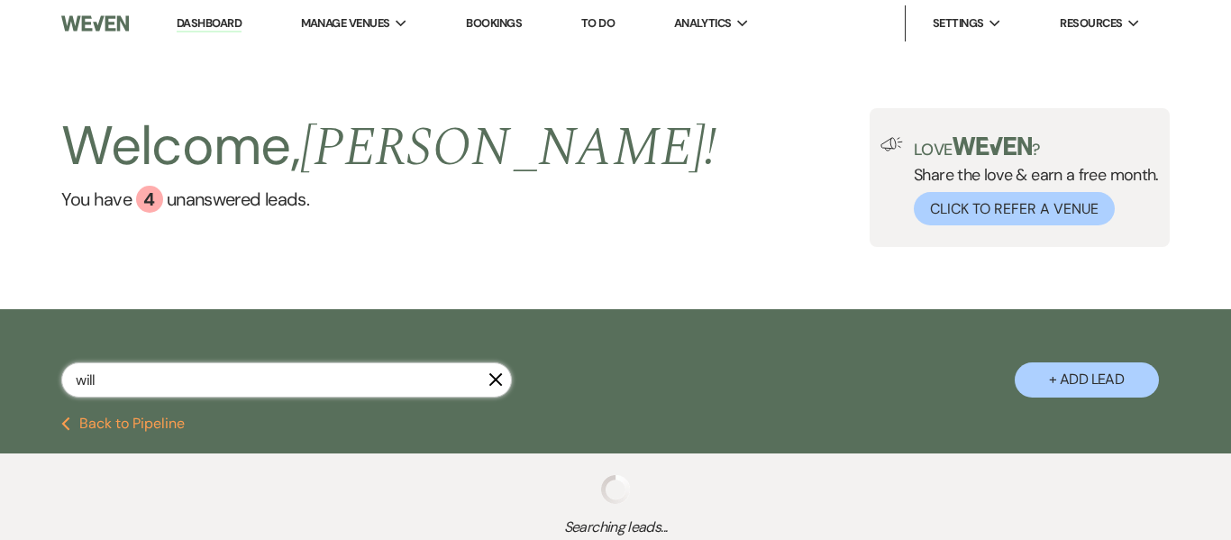
select select "7"
select select "8"
select select "5"
select select "8"
select select "5"
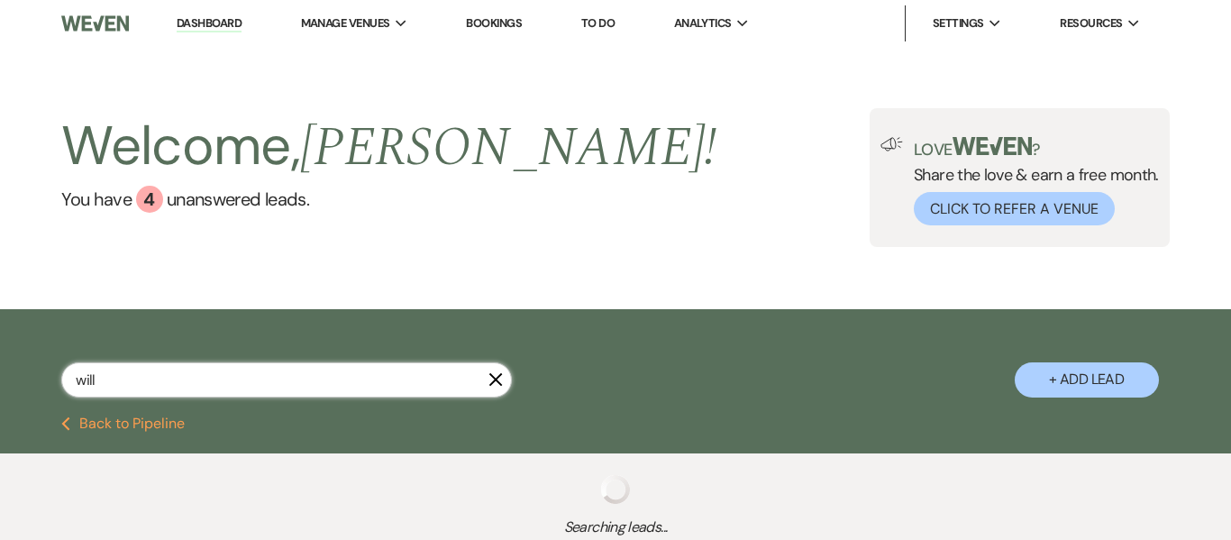
select select "4"
select select "8"
select select "5"
select select "8"
select select "5"
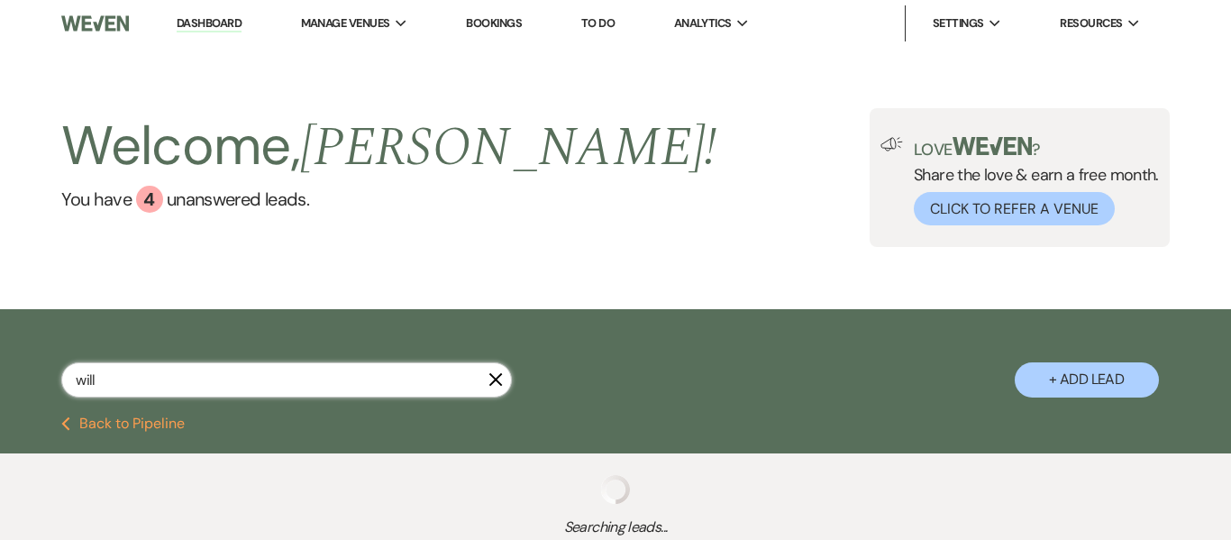
select select "4"
select select "8"
select select "5"
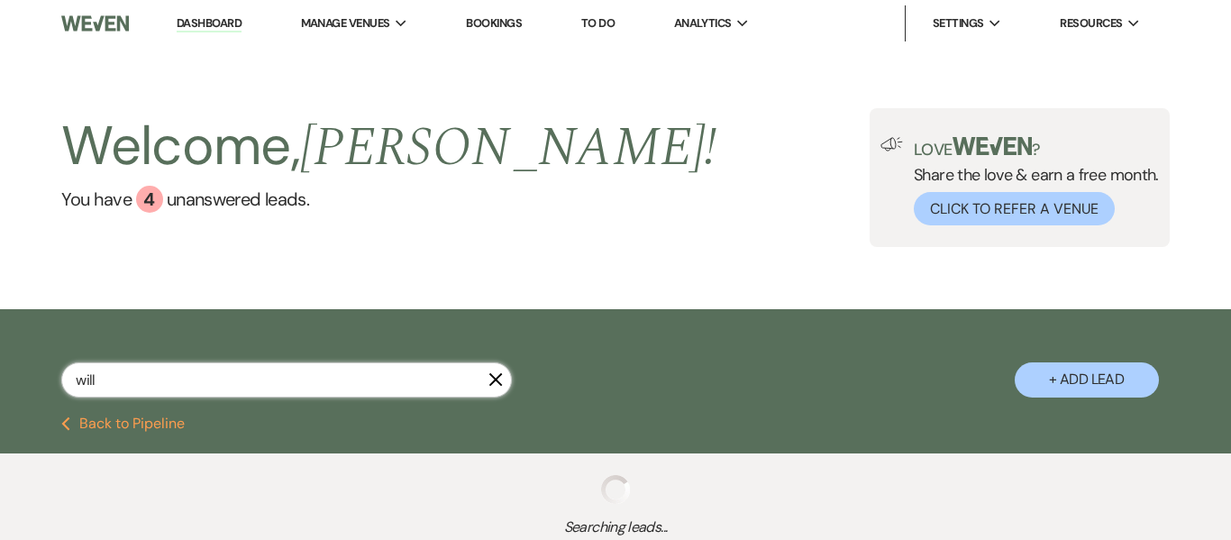
select select "8"
select select "7"
select select "8"
select select "6"
select select "8"
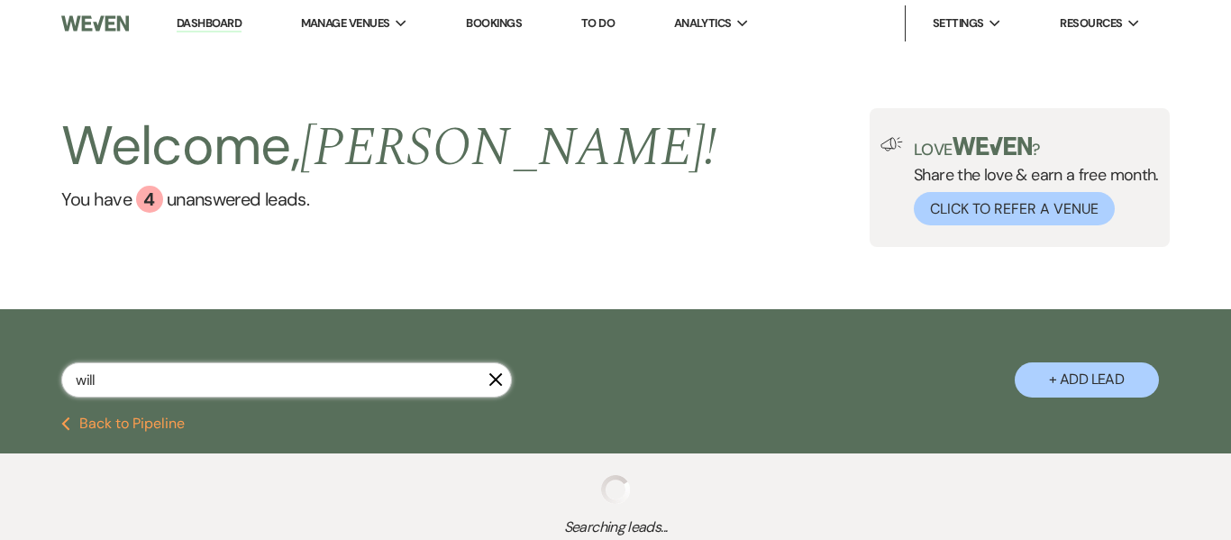
select select "5"
select select "8"
select select "5"
select select "8"
select select "5"
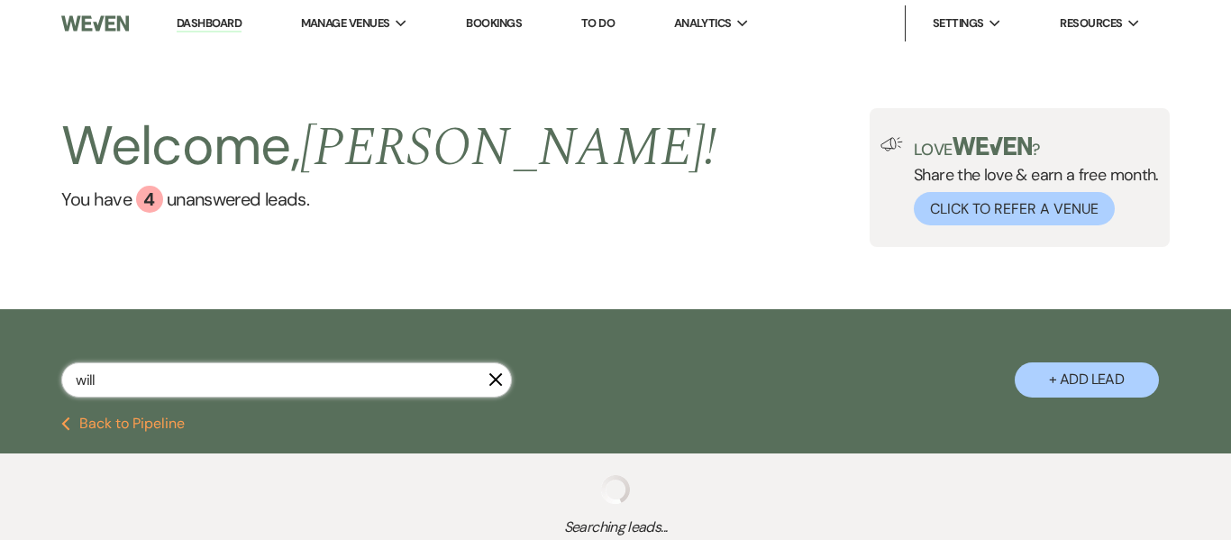
select select "8"
select select "5"
select select "8"
select select "5"
select select "8"
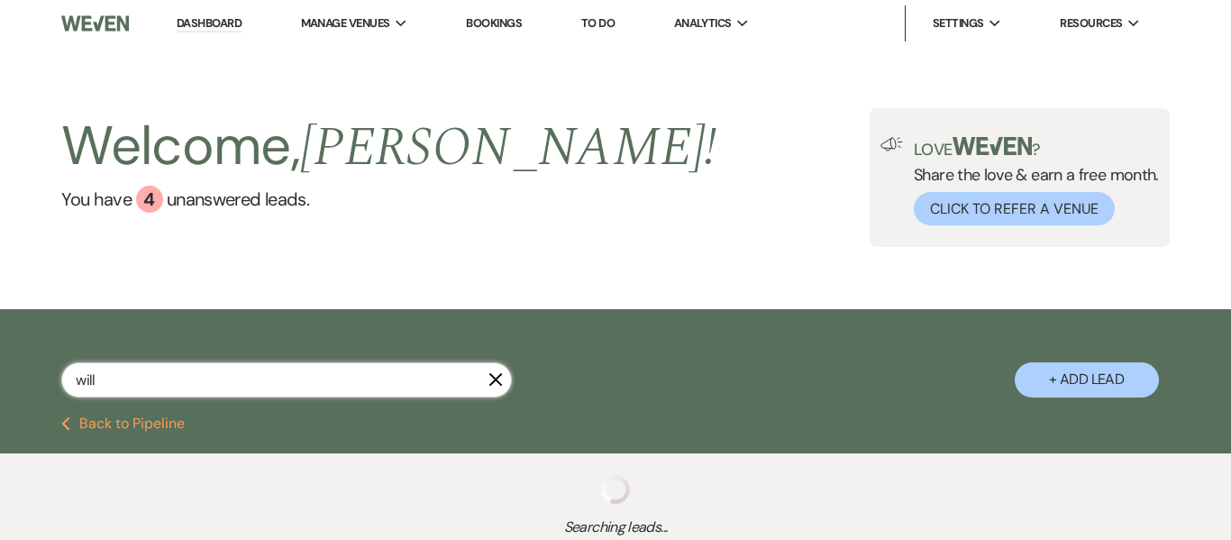
select select "6"
select select "8"
select select "1"
select select "8"
select select "5"
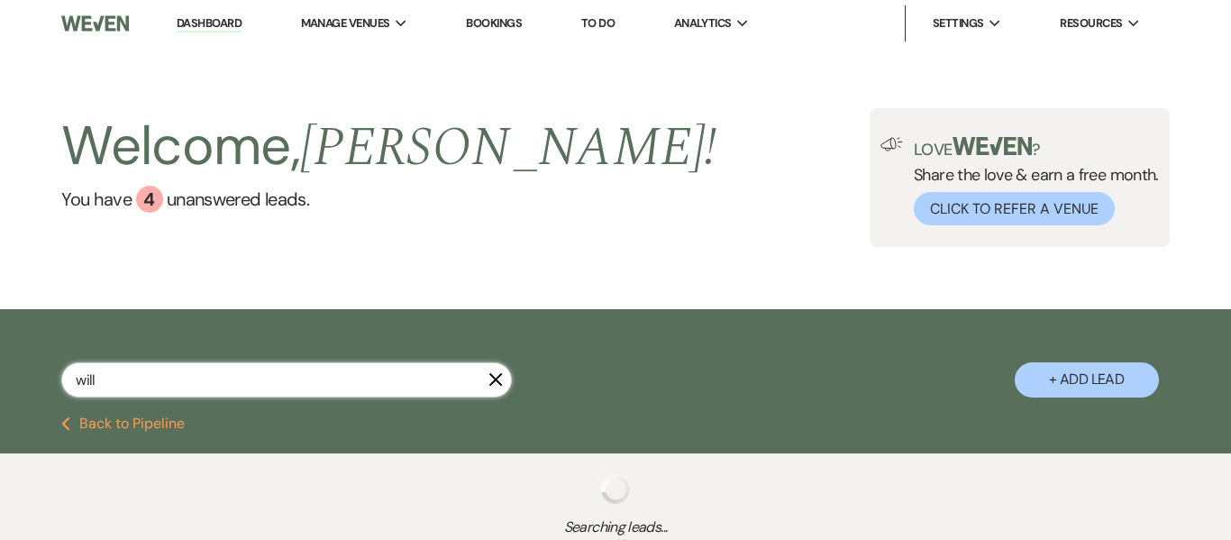
select select "8"
select select "5"
select select "8"
select select "5"
select select "8"
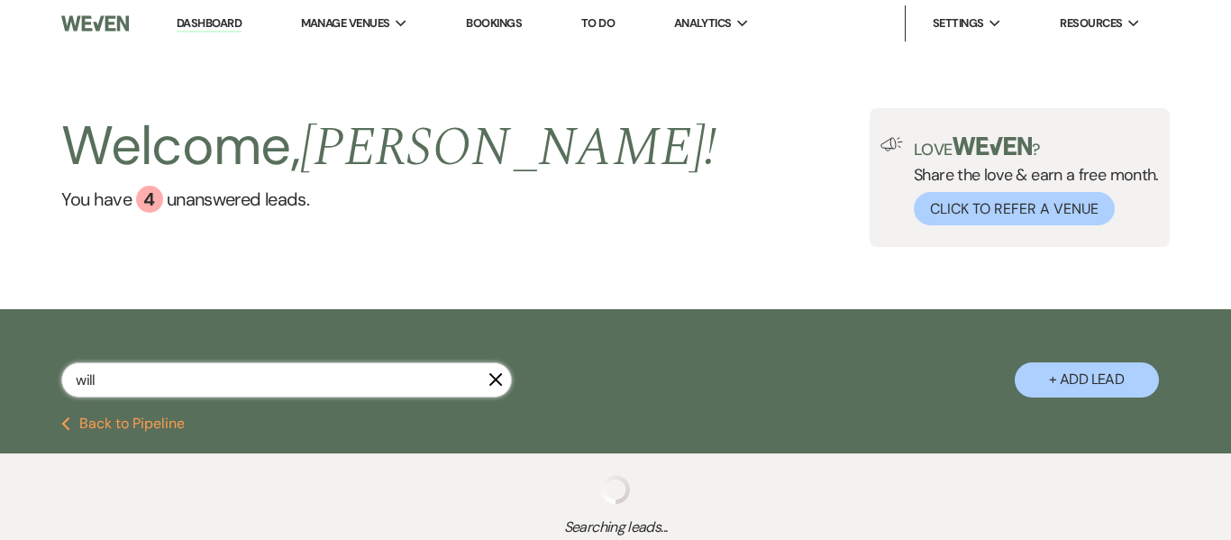
select select "1"
select select "8"
select select "7"
select select "8"
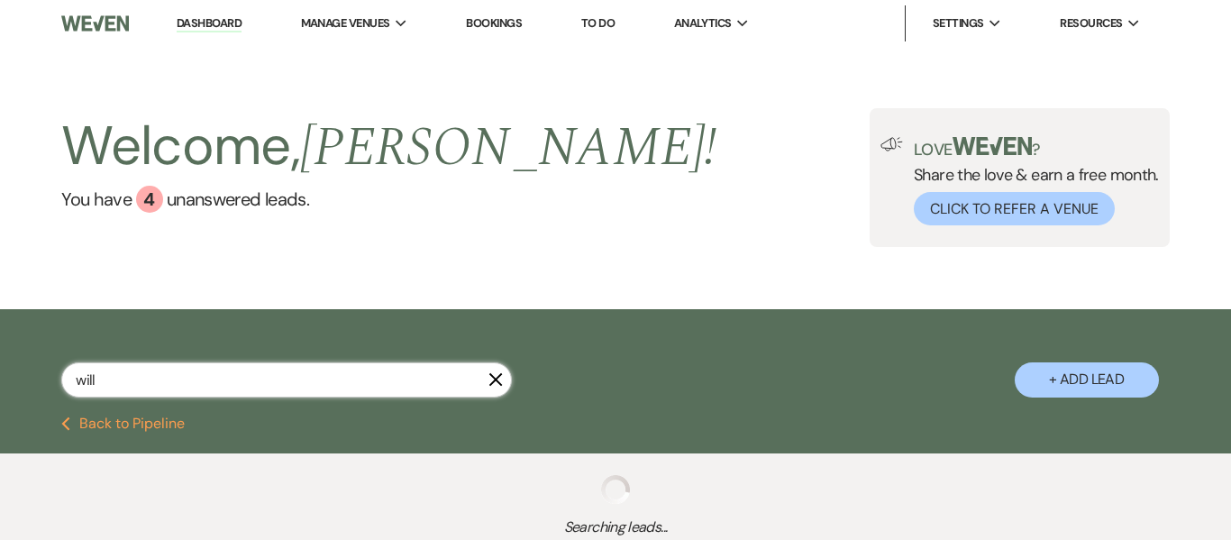
select select "8"
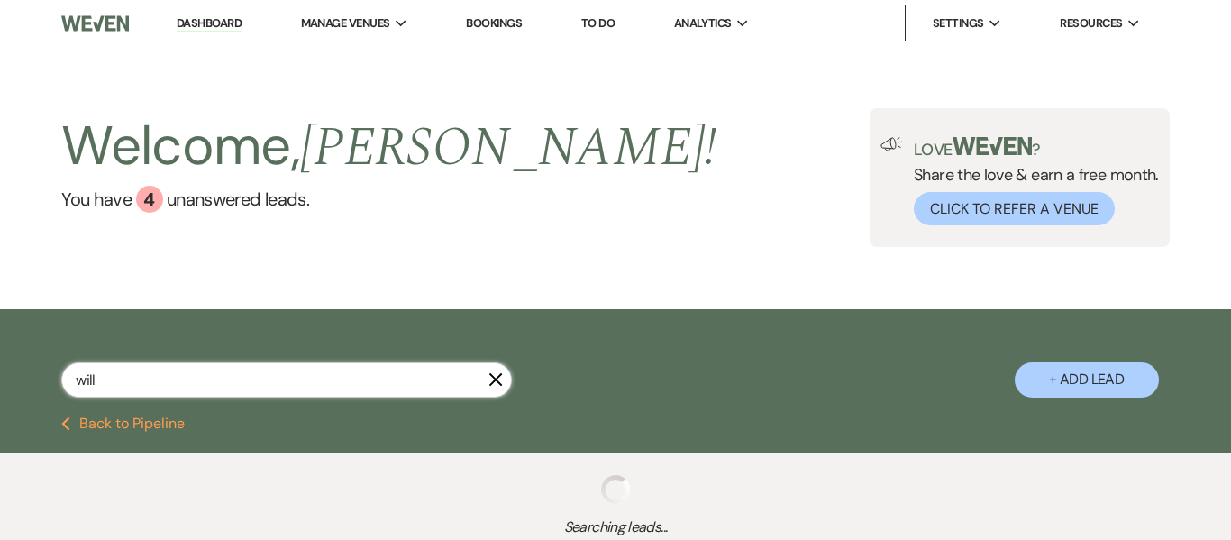
select select "8"
select select "5"
select select "8"
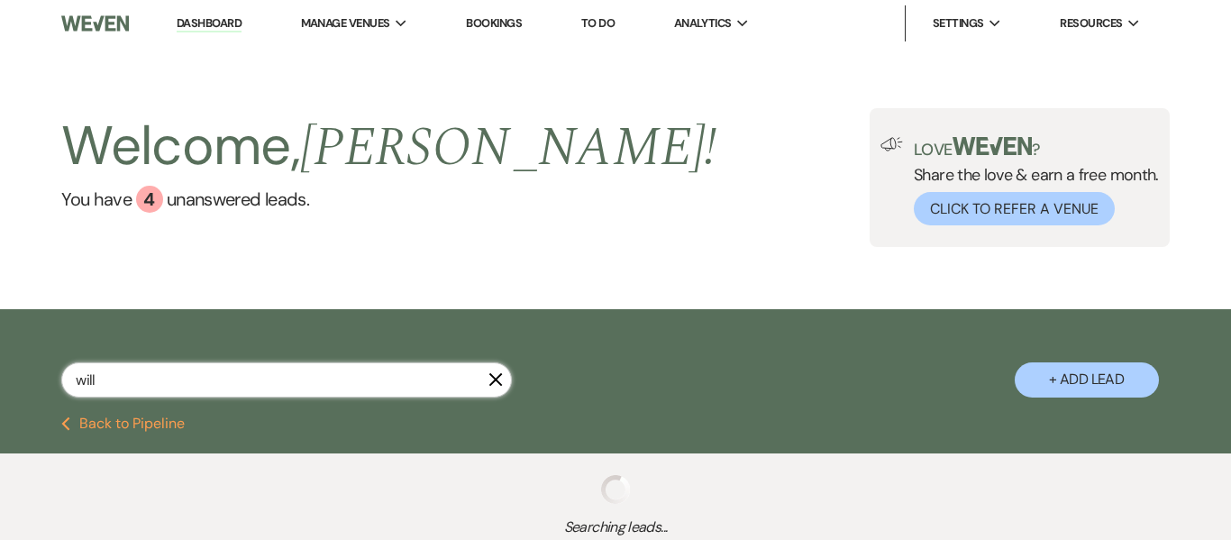
select select "8"
select select "5"
select select "8"
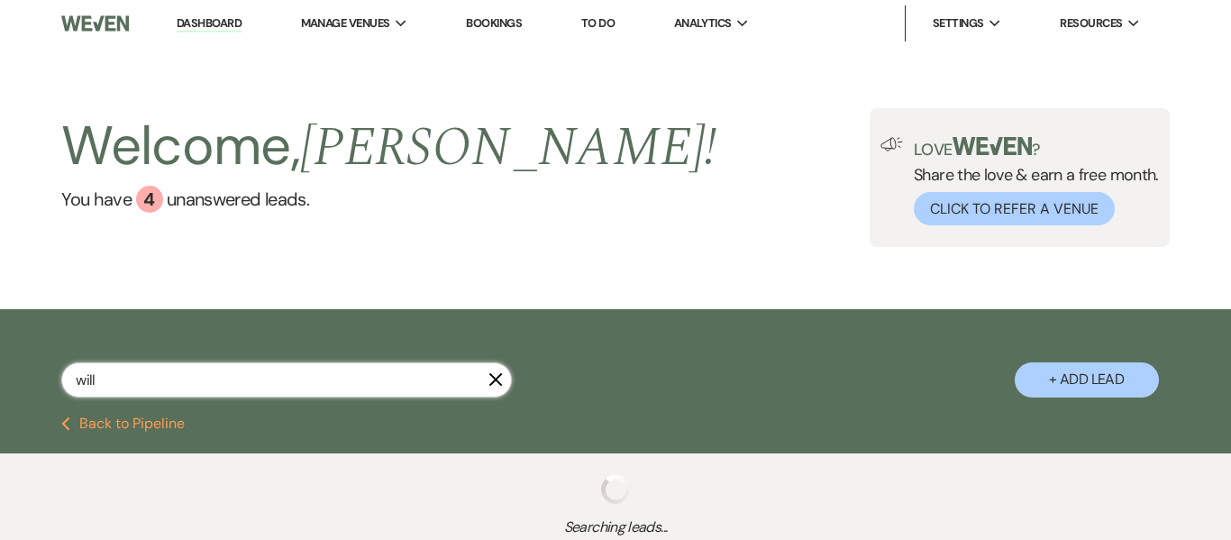
select select "5"
select select "8"
select select "5"
select select "8"
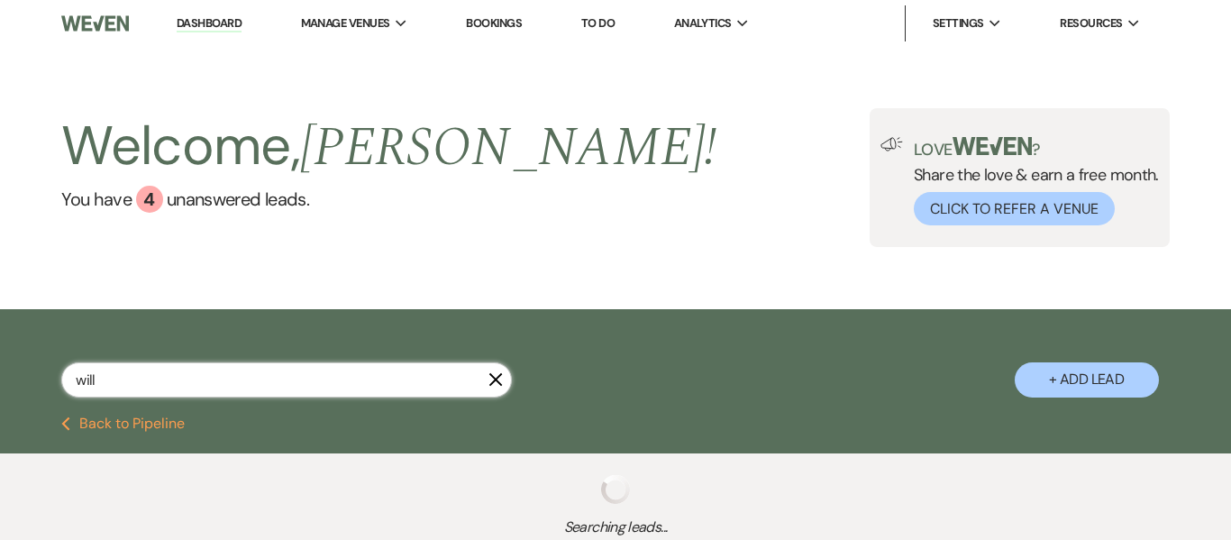
select select "8"
select select "5"
select select "8"
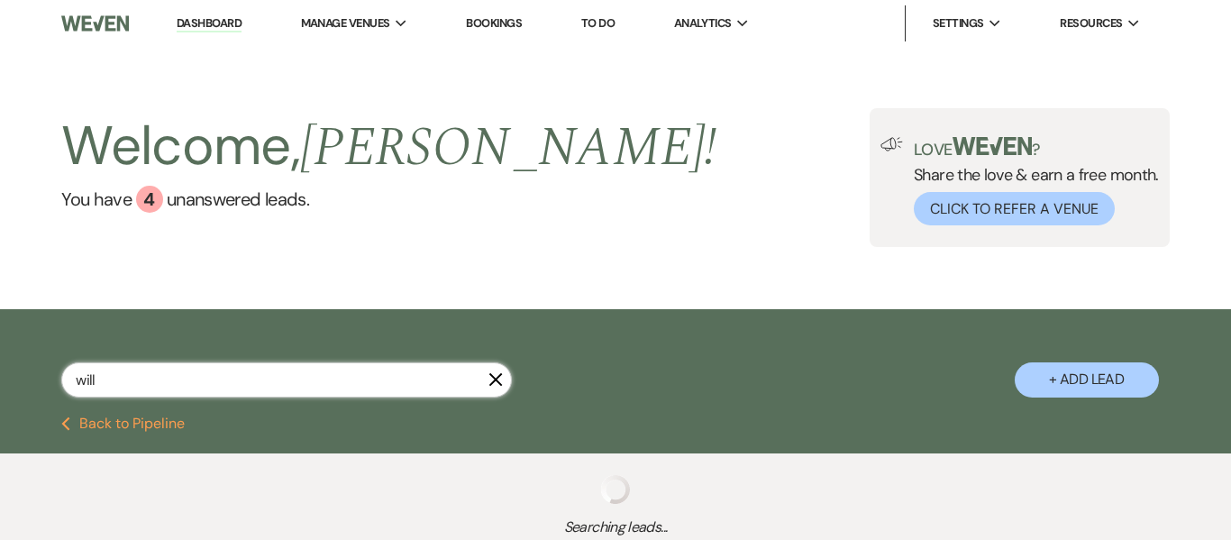
select select "5"
select select "8"
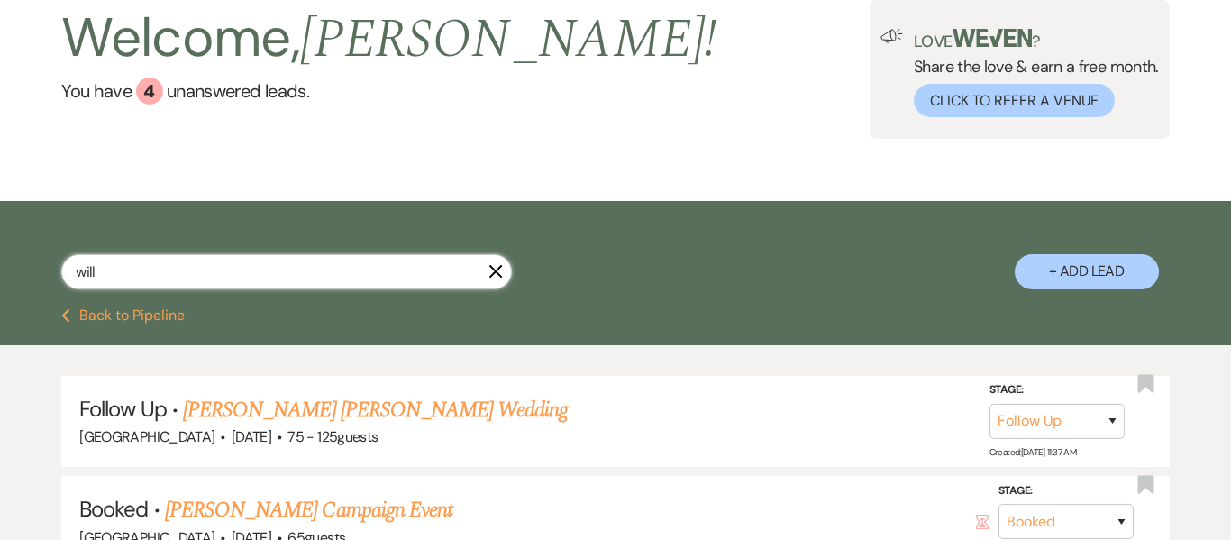
scroll to position [126, 0]
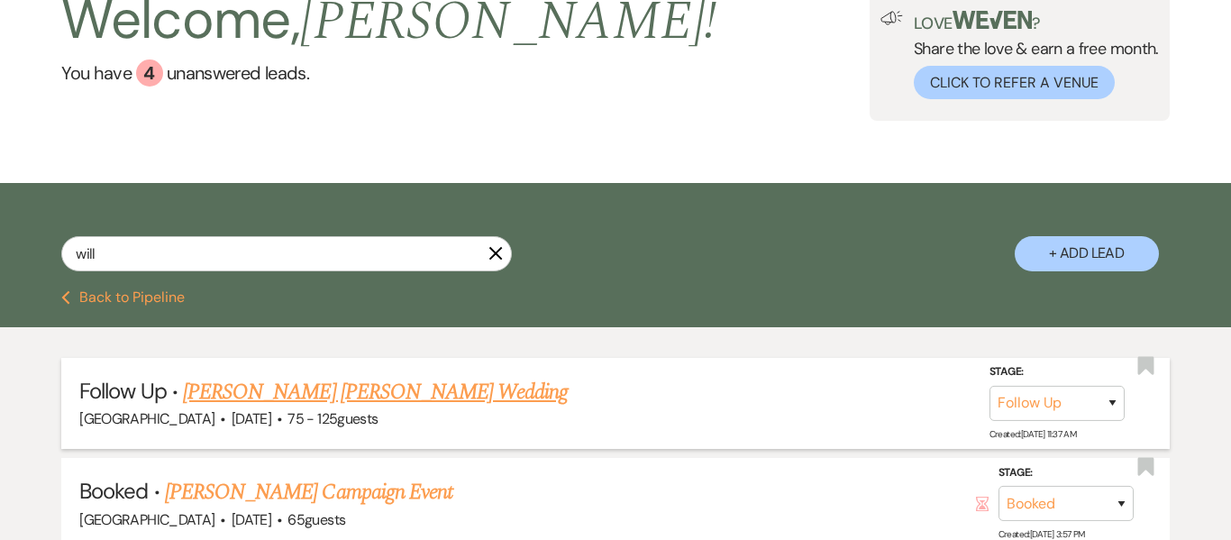
click at [342, 397] on link "Williams Ronalds's Wedding" at bounding box center [375, 392] width 385 height 32
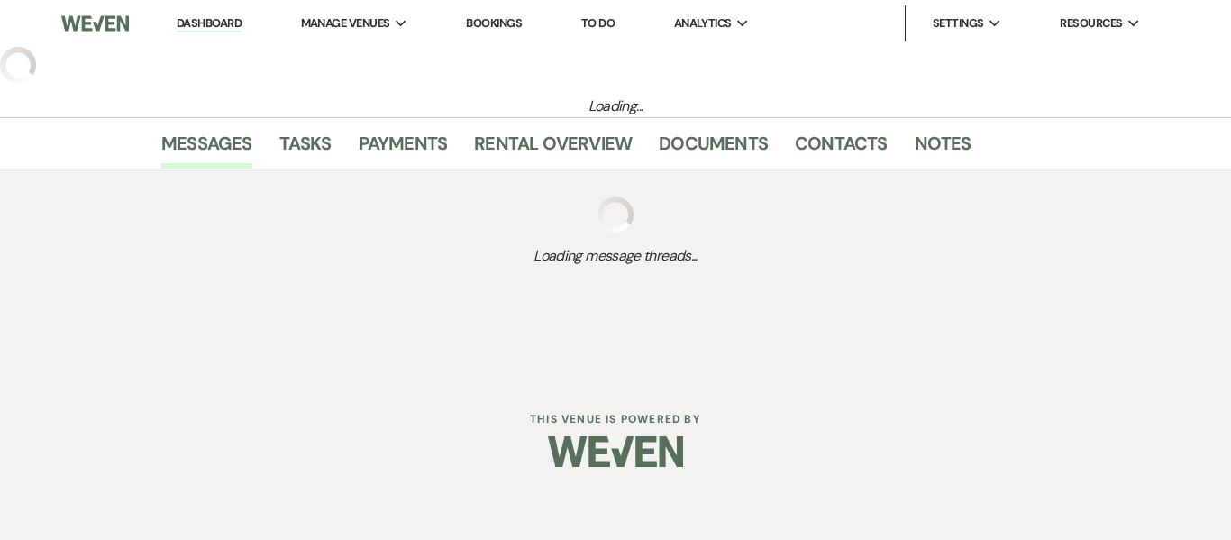
select select "9"
select select "3"
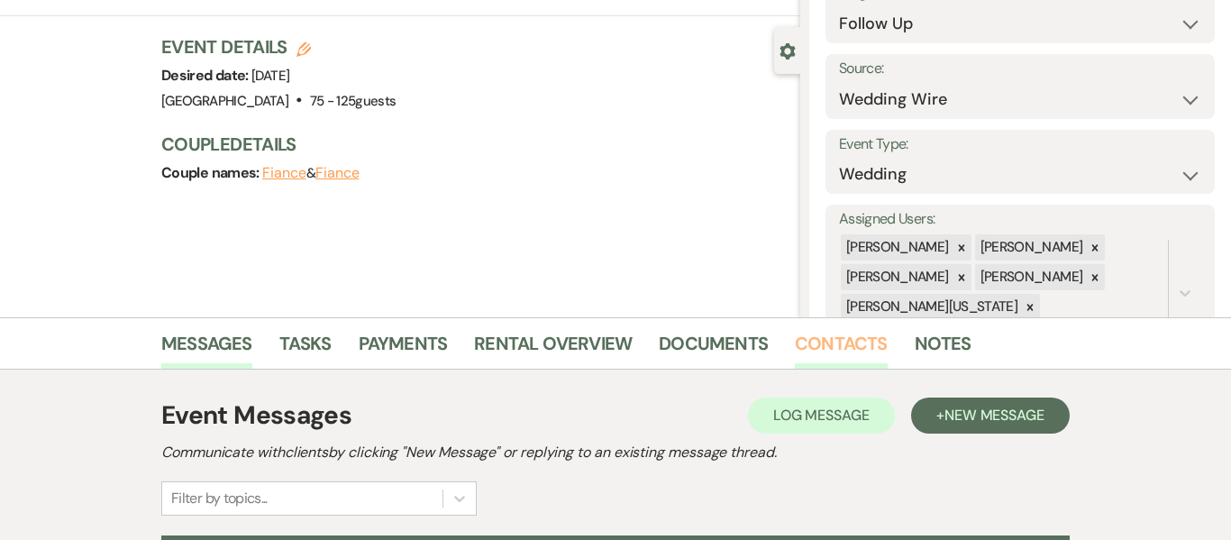
click at [827, 345] on link "Contacts" at bounding box center [841, 349] width 93 height 40
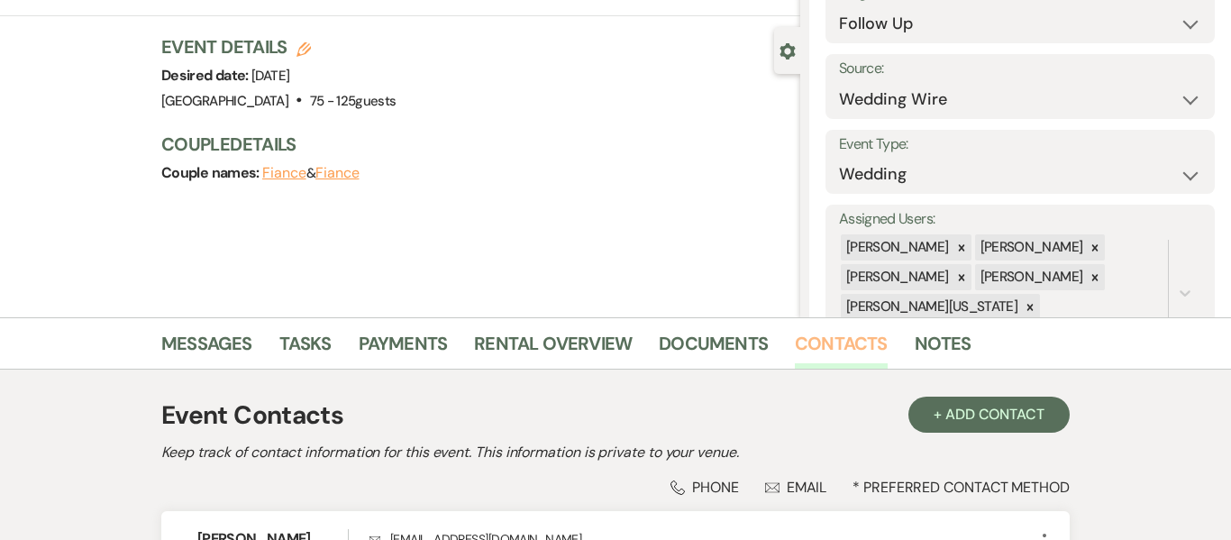
scroll to position [341, 0]
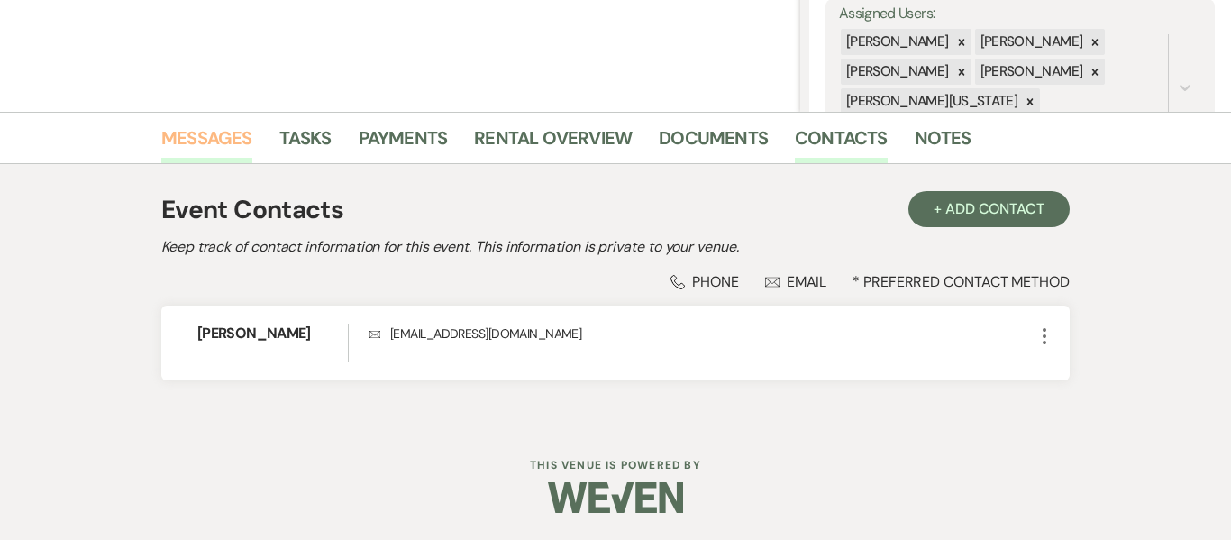
click at [219, 144] on link "Messages" at bounding box center [206, 143] width 91 height 40
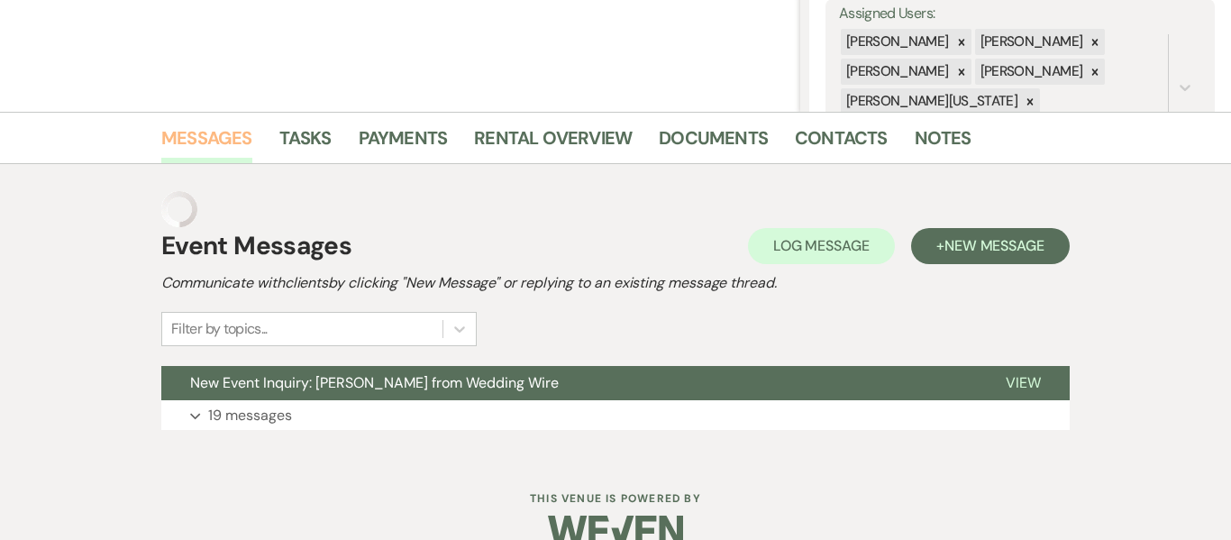
scroll to position [338, 0]
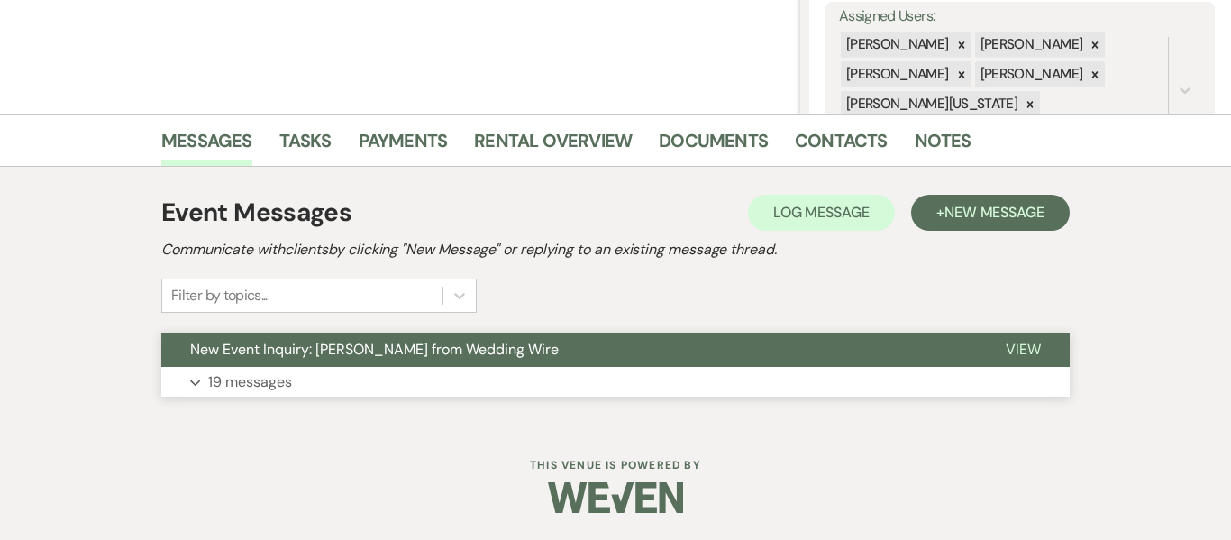
click at [491, 379] on button "Expand 19 messages" at bounding box center [615, 382] width 909 height 31
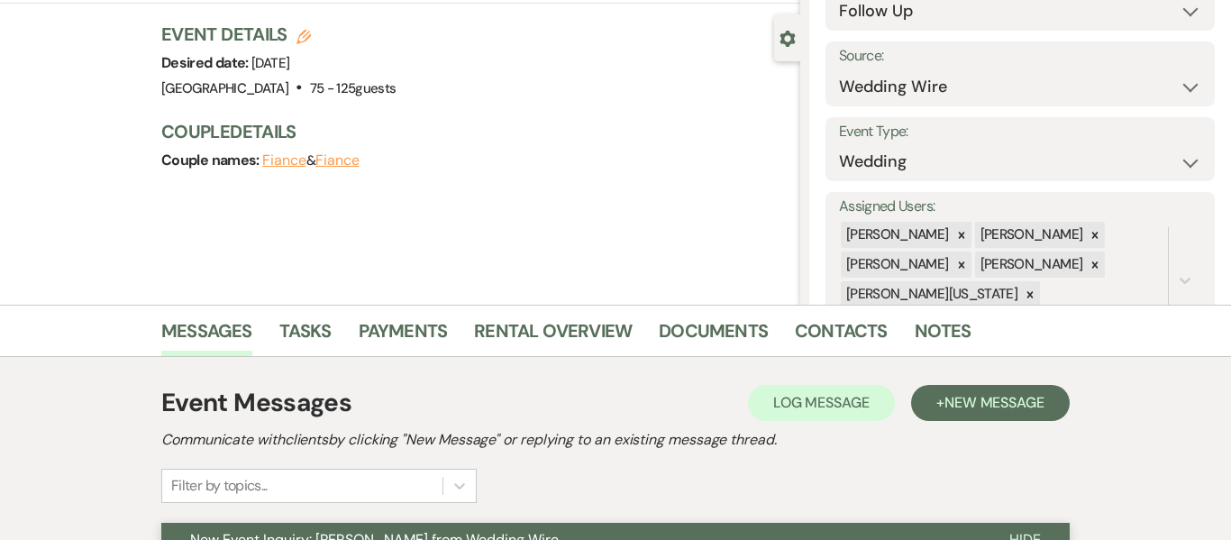
scroll to position [0, 0]
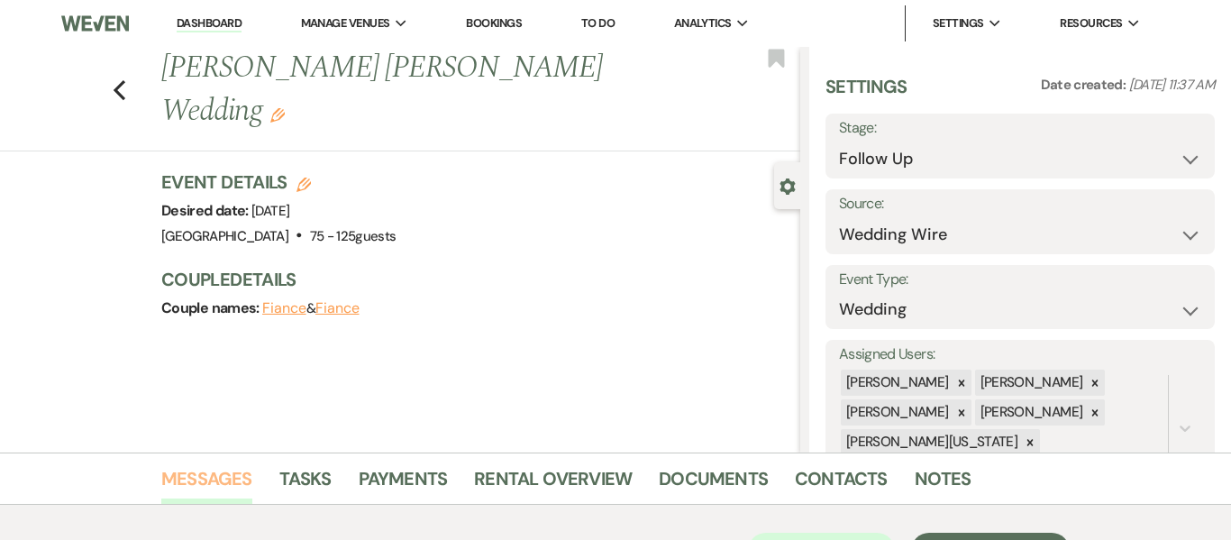
click at [224, 495] on link "Messages" at bounding box center [206, 484] width 91 height 40
